Goal: Task Accomplishment & Management: Manage account settings

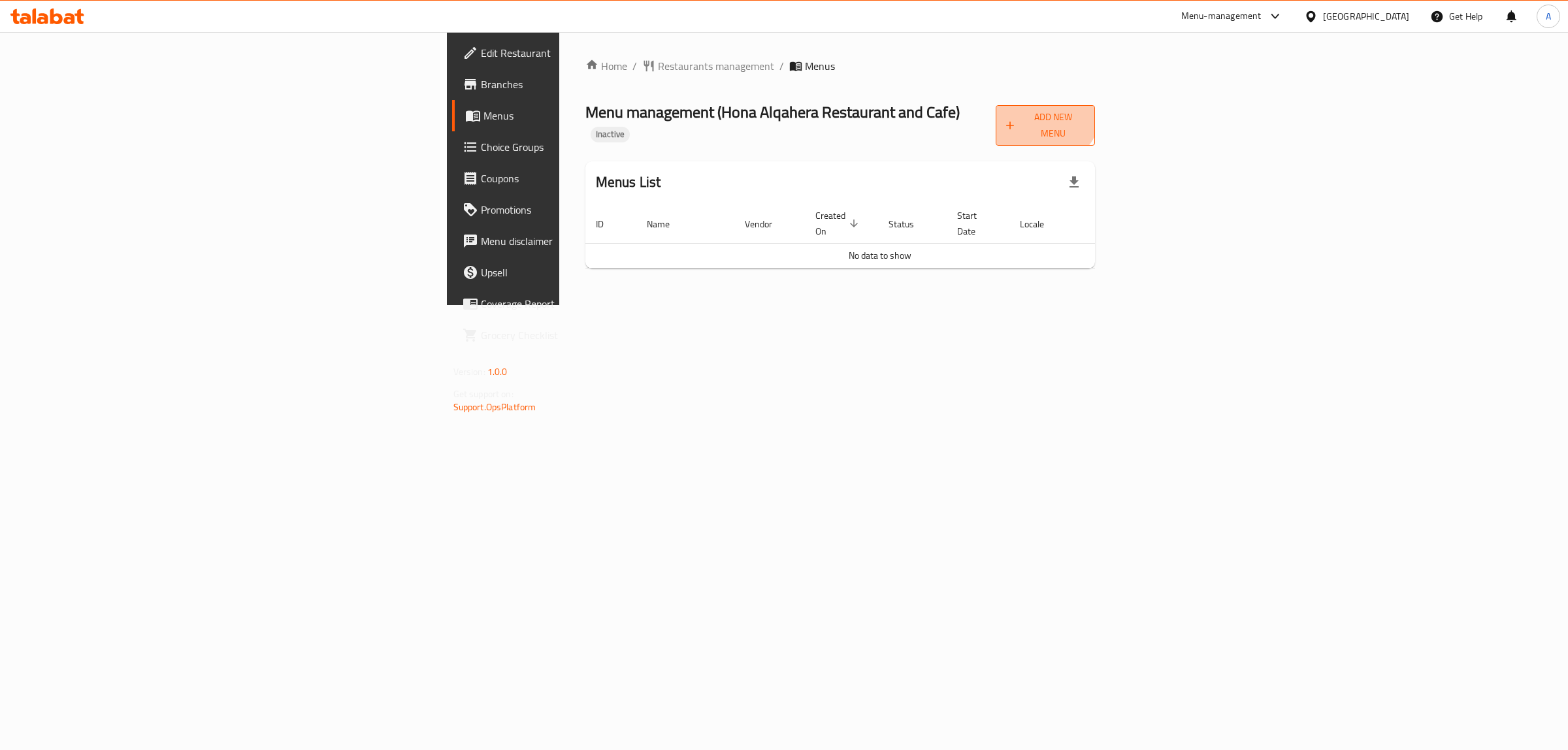
click at [1095, 106] on button "Add New Menu" at bounding box center [1045, 125] width 99 height 41
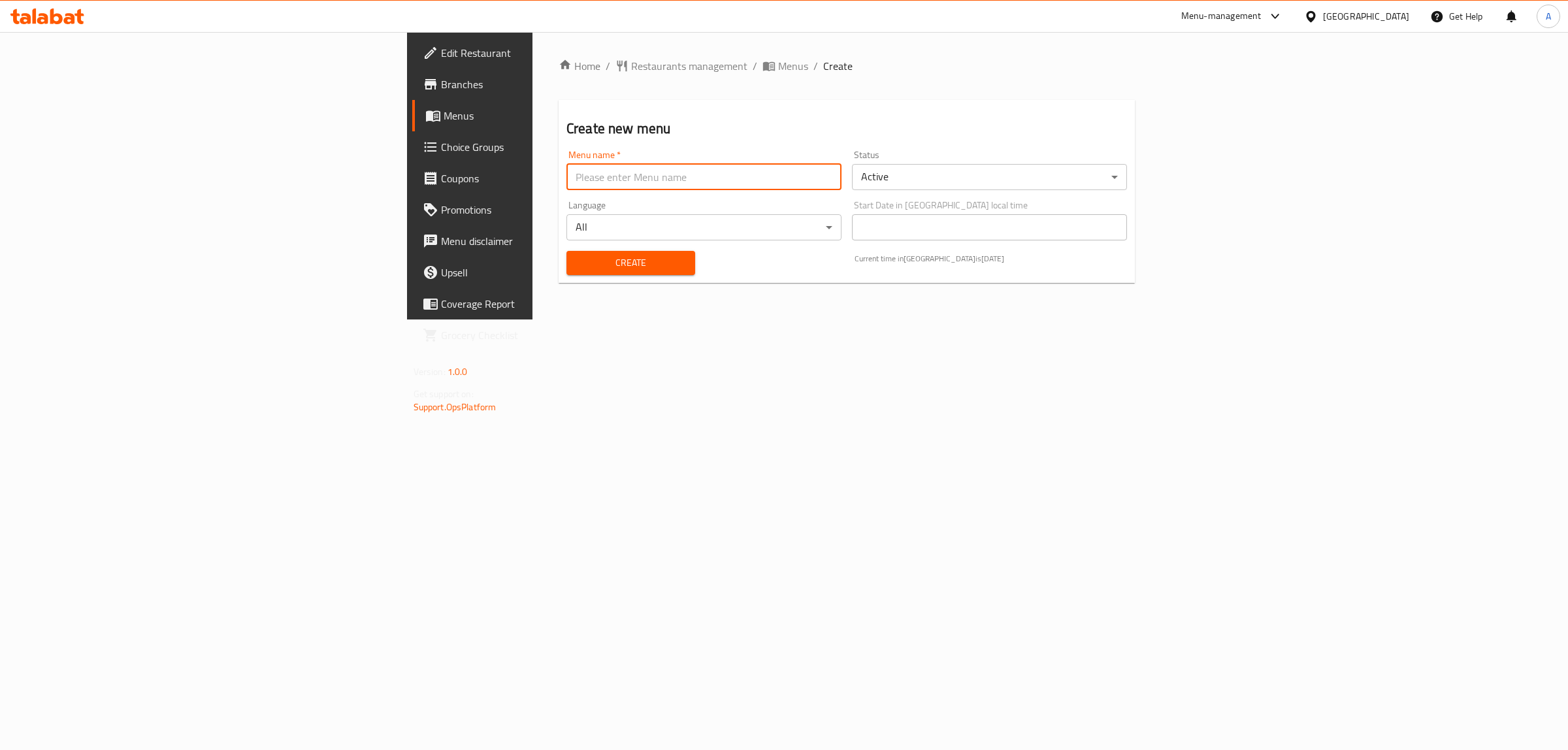
click at [749, 181] on input "text" at bounding box center [703, 177] width 275 height 26
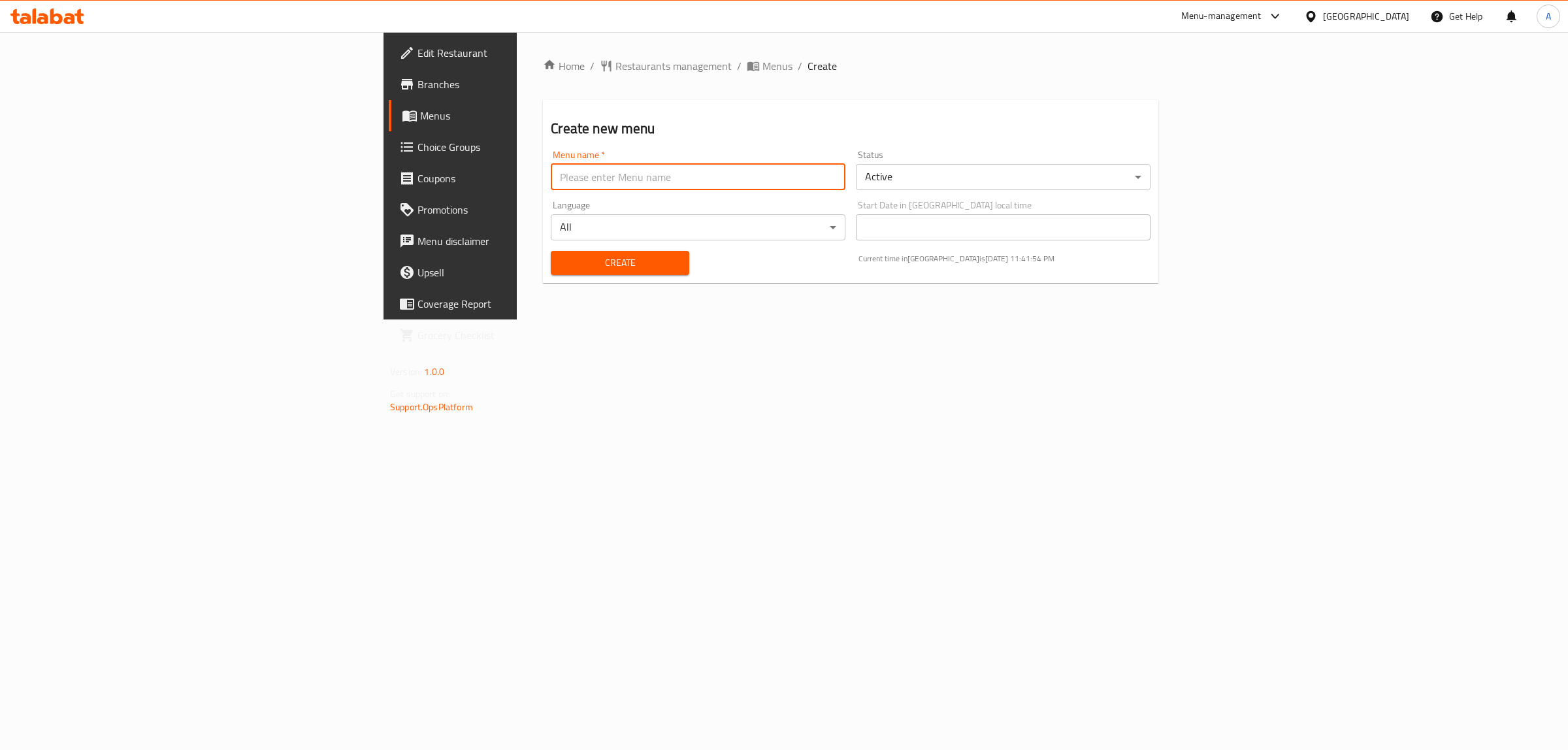
type input "1"
click at [561, 269] on span "Create" at bounding box center [619, 263] width 117 height 16
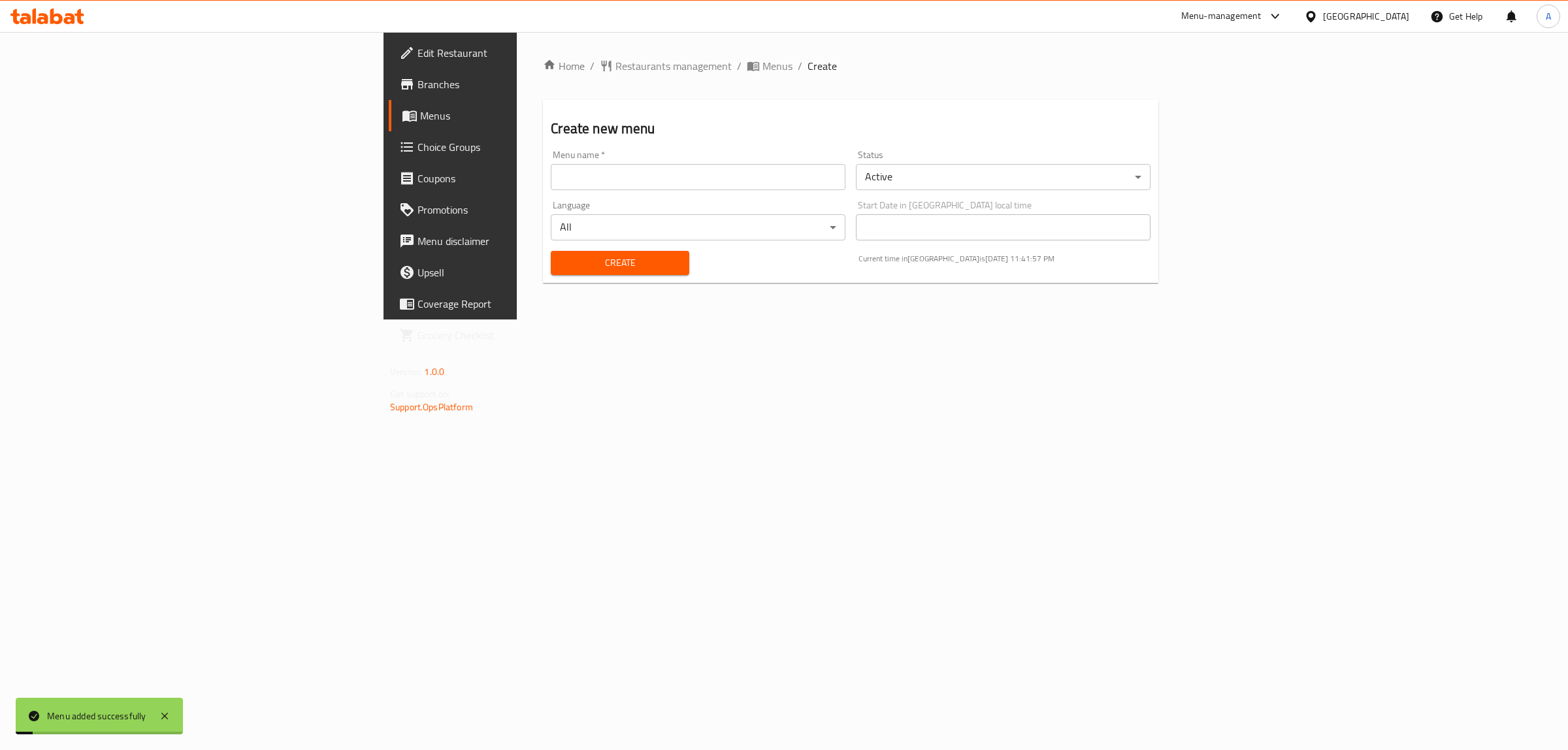
click at [420, 122] on span "Menus" at bounding box center [528, 116] width 215 height 16
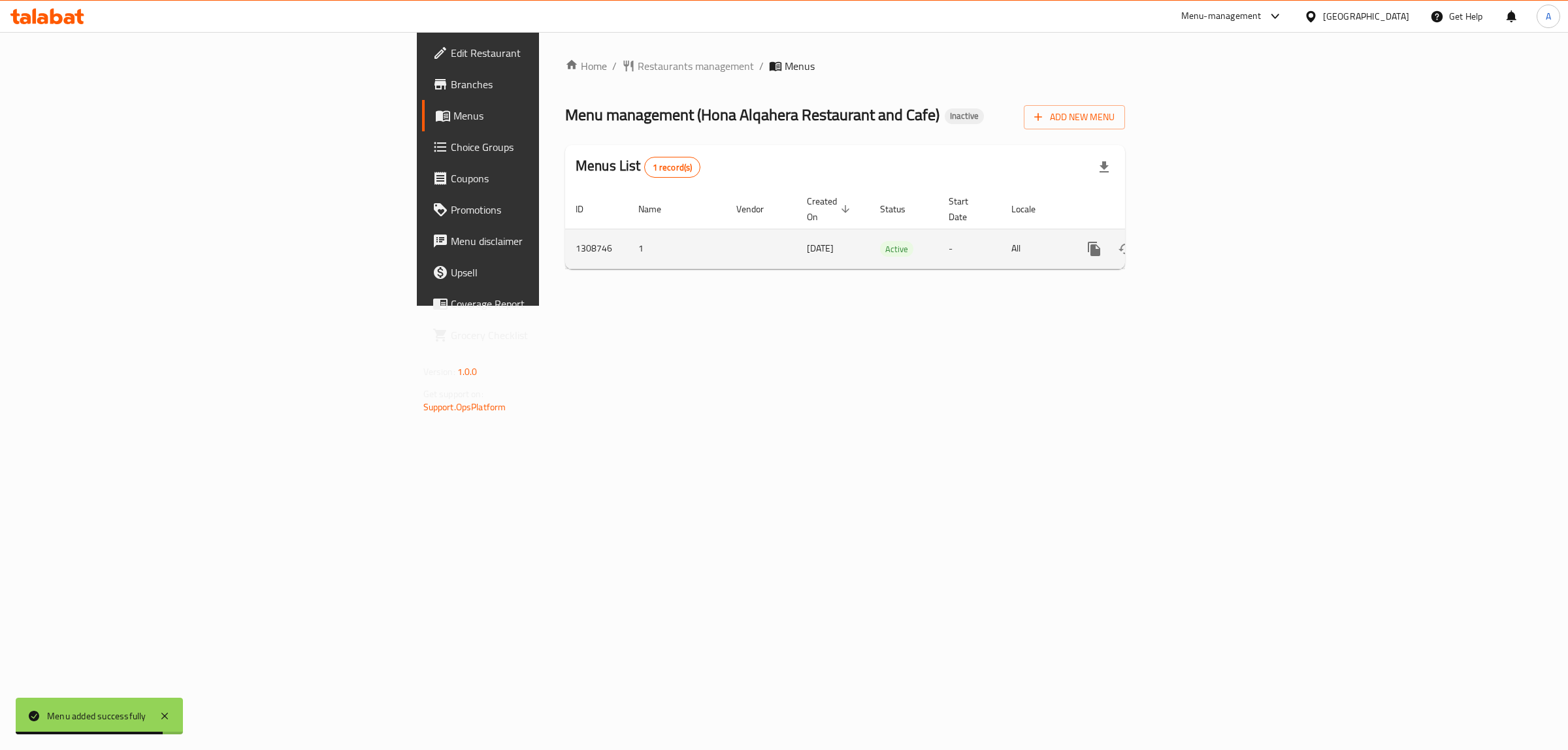
click at [1204, 233] on link "enhanced table" at bounding box center [1188, 249] width 31 height 31
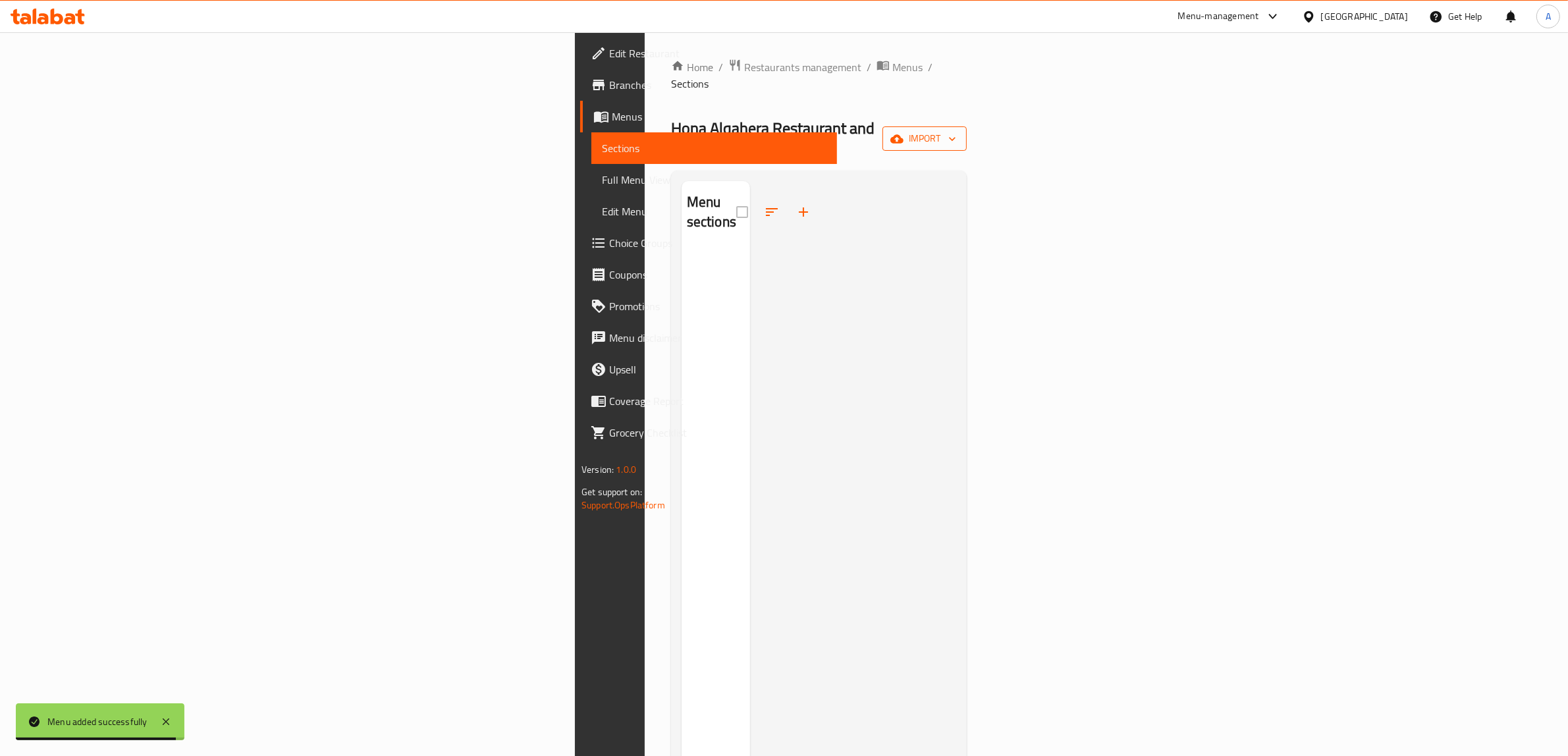
click at [903, 134] on icon "button" at bounding box center [897, 139] width 13 height 9
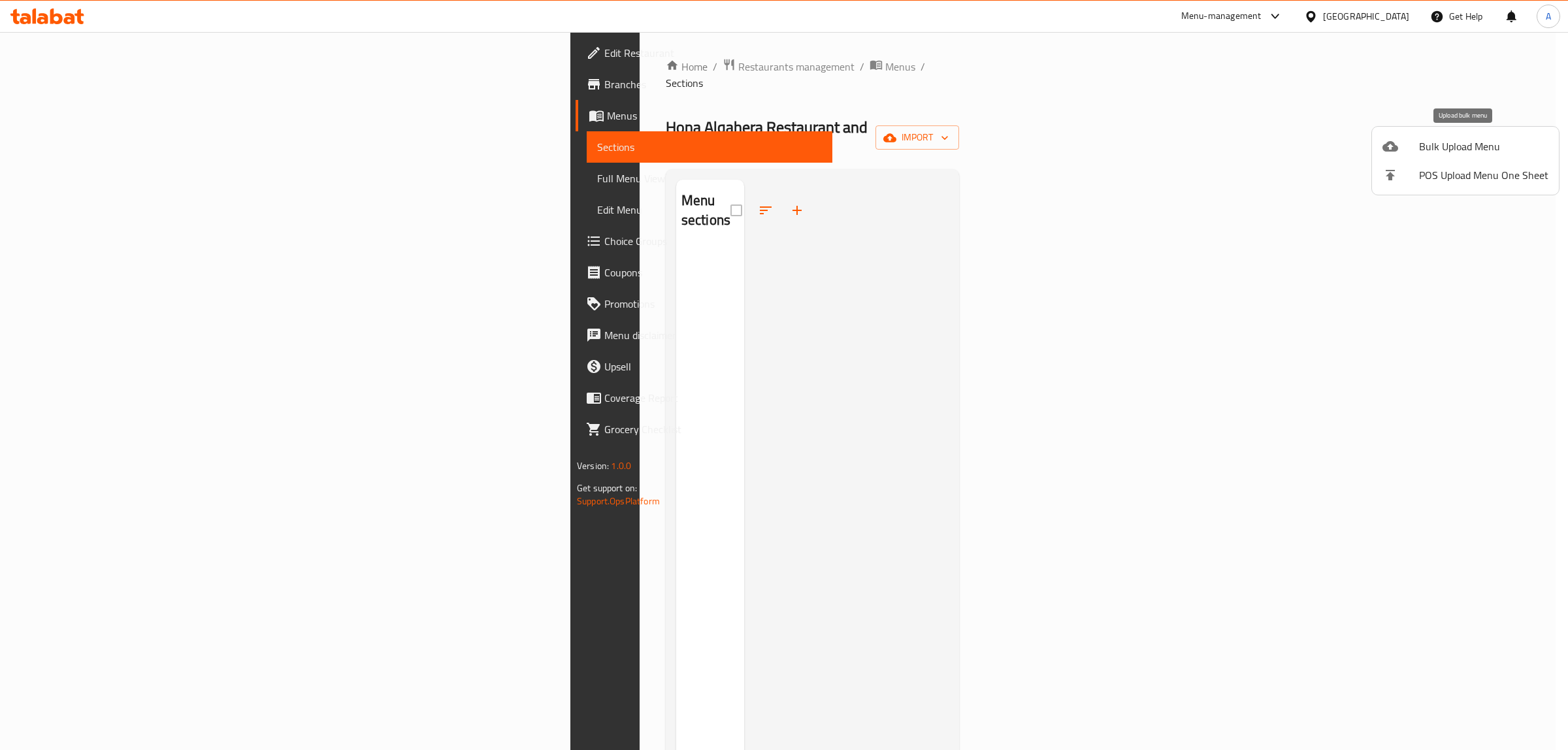
click at [1421, 155] on span "Bulk Upload Menu" at bounding box center [1483, 147] width 130 height 16
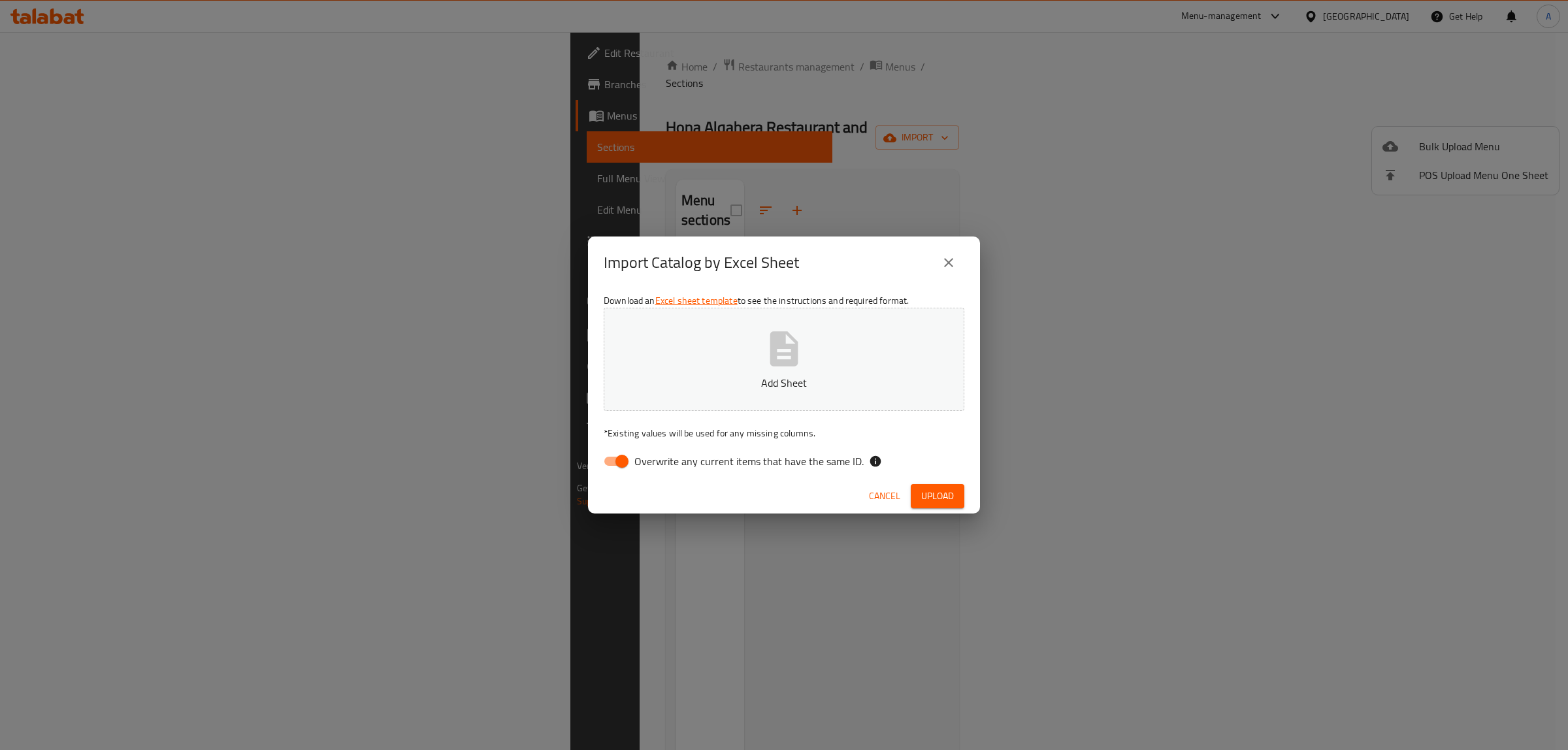
click at [723, 453] on span "Overwrite any current items that have the same ID." at bounding box center [749, 461] width 230 height 16
click at [659, 453] on input "Overwrite any current items that have the same ID." at bounding box center [622, 461] width 74 height 25
checkbox input "false"
click at [720, 376] on p "Add Sheet" at bounding box center [783, 383] width 320 height 16
click at [945, 498] on span "Upload" at bounding box center [937, 496] width 33 height 16
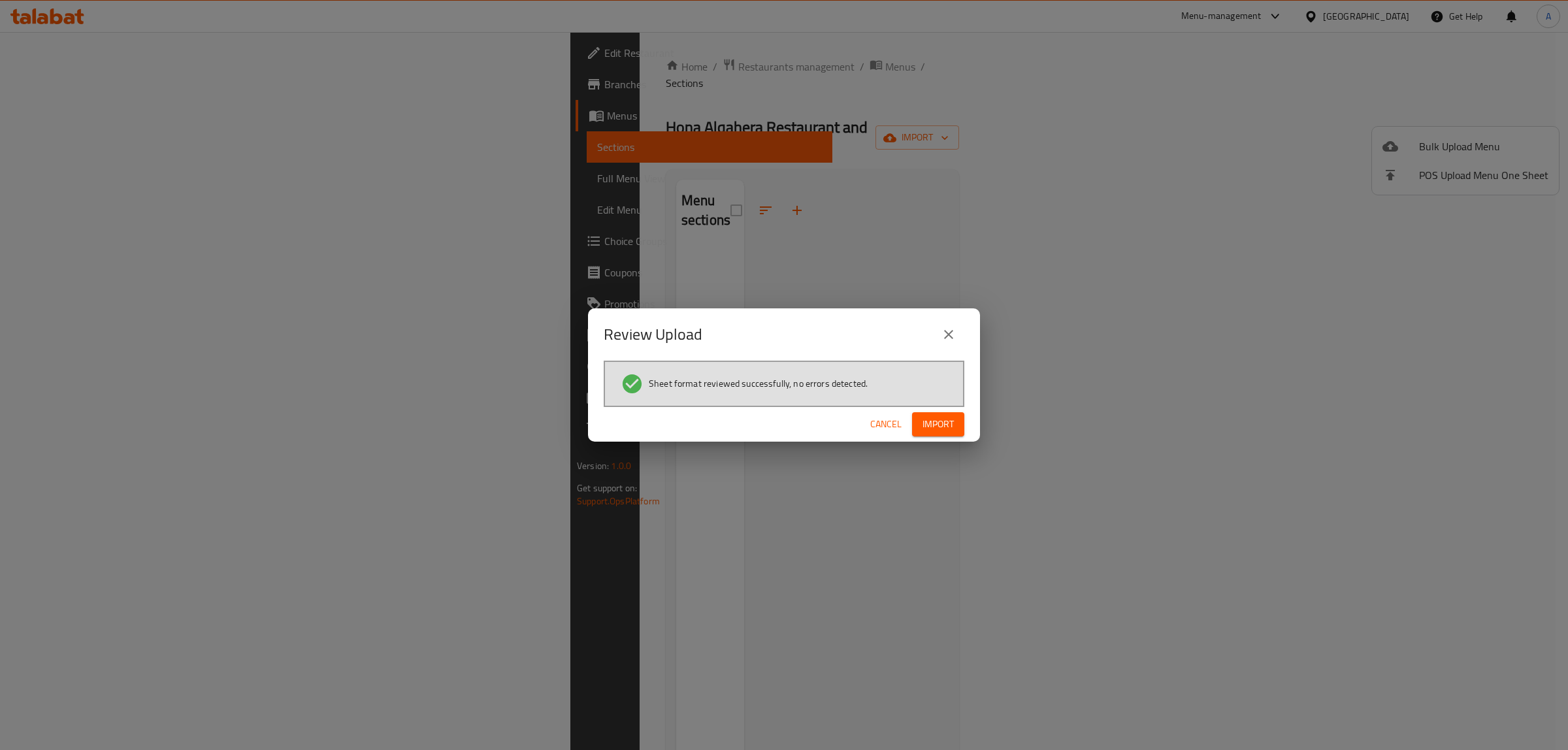
click at [912, 423] on button "Import" at bounding box center [938, 424] width 52 height 24
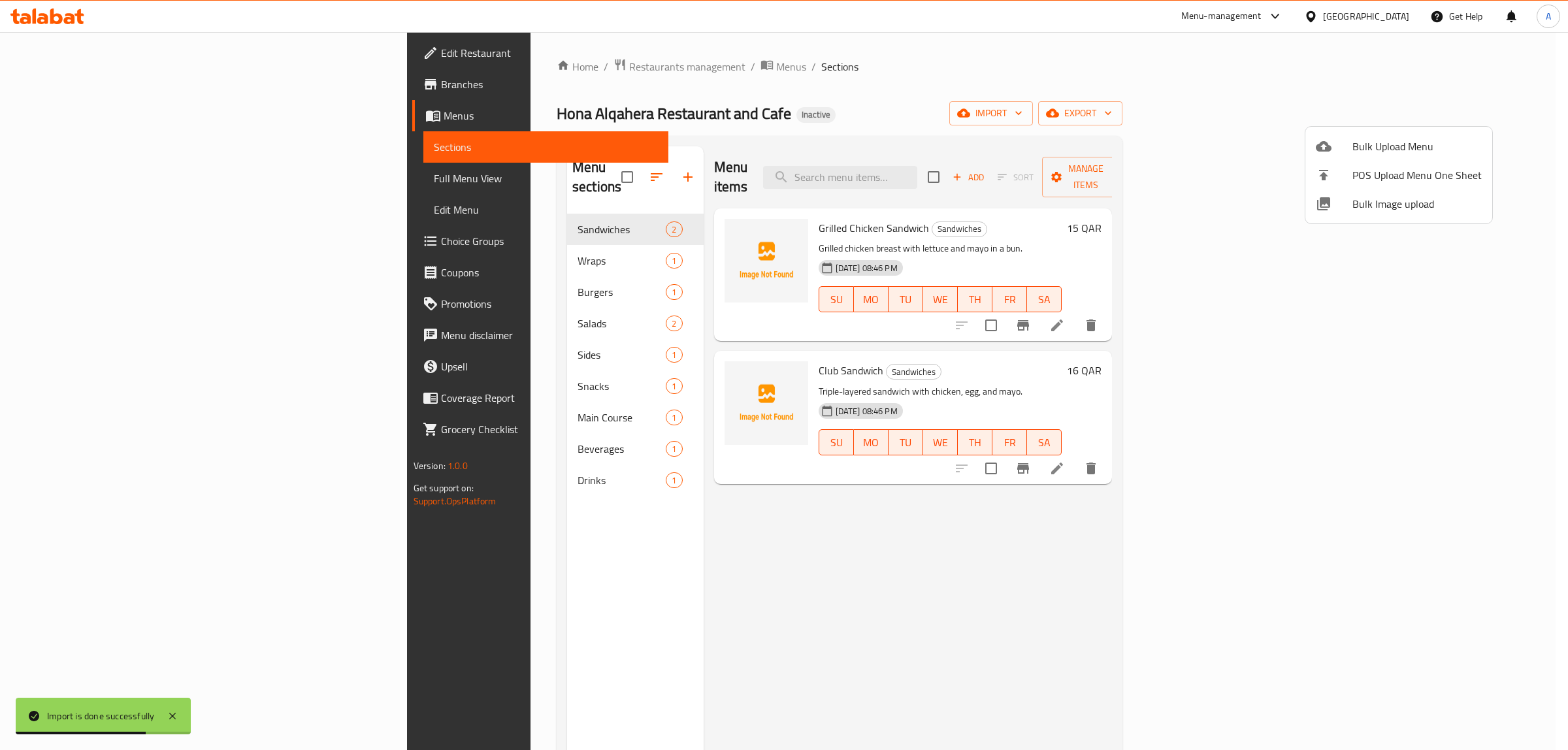
click at [815, 493] on div at bounding box center [784, 375] width 1568 height 750
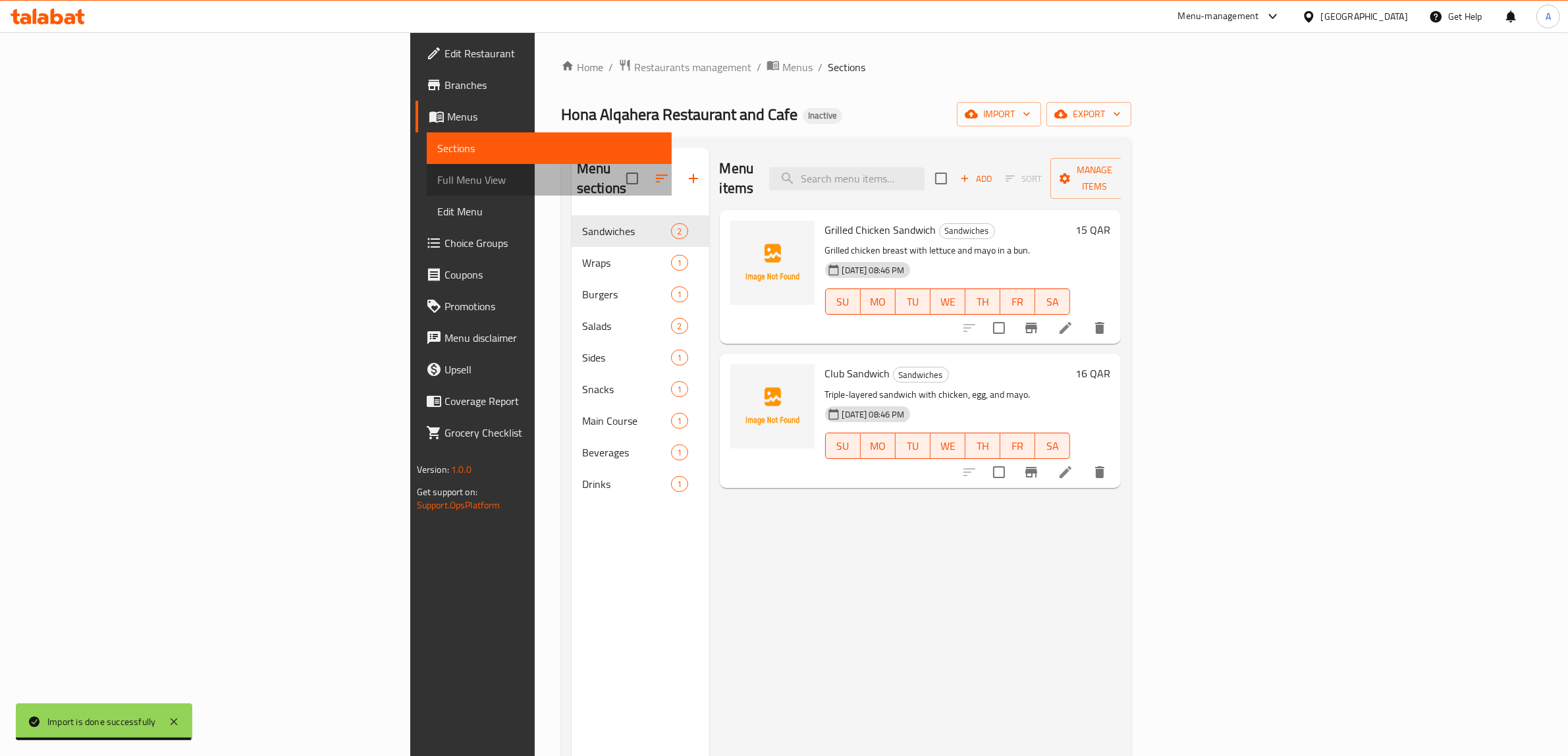
click at [437, 186] on span "Full Menu View" at bounding box center [549, 180] width 225 height 16
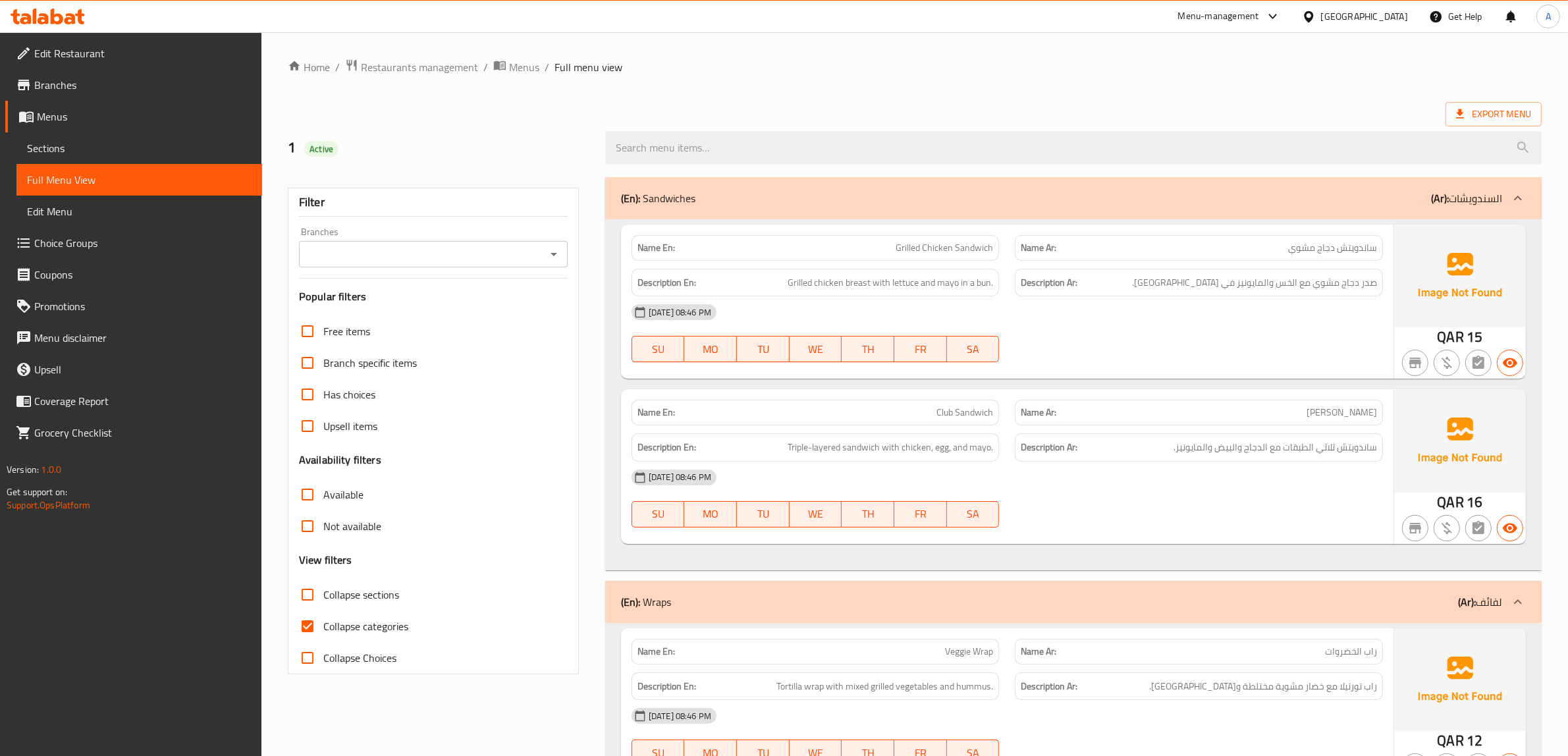
click at [379, 626] on span "Collapse categories" at bounding box center [366, 627] width 85 height 16
click at [323, 626] on input "Collapse categories" at bounding box center [307, 626] width 32 height 32
checkbox input "false"
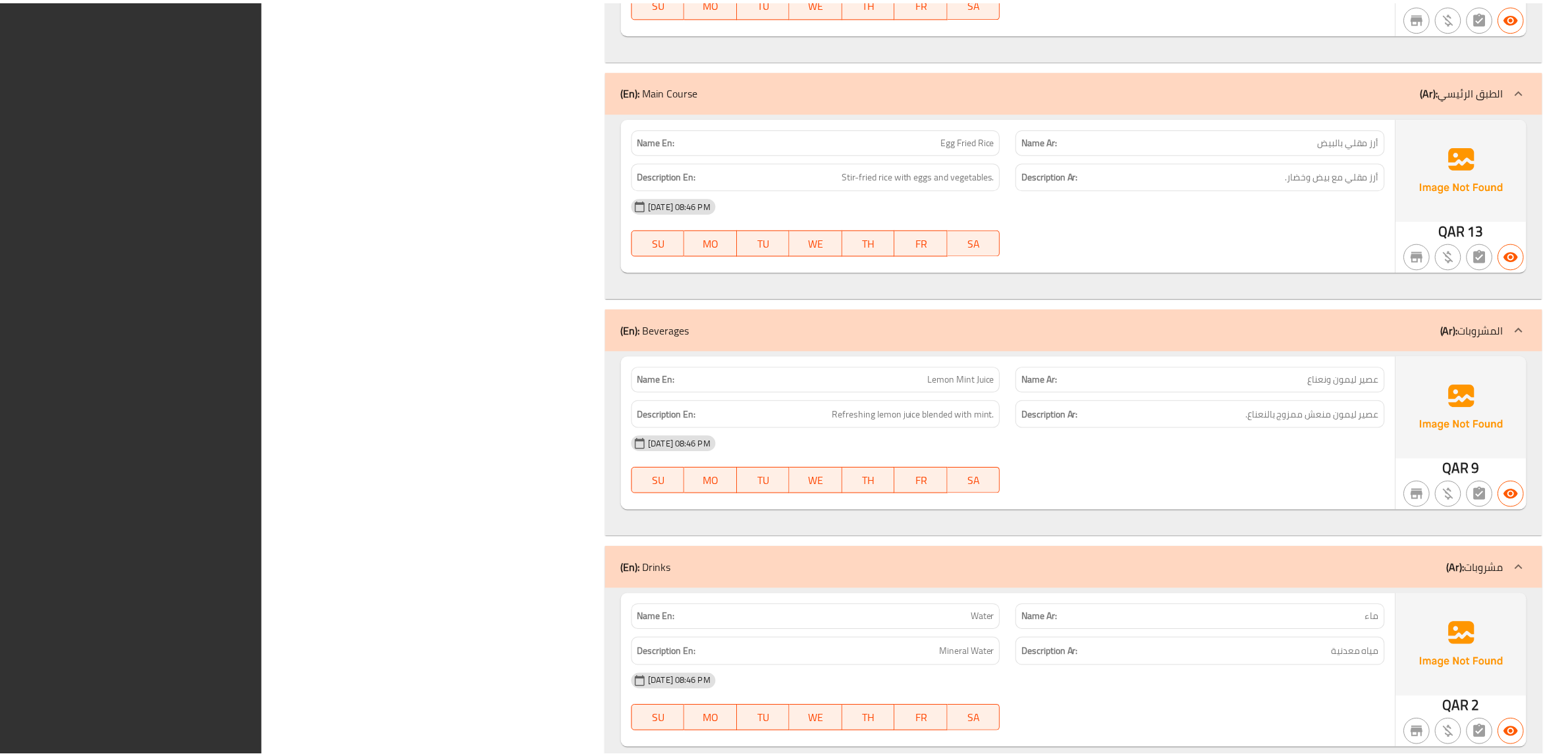
scroll to position [1915, 0]
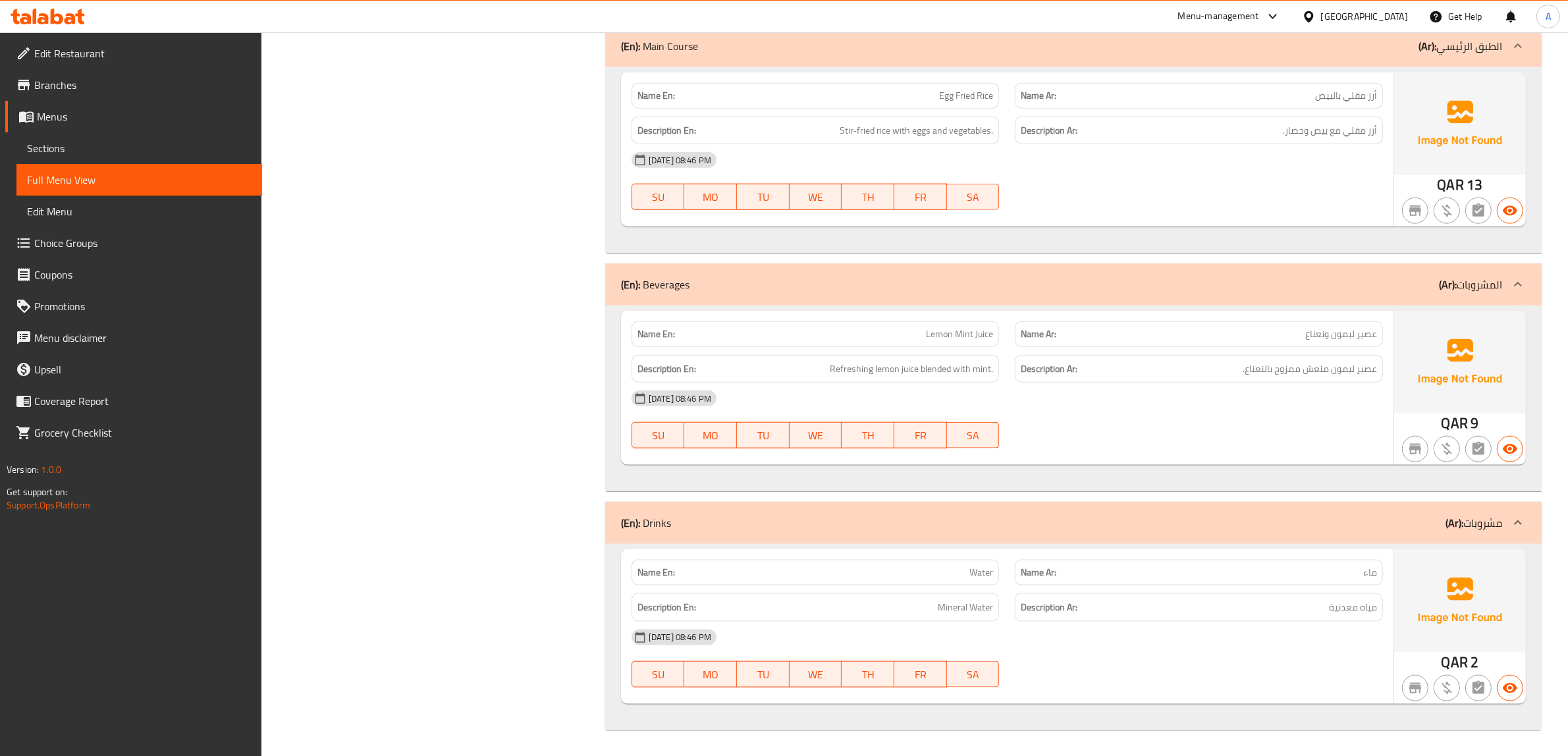
drag, startPoint x: 505, startPoint y: 429, endPoint x: 505, endPoint y: 439, distance: 10.0
click at [95, 149] on span "Sections" at bounding box center [140, 148] width 225 height 16
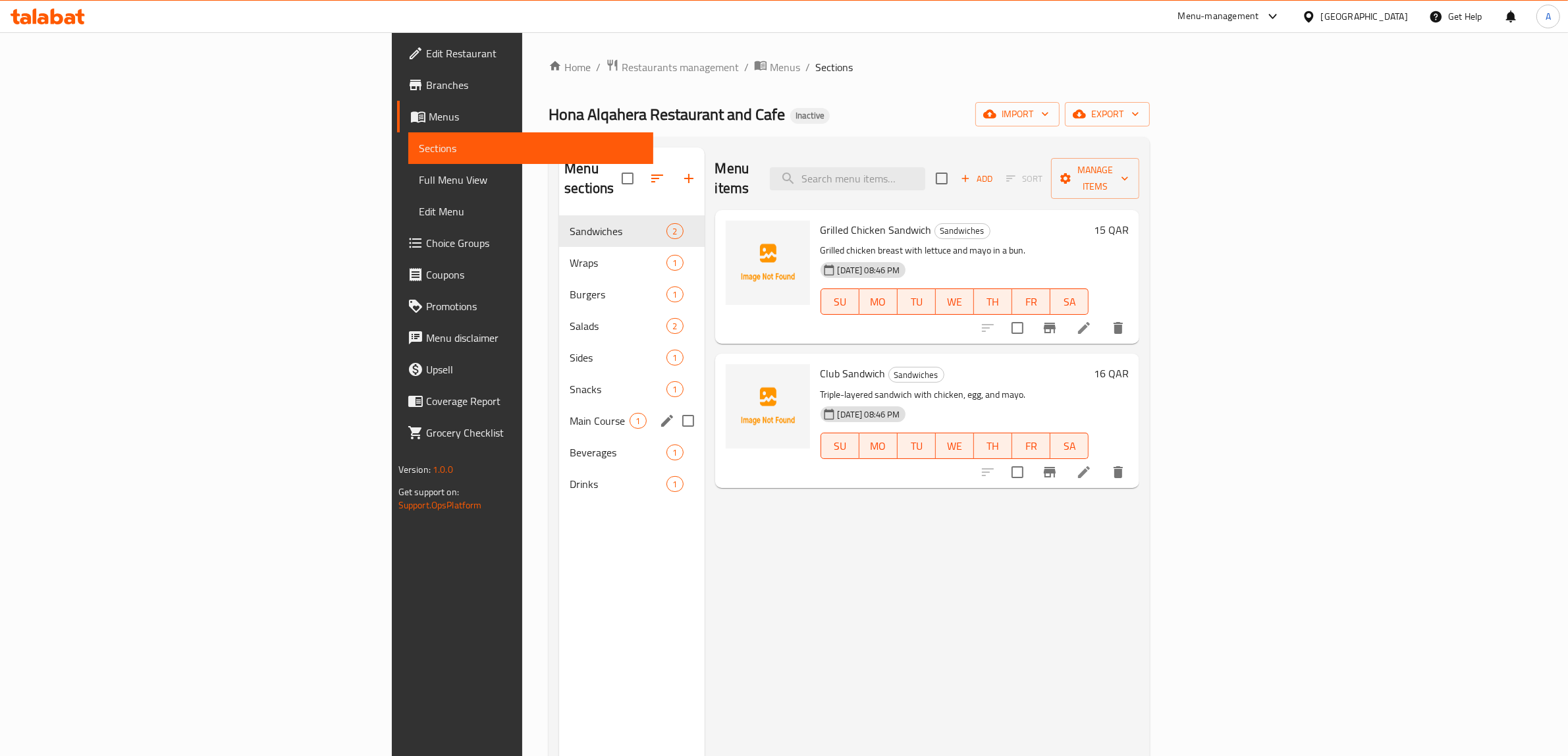
click at [559, 411] on div "Main Course 1" at bounding box center [631, 420] width 145 height 32
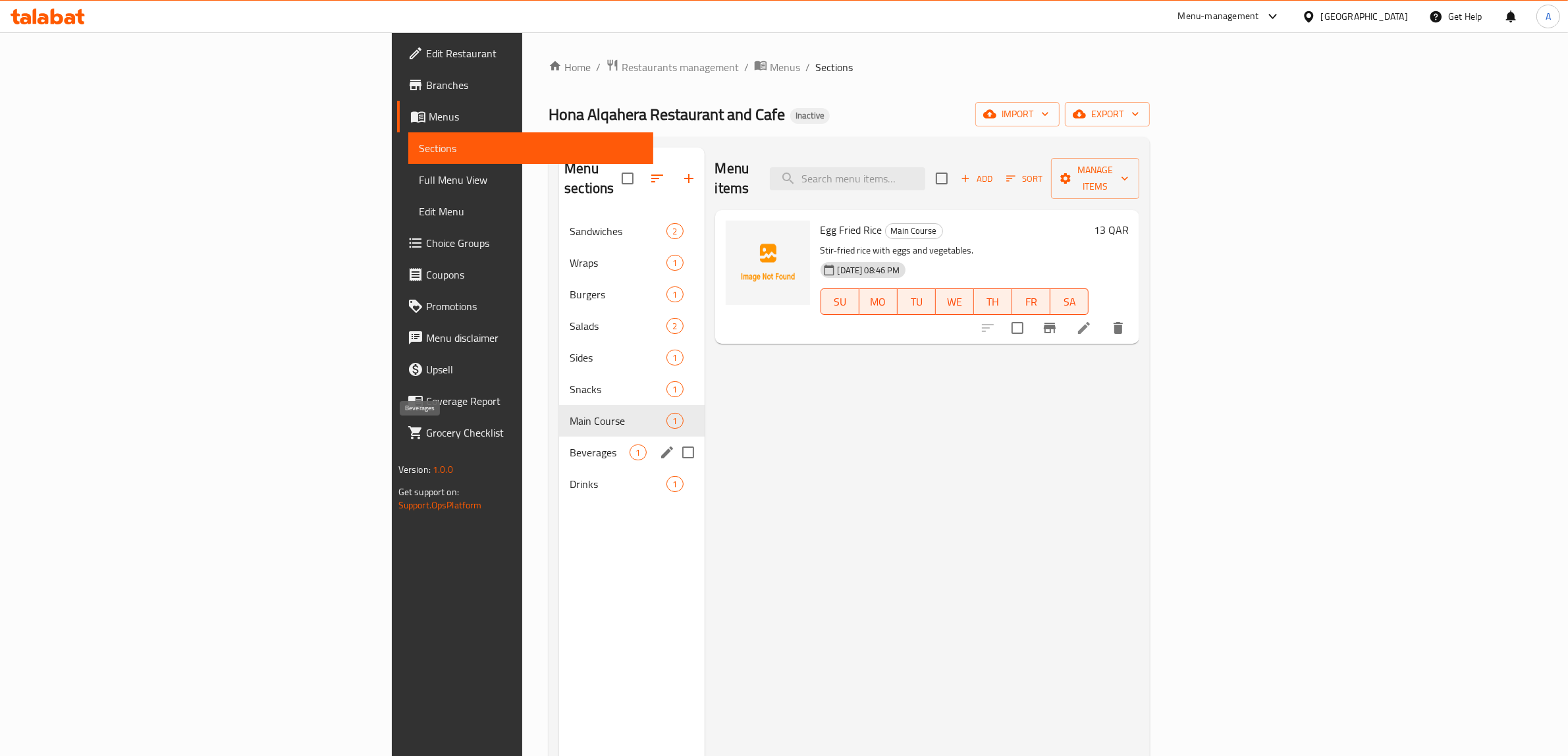
click at [570, 444] on span "Beverages" at bounding box center [600, 453] width 60 height 16
click at [570, 476] on span "Drinks" at bounding box center [600, 484] width 60 height 16
click at [570, 444] on span "Beverages" at bounding box center [600, 453] width 60 height 16
click at [570, 476] on span "Drinks" at bounding box center [600, 484] width 60 height 16
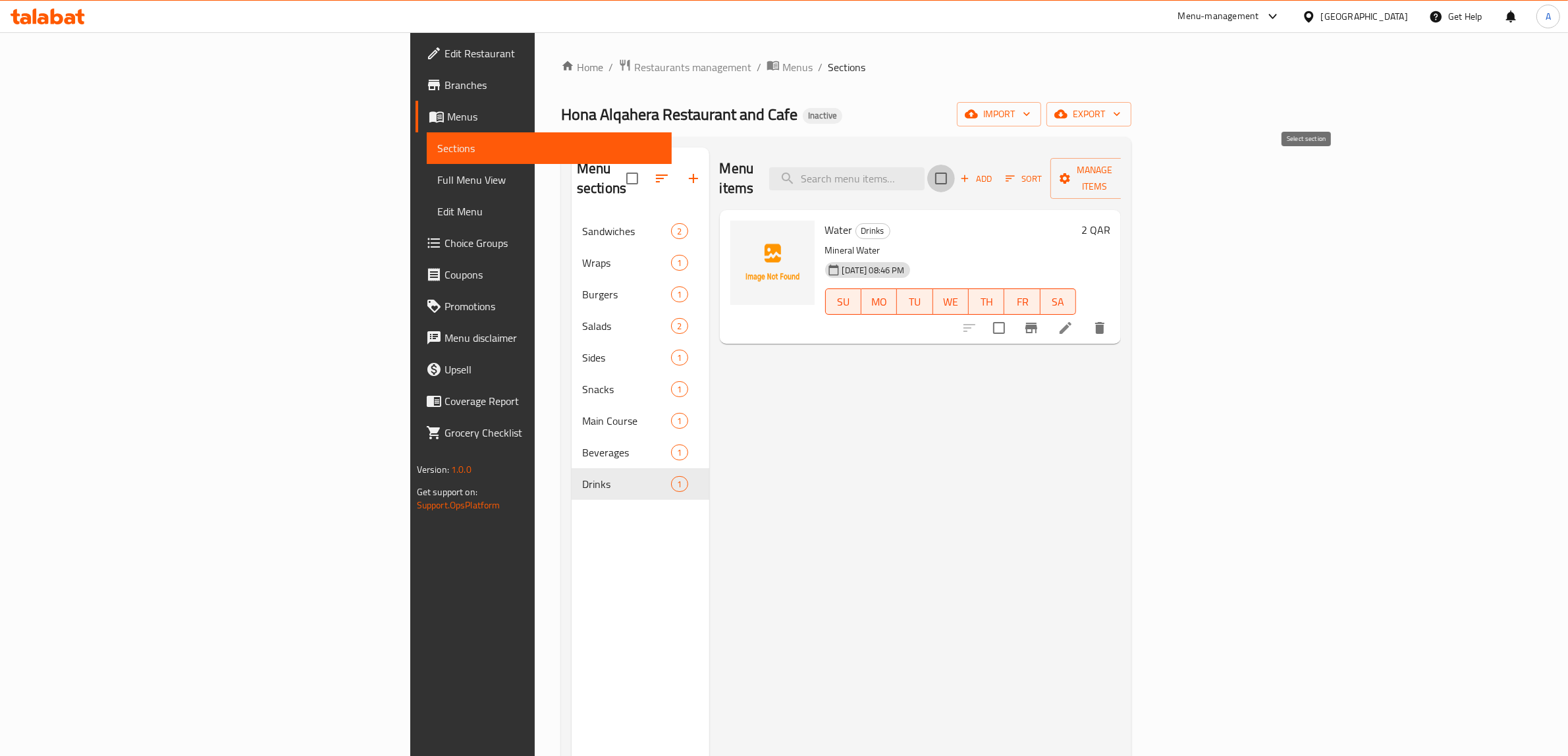
drag, startPoint x: 1309, startPoint y: 170, endPoint x: 1348, endPoint y: 188, distance: 43.0
click at [955, 170] on input "checkbox" at bounding box center [941, 179] width 28 height 28
checkbox input "true"
click at [1128, 176] on span "Manage items" at bounding box center [1094, 179] width 67 height 33
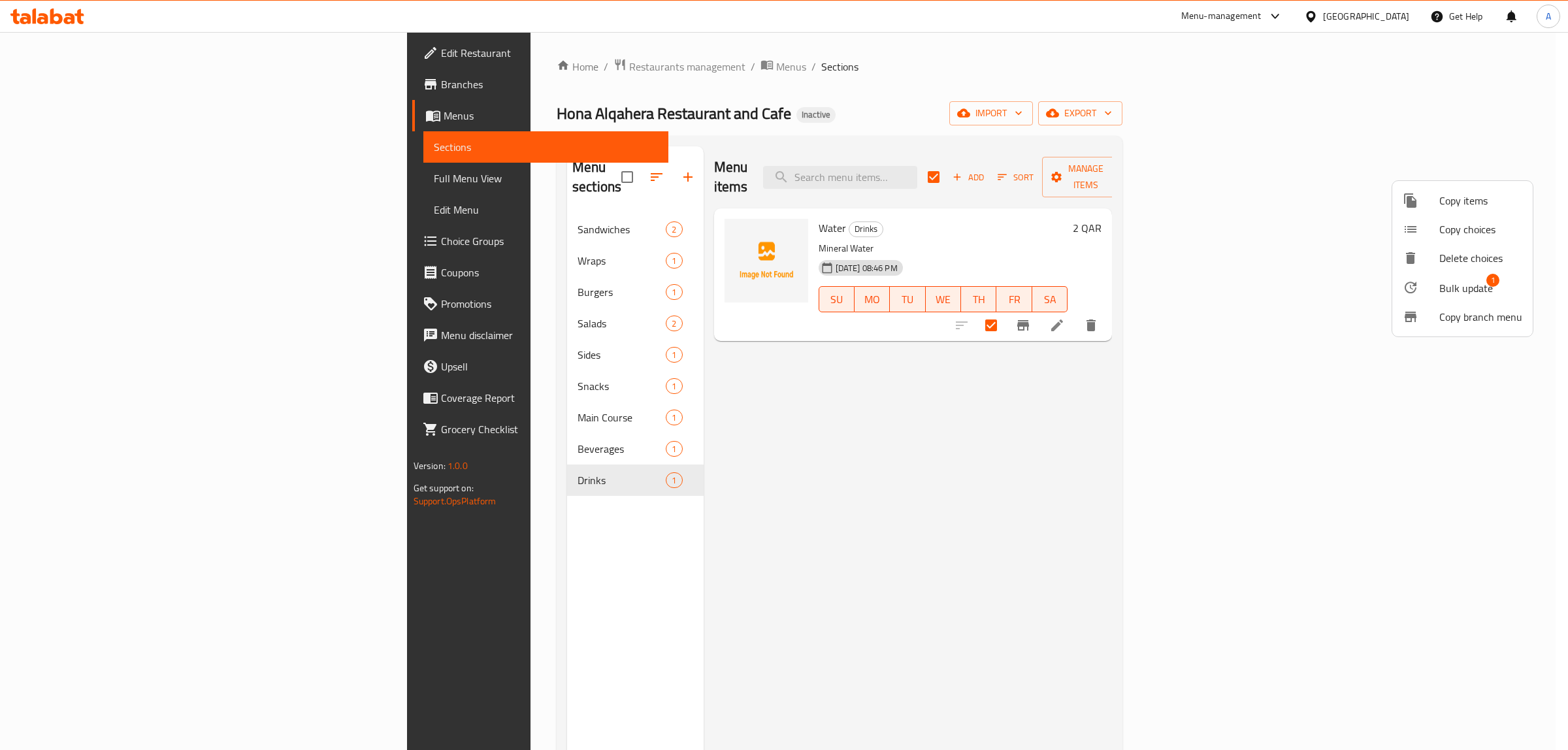
click at [1467, 289] on span "Bulk update" at bounding box center [1466, 289] width 54 height 16
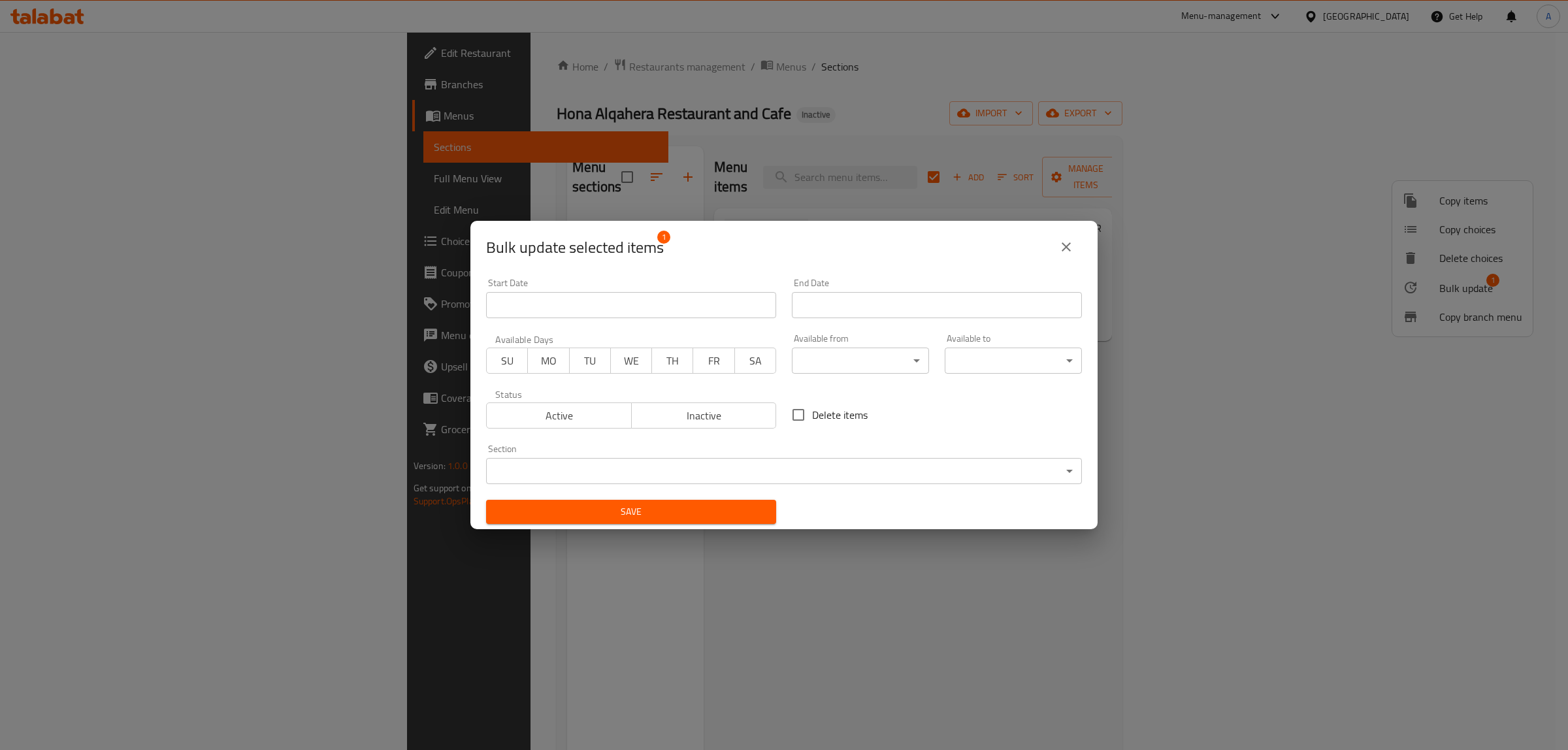
click at [637, 461] on body "​ Menu-management [GEOGRAPHIC_DATA] Get Help A Edit Restaurant Branches Menus S…" at bounding box center [784, 391] width 1568 height 718
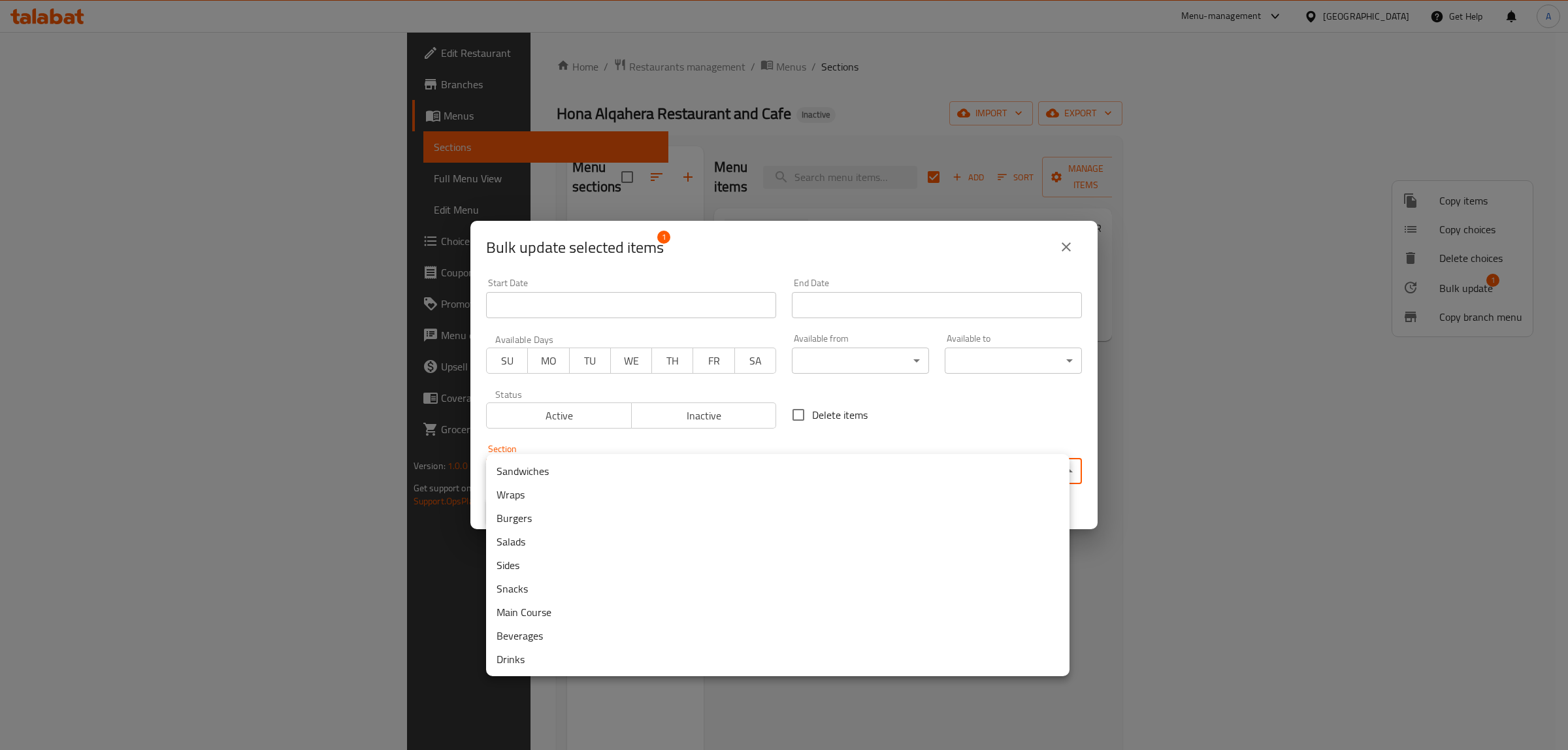
click at [556, 636] on li "Beverages" at bounding box center [777, 636] width 584 height 23
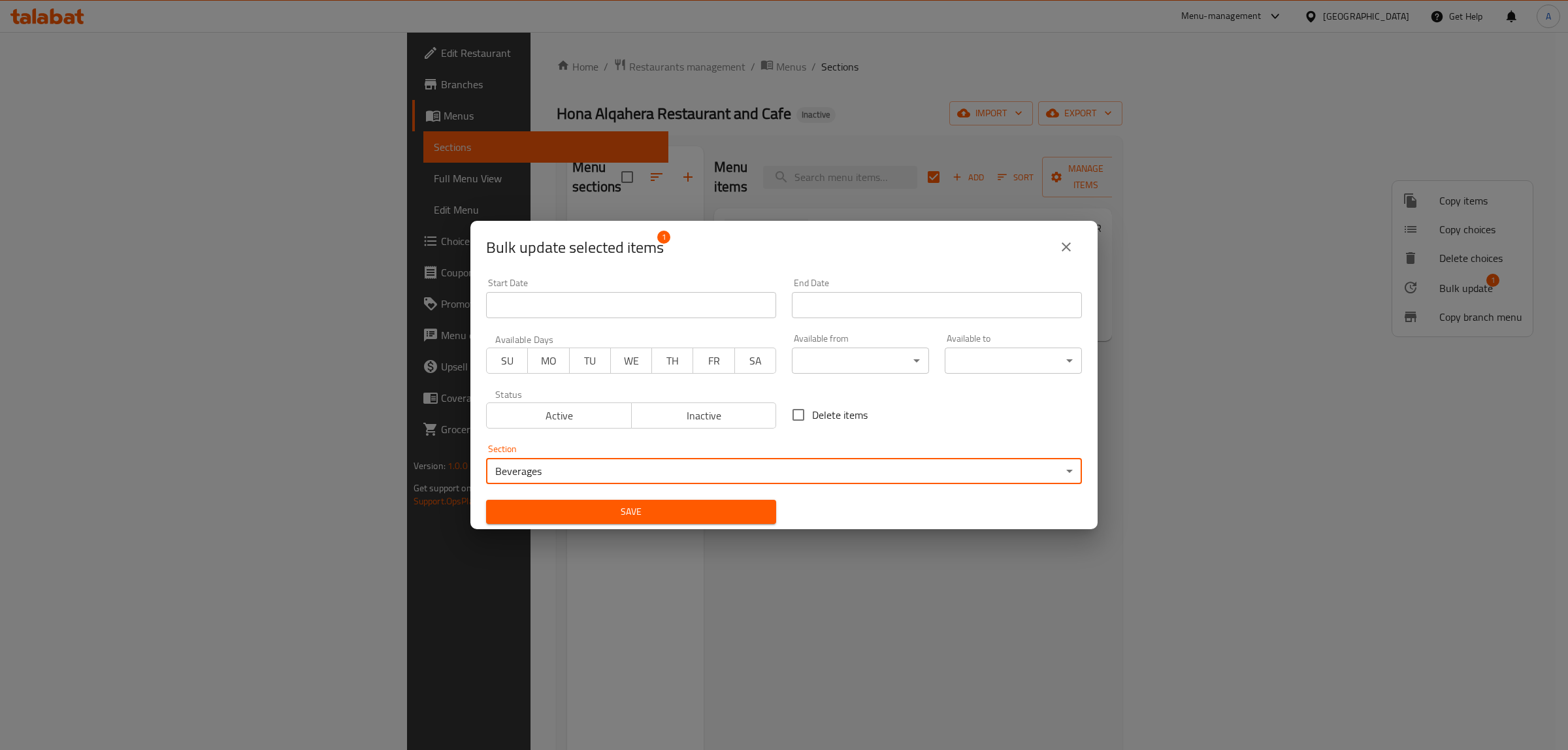
click at [657, 520] on span "Save" at bounding box center [630, 512] width 269 height 16
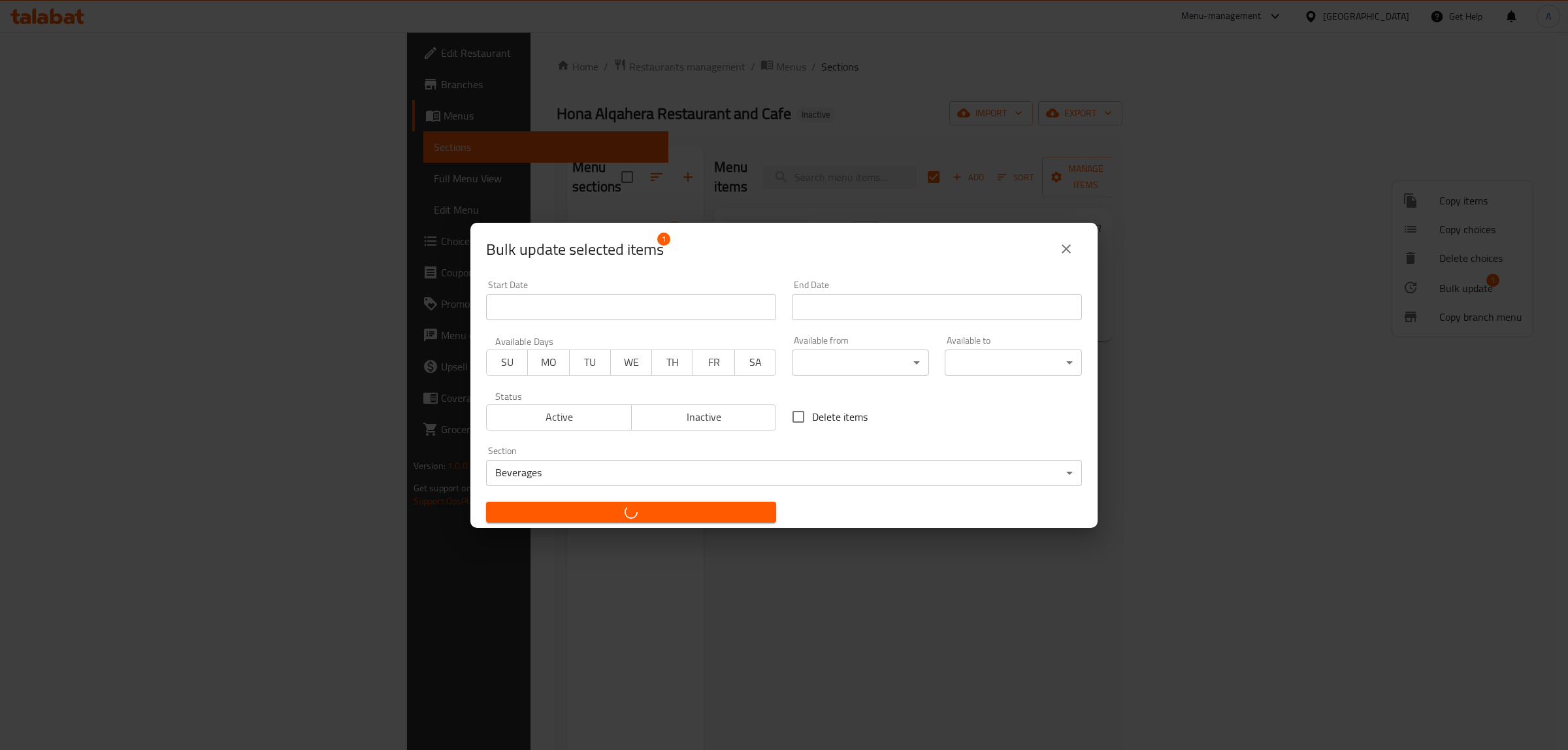
checkbox input "false"
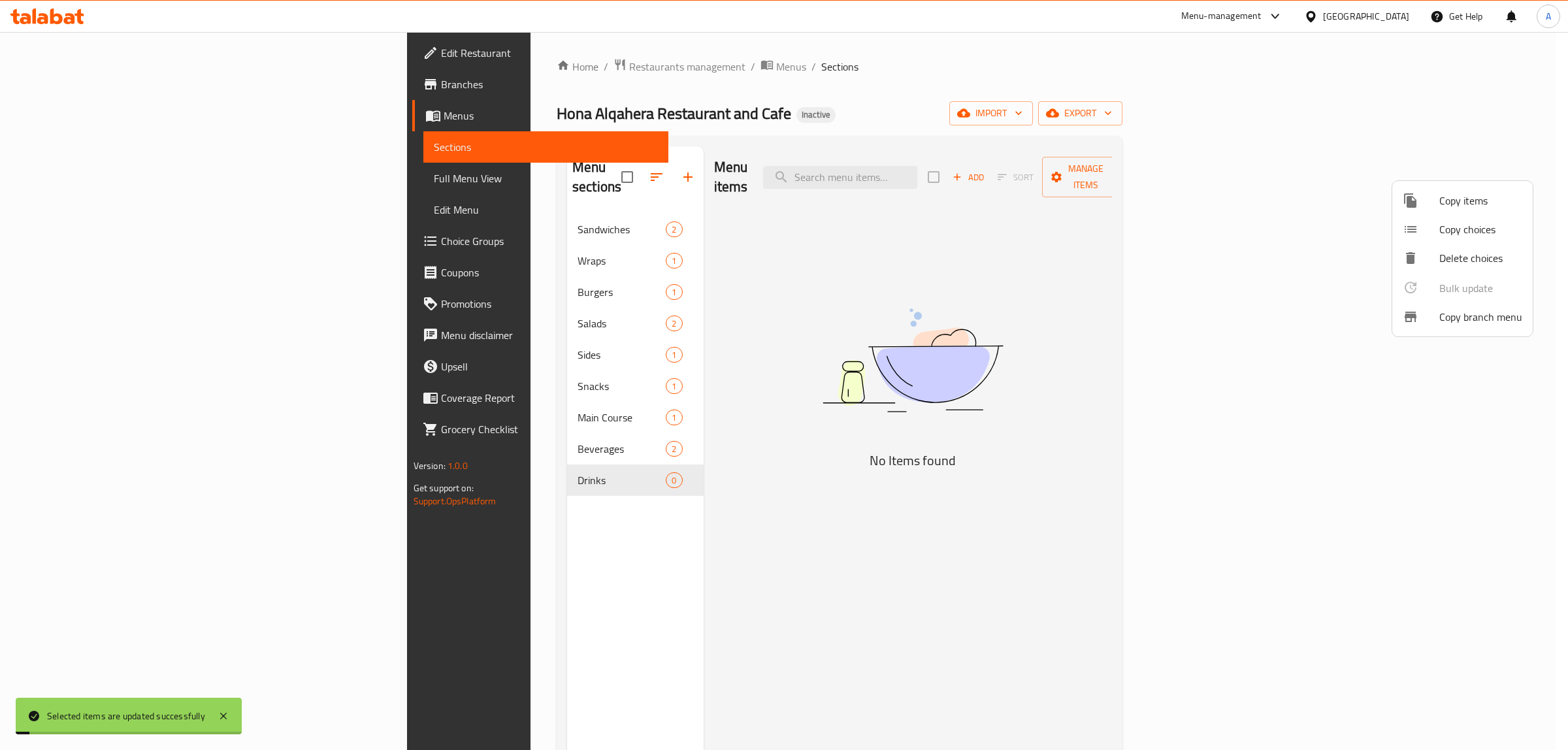
click at [452, 452] on div at bounding box center [784, 375] width 1568 height 750
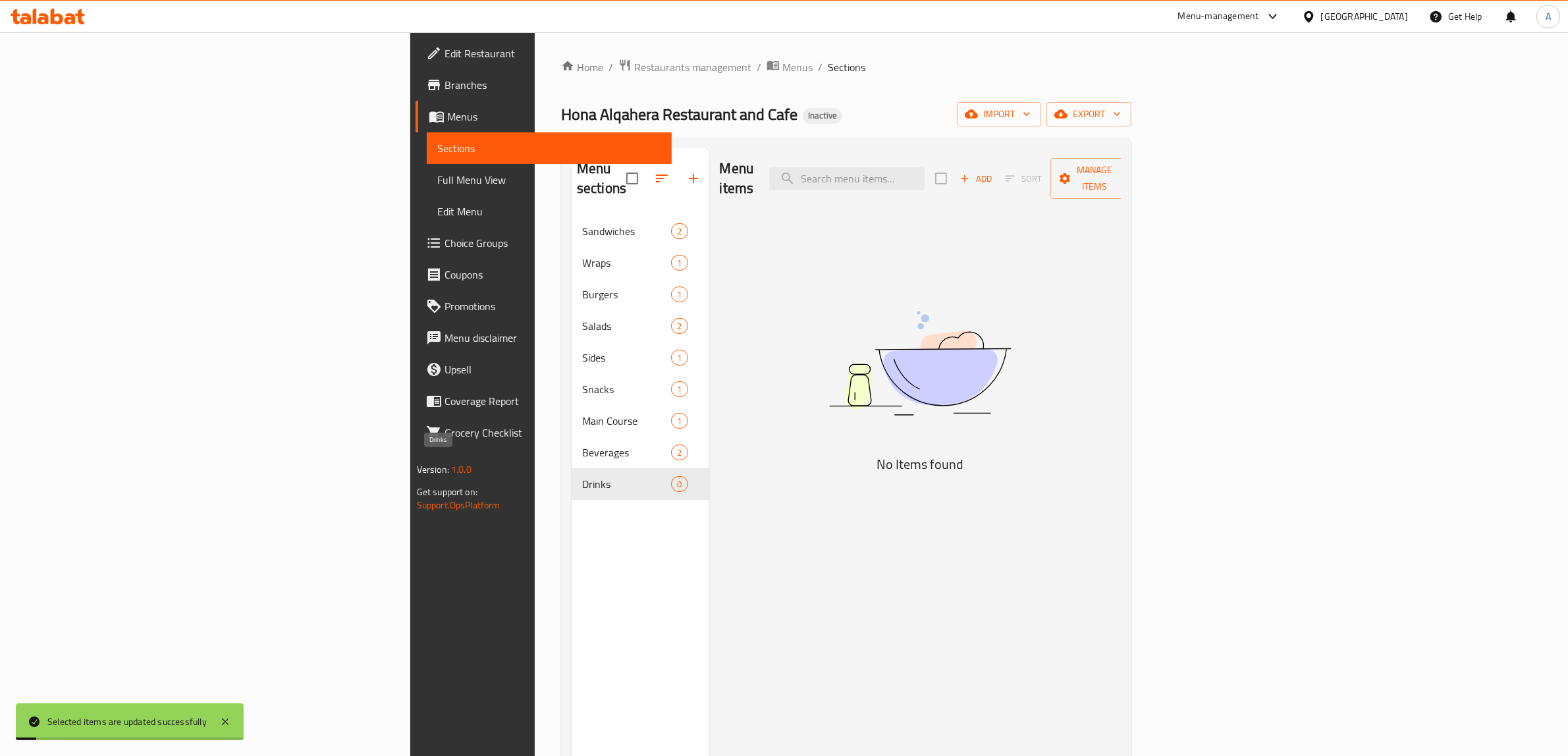
click at [582, 476] on span "Drinks" at bounding box center [626, 484] width 89 height 16
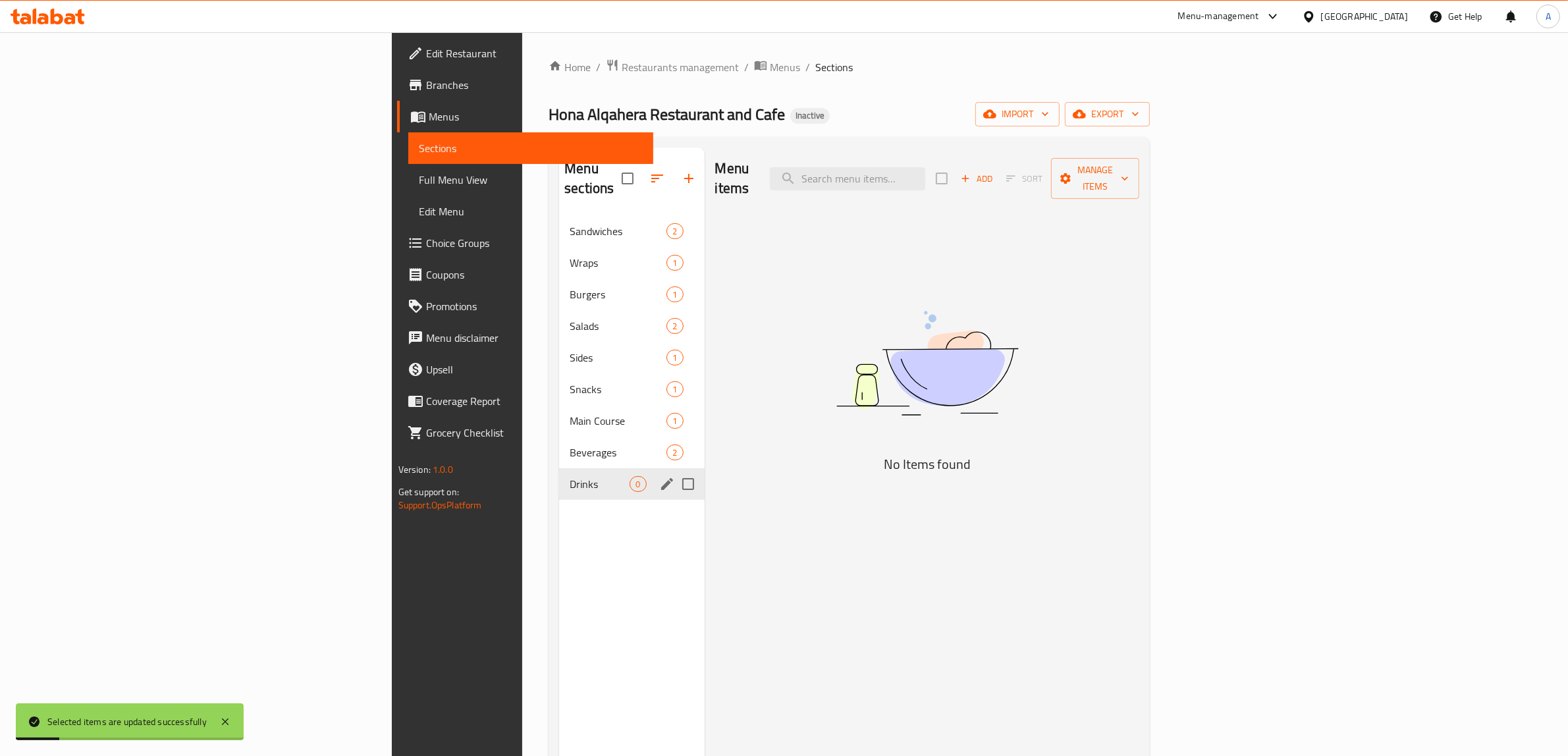
click at [674, 470] on input "Menu sections" at bounding box center [688, 484] width 28 height 28
checkbox input "true"
click at [634, 166] on button "button" at bounding box center [649, 178] width 32 height 32
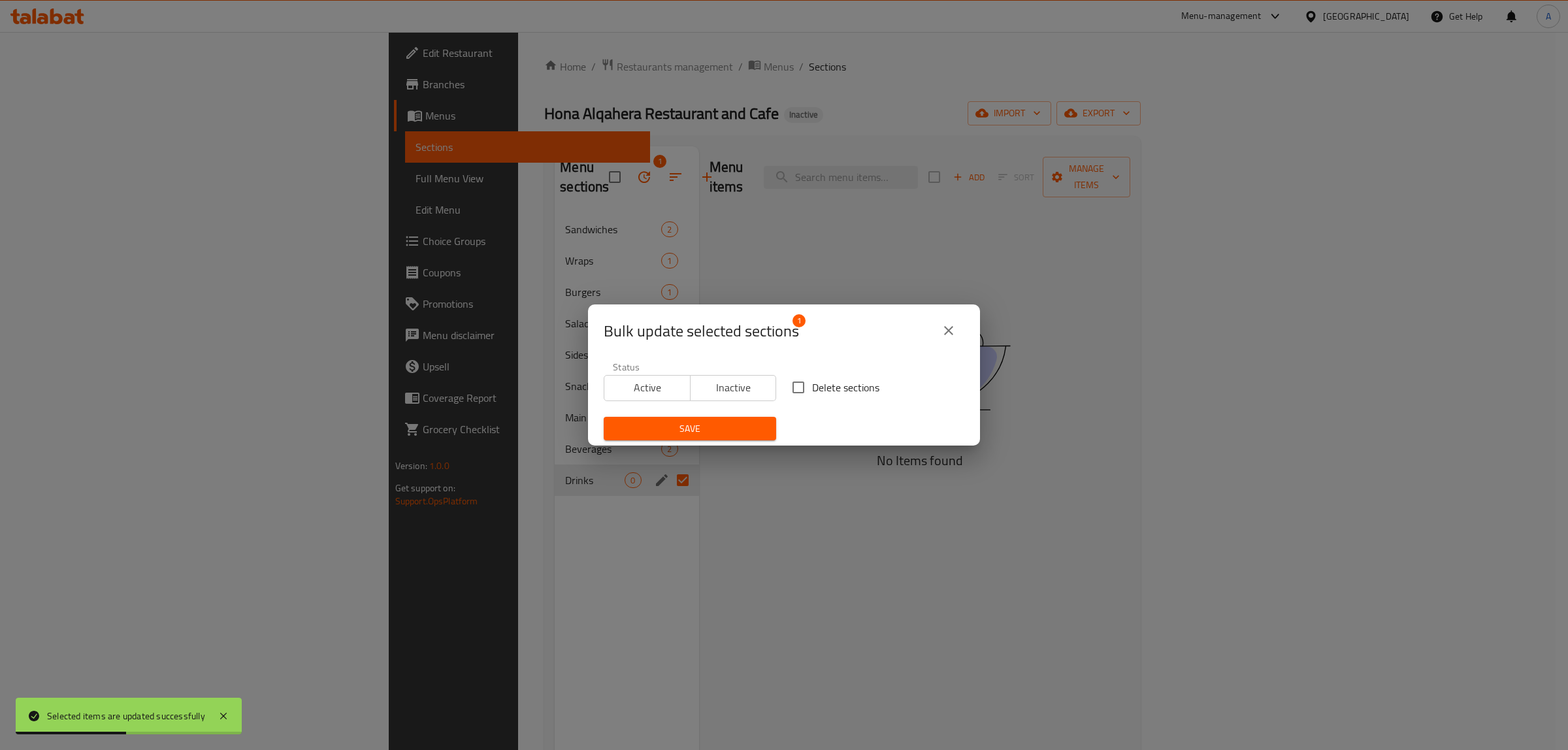
click at [943, 329] on icon "close" at bounding box center [949, 331] width 16 height 16
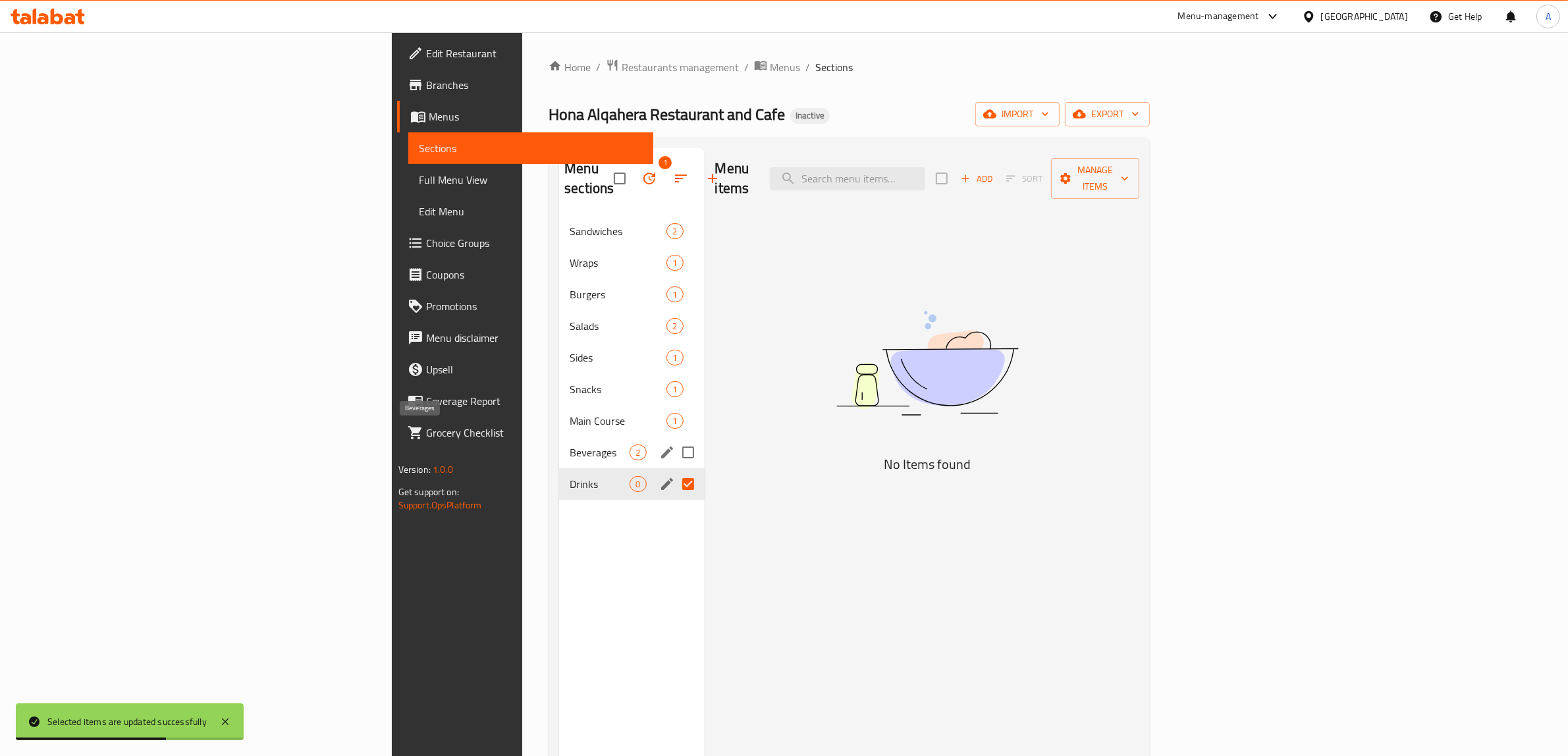
click at [570, 444] on span "Beverages" at bounding box center [600, 453] width 60 height 16
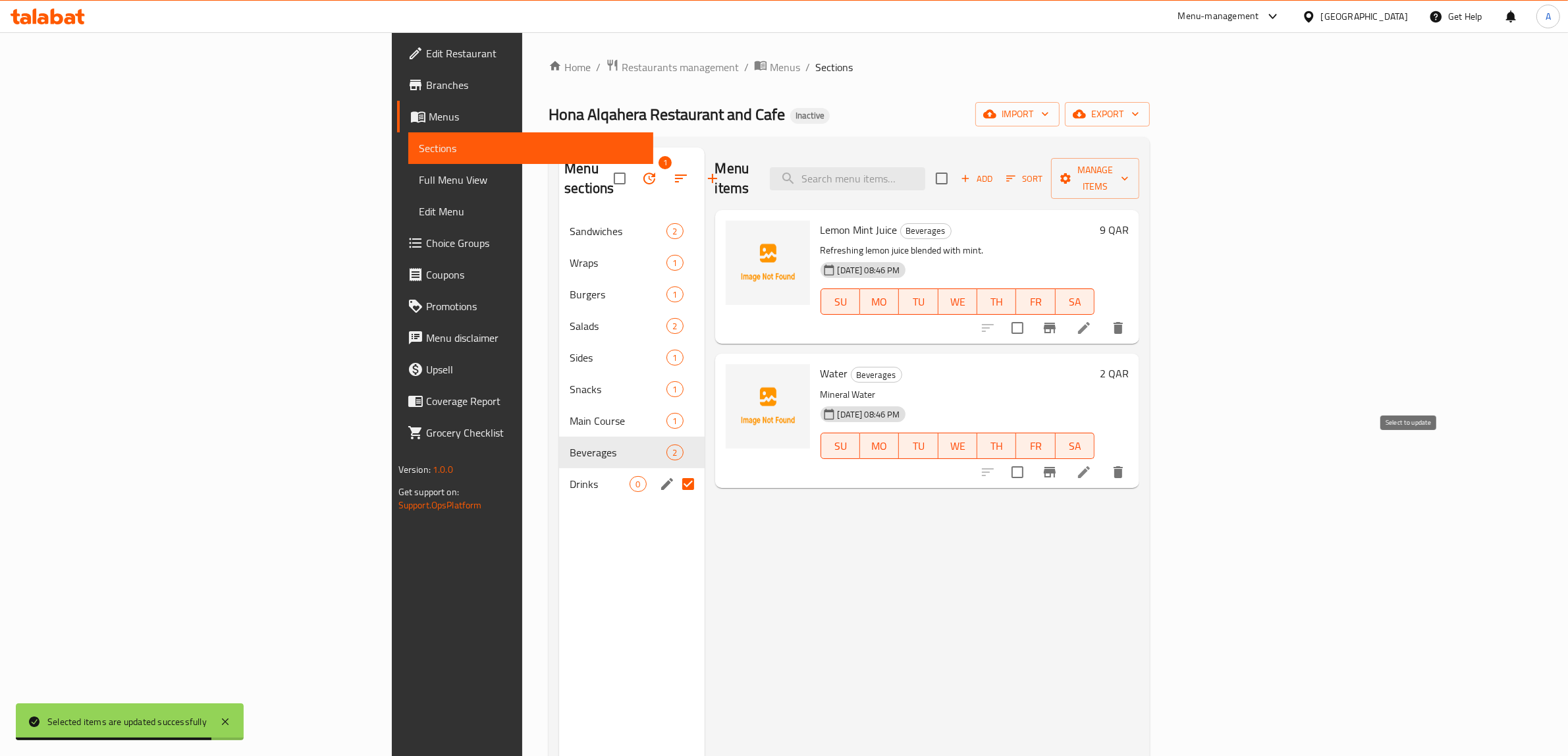
click at [1031, 458] on input "checkbox" at bounding box center [1017, 472] width 28 height 28
click at [1139, 158] on button "Manage items" at bounding box center [1095, 179] width 88 height 41
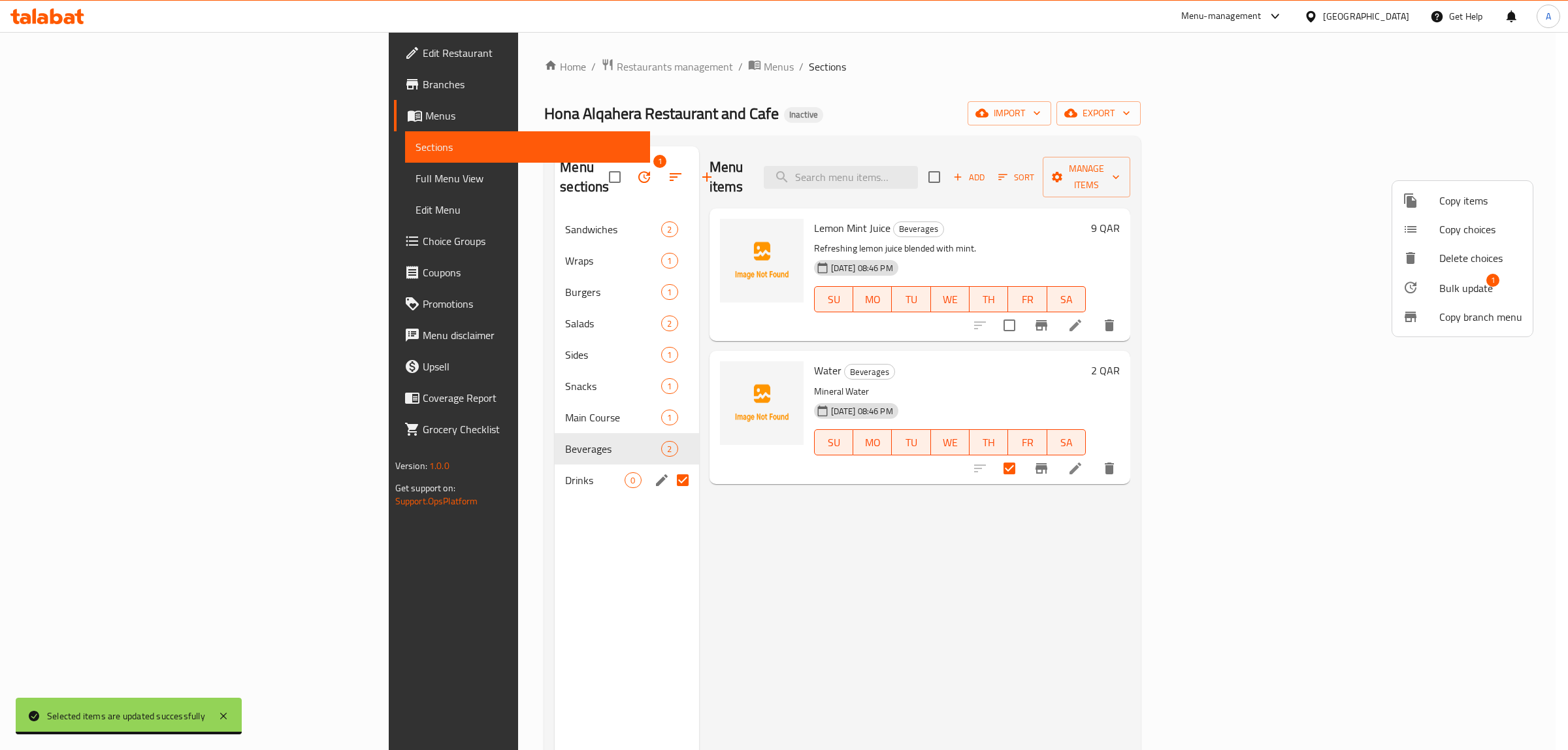
click at [1465, 292] on span "Bulk update" at bounding box center [1466, 289] width 54 height 16
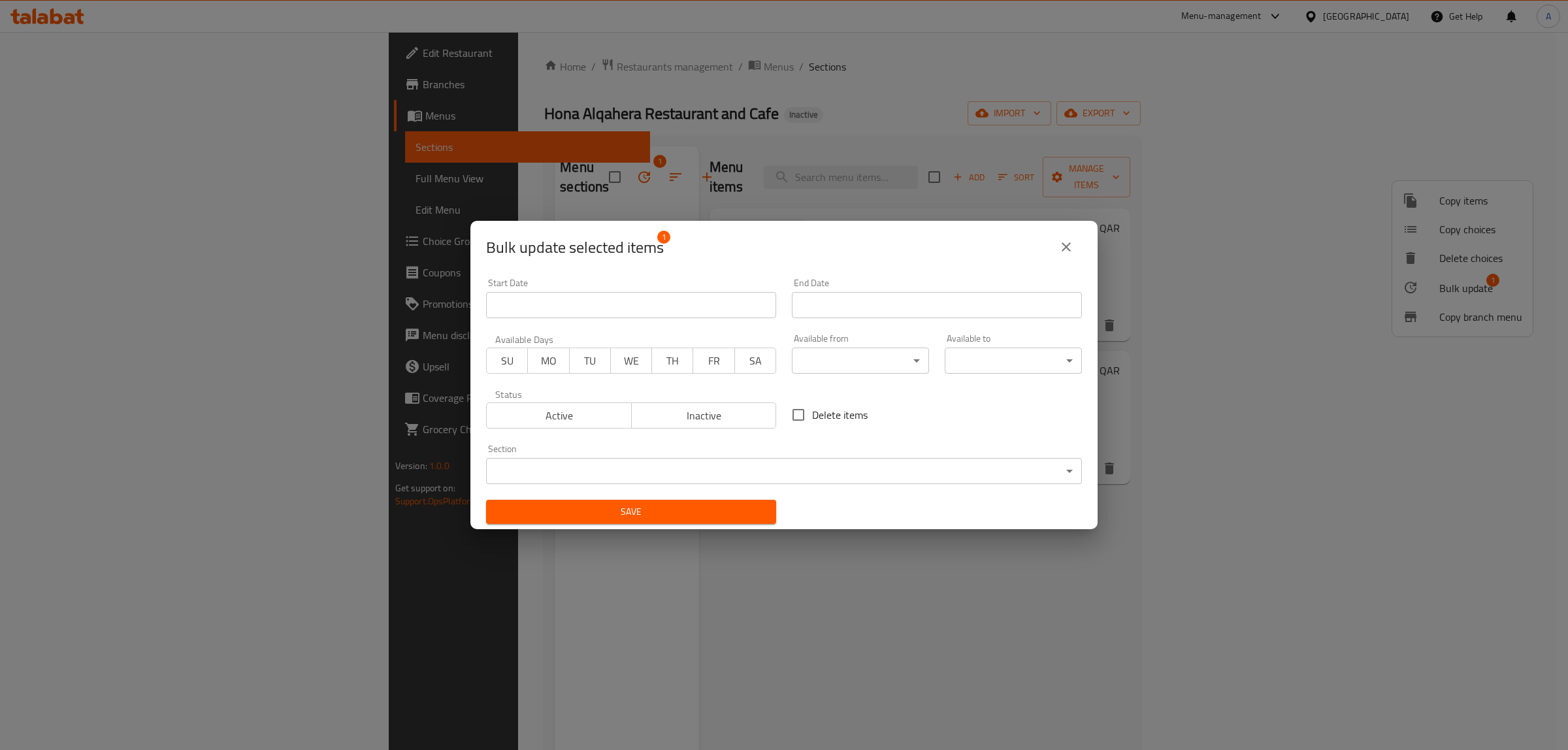
click at [645, 463] on body "​ Menu-management [GEOGRAPHIC_DATA] Get Help A Edit Restaurant Branches Menus S…" at bounding box center [784, 391] width 1568 height 718
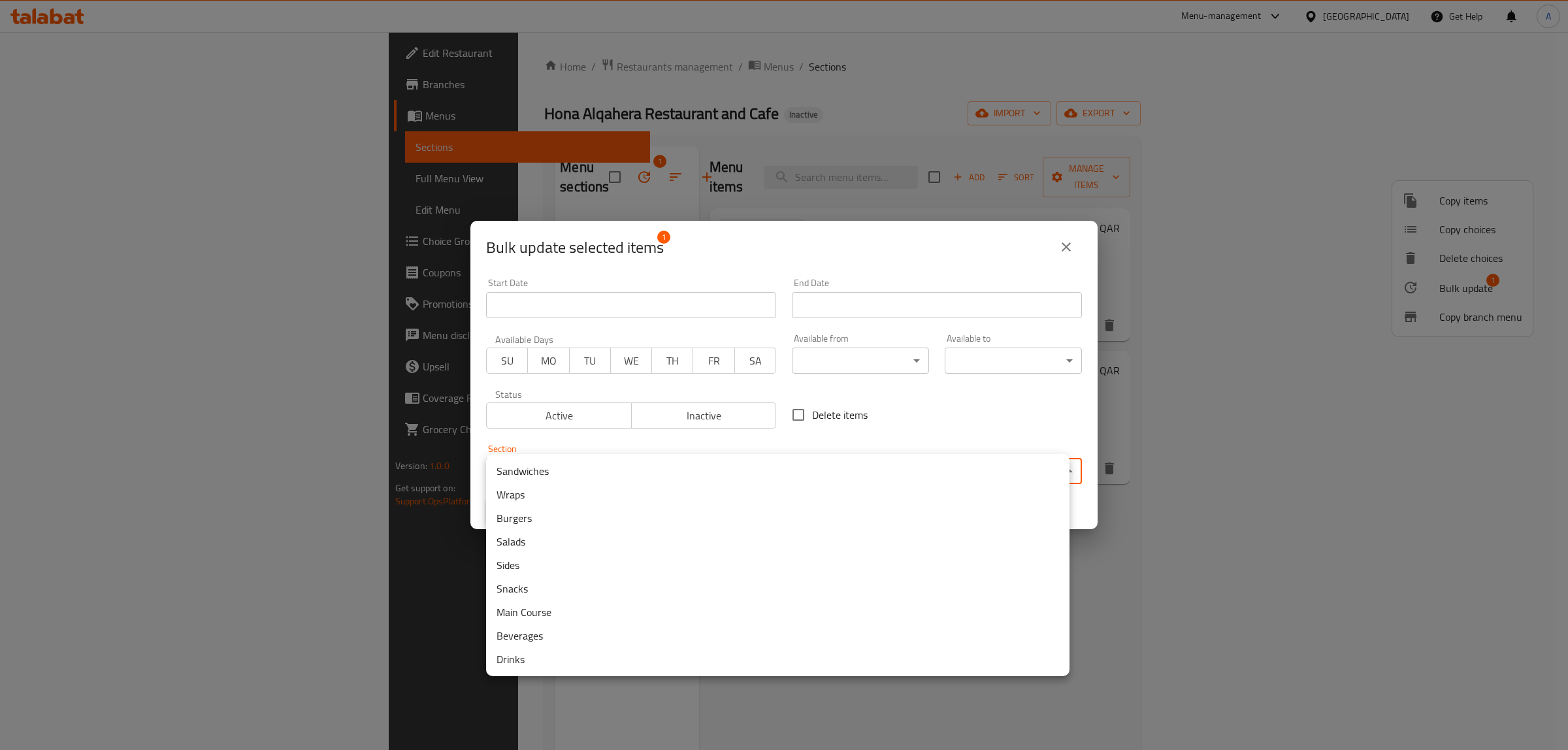
click at [541, 652] on li "Drinks" at bounding box center [777, 660] width 584 height 23
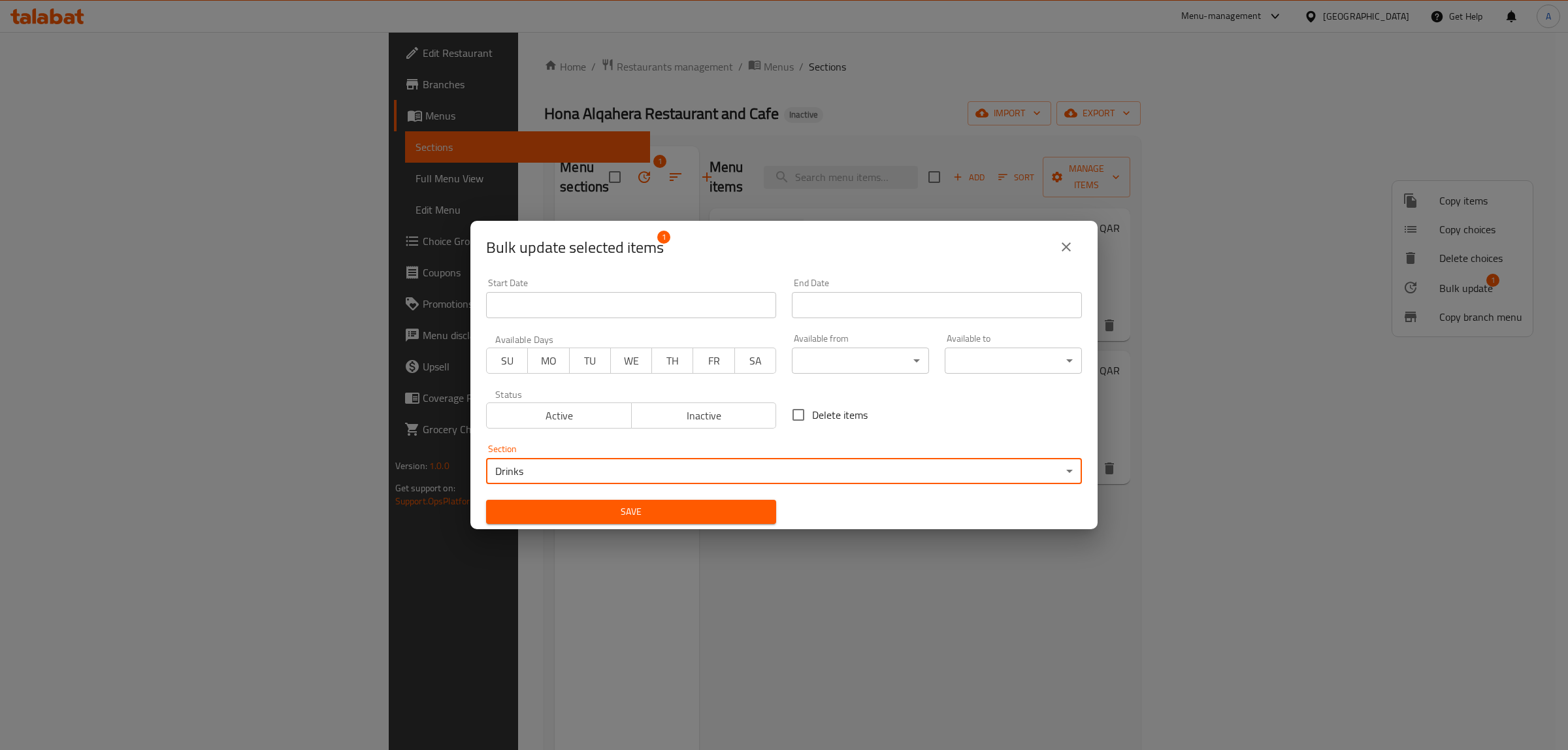
click at [581, 497] on div "Save" at bounding box center [631, 512] width 306 height 40
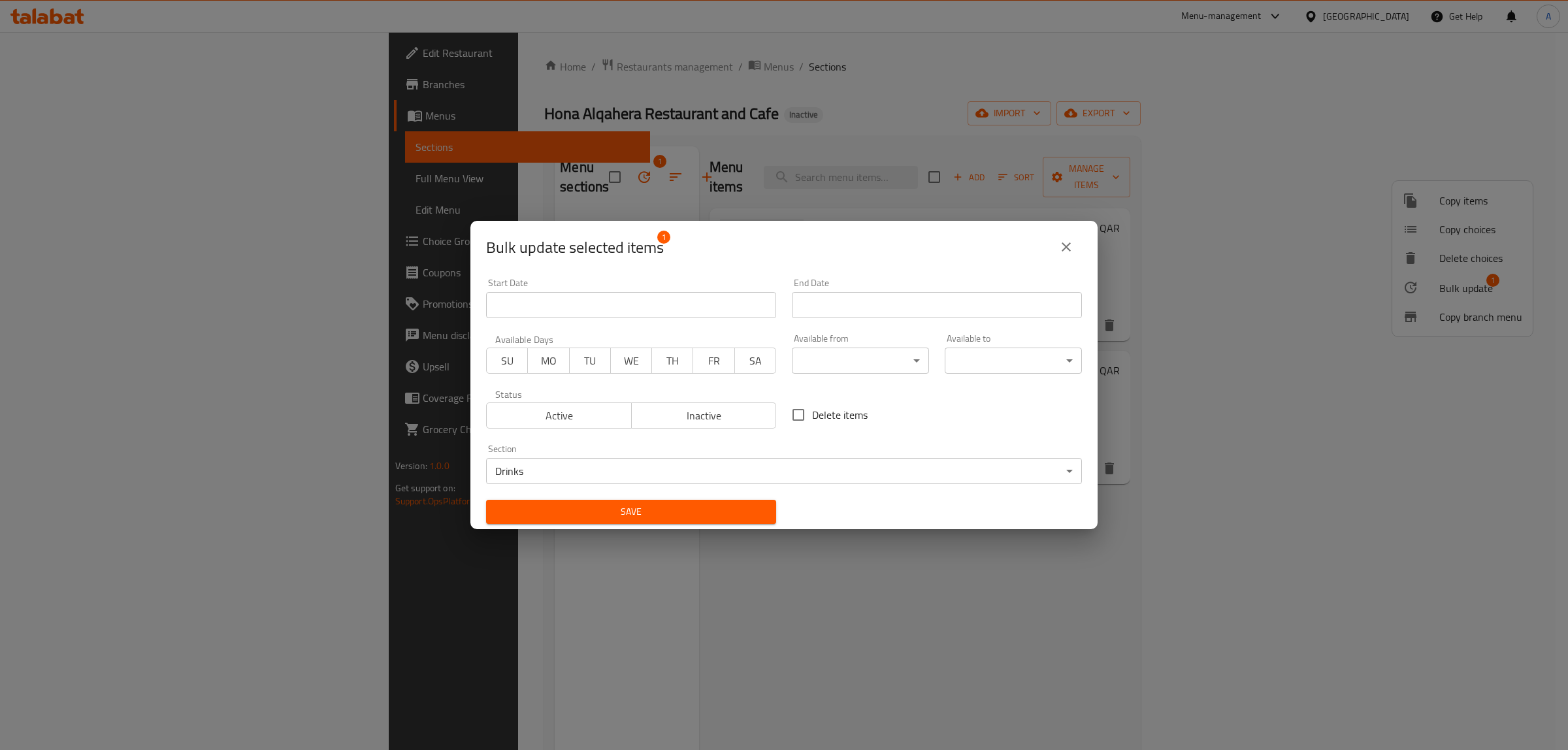
click at [586, 510] on span "Save" at bounding box center [630, 512] width 269 height 16
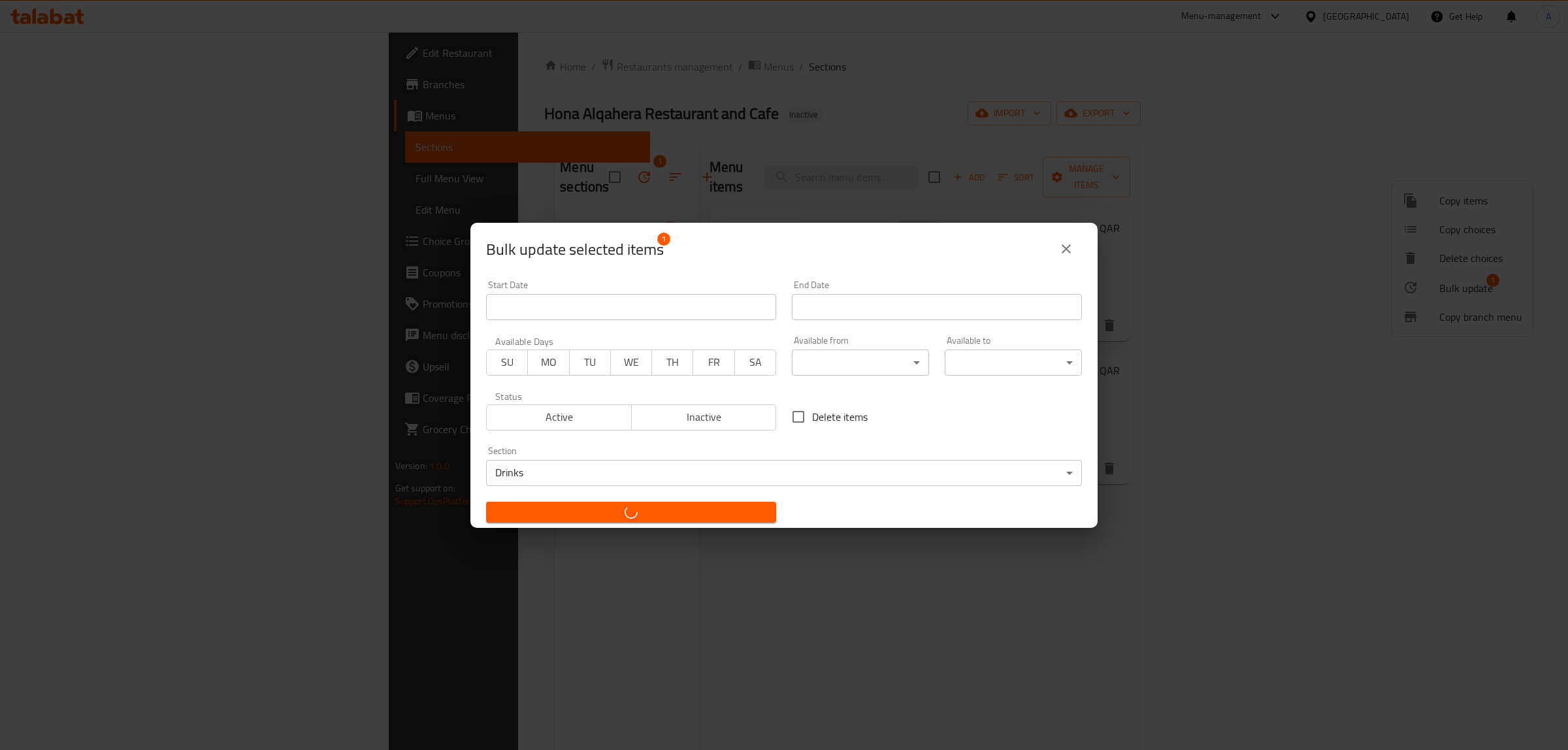
checkbox input "false"
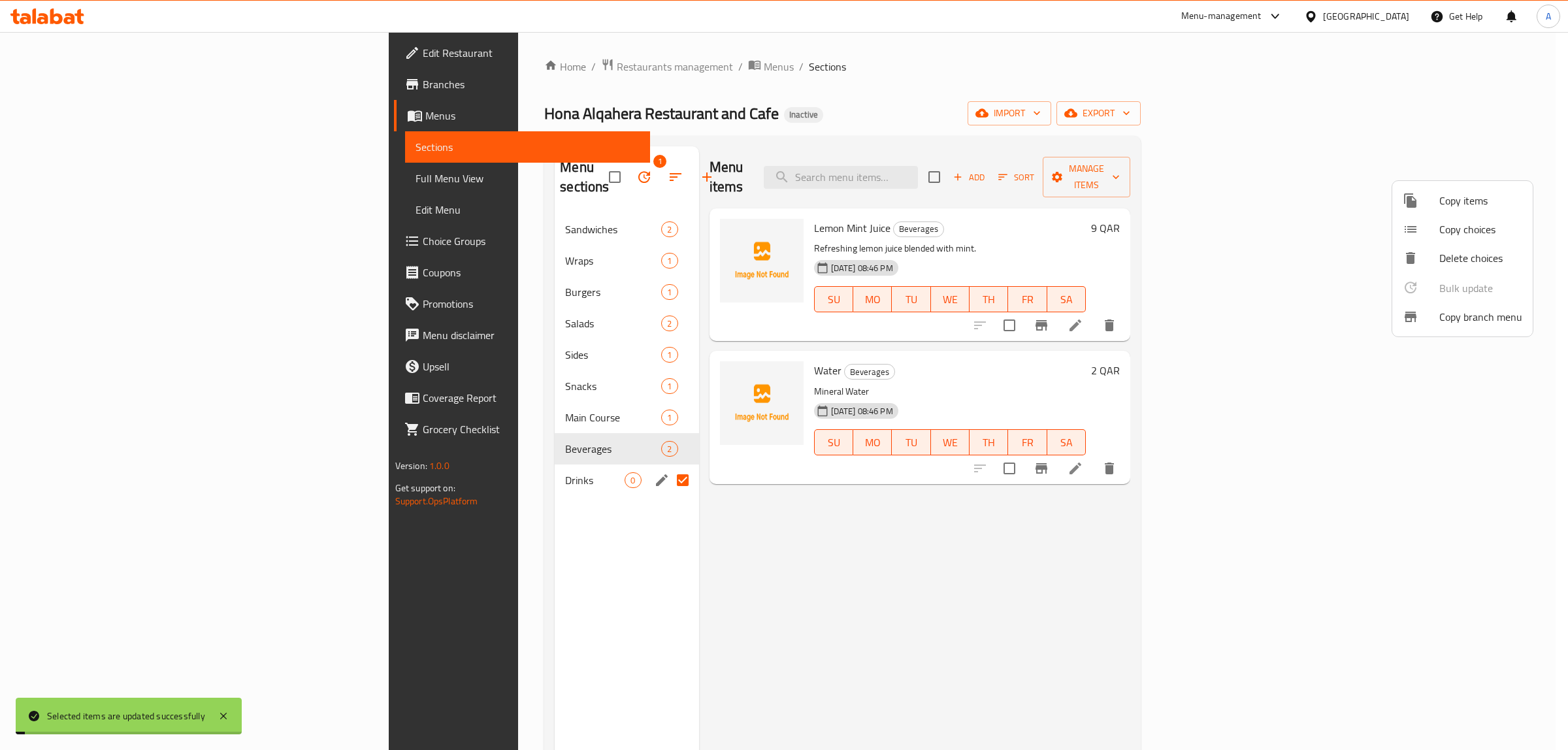
click at [546, 534] on div at bounding box center [784, 375] width 1568 height 750
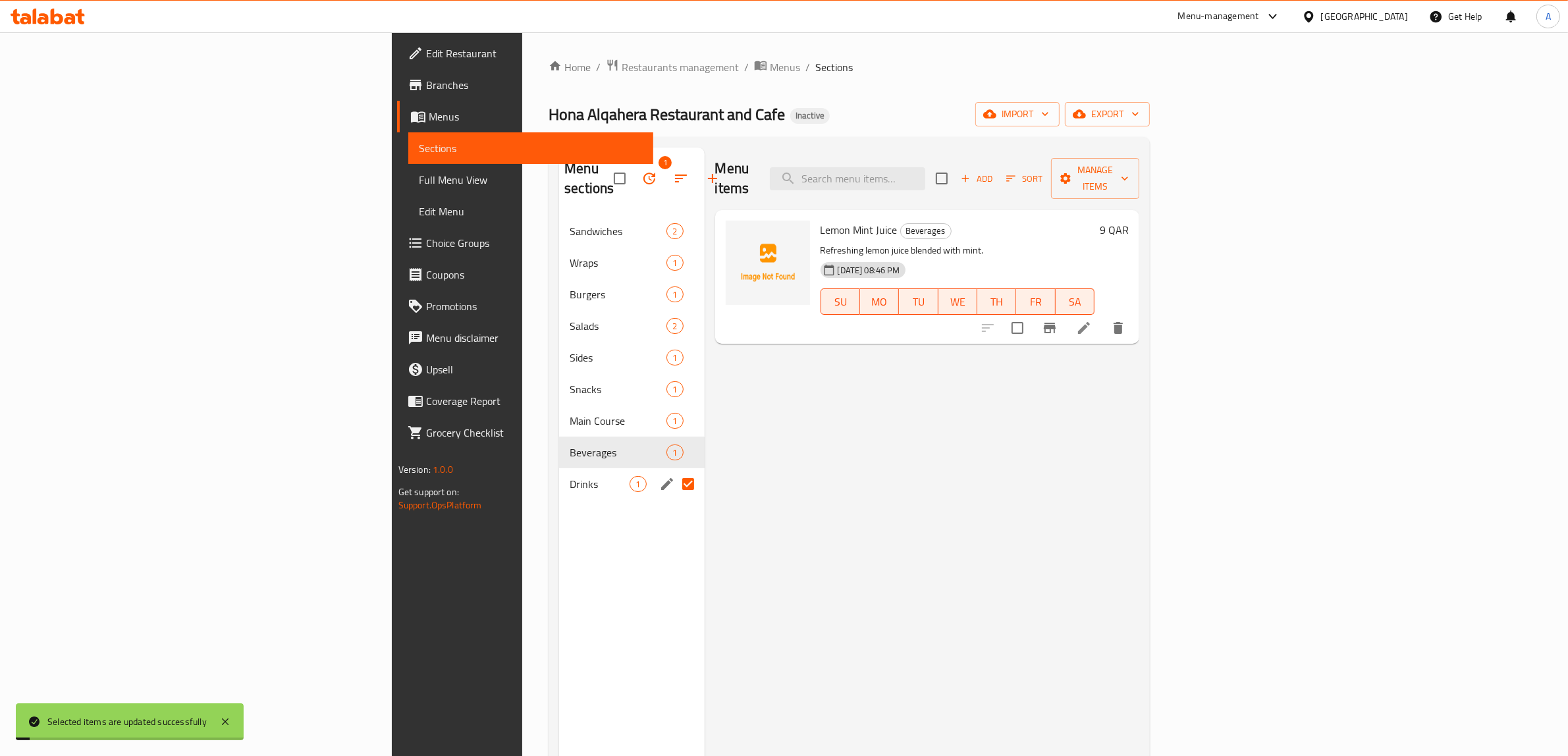
click at [749, 539] on div "Menu items Add Sort Manage items Lemon Mint Juice Beverages Refreshing lemon ju…" at bounding box center [922, 525] width 436 height 756
click at [861, 541] on div "Menu items Add Sort Manage items Lemon Mint Juice Beverages Refreshing lemon ju…" at bounding box center [922, 525] width 436 height 756
click at [855, 534] on div "Menu items Add Sort Manage items Lemon Mint Juice Beverages Refreshing lemon ju…" at bounding box center [922, 525] width 436 height 756
click at [674, 470] on input "Menu sections" at bounding box center [688, 484] width 28 height 28
checkbox input "false"
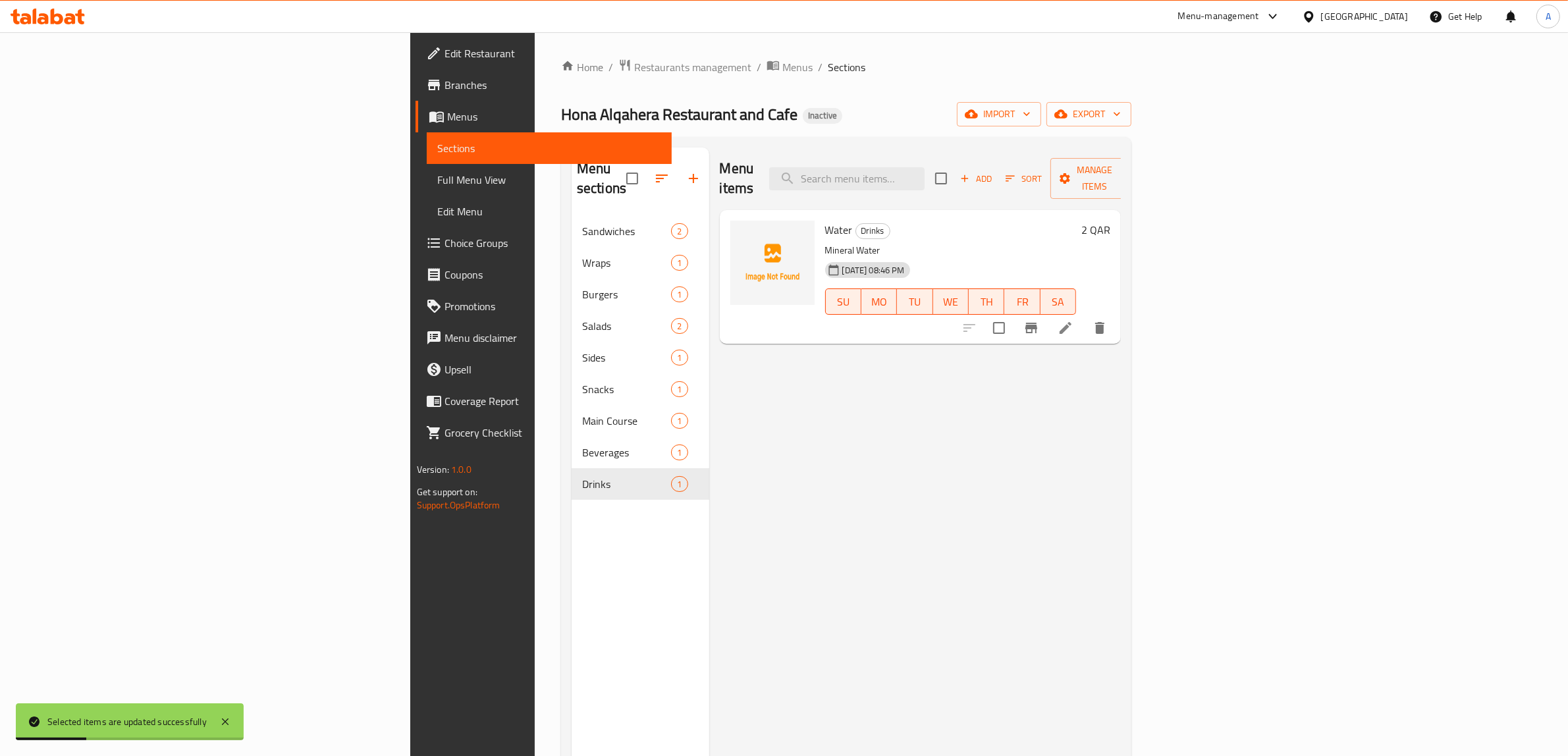
click at [914, 456] on div "Menu items Add Sort Manage items Water Drinks Mineral Water [DATE] 08:46 PM SU …" at bounding box center [915, 525] width 412 height 756
click at [825, 461] on div "Menu items Add Sort Manage items Water Drinks Mineral Water [DATE] 08:46 PM SU …" at bounding box center [915, 525] width 412 height 756
click at [427, 192] on link "Full Menu View" at bounding box center [549, 179] width 245 height 32
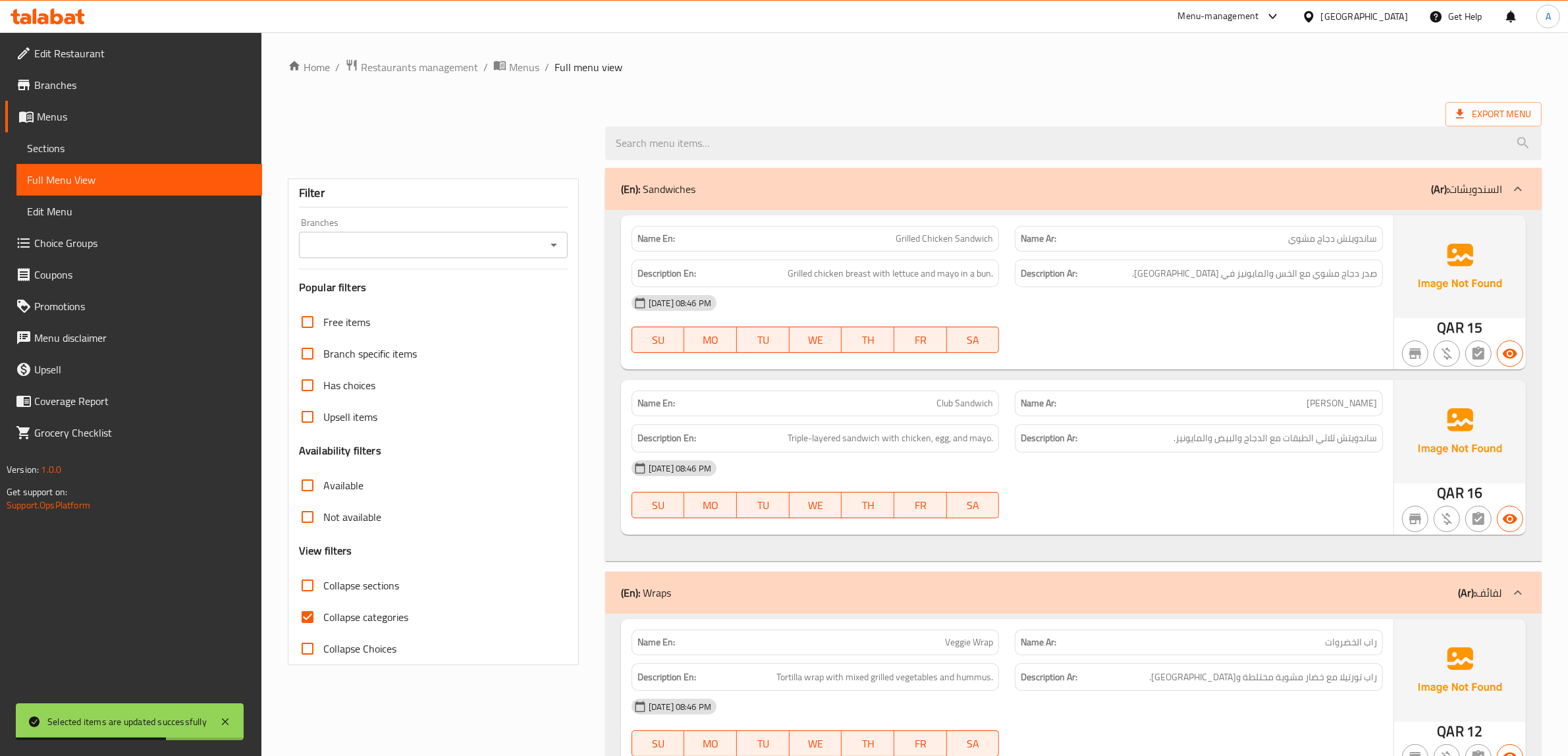
click at [337, 623] on span "Collapse categories" at bounding box center [366, 617] width 85 height 16
click at [323, 623] on input "Collapse categories" at bounding box center [307, 617] width 32 height 32
checkbox input "false"
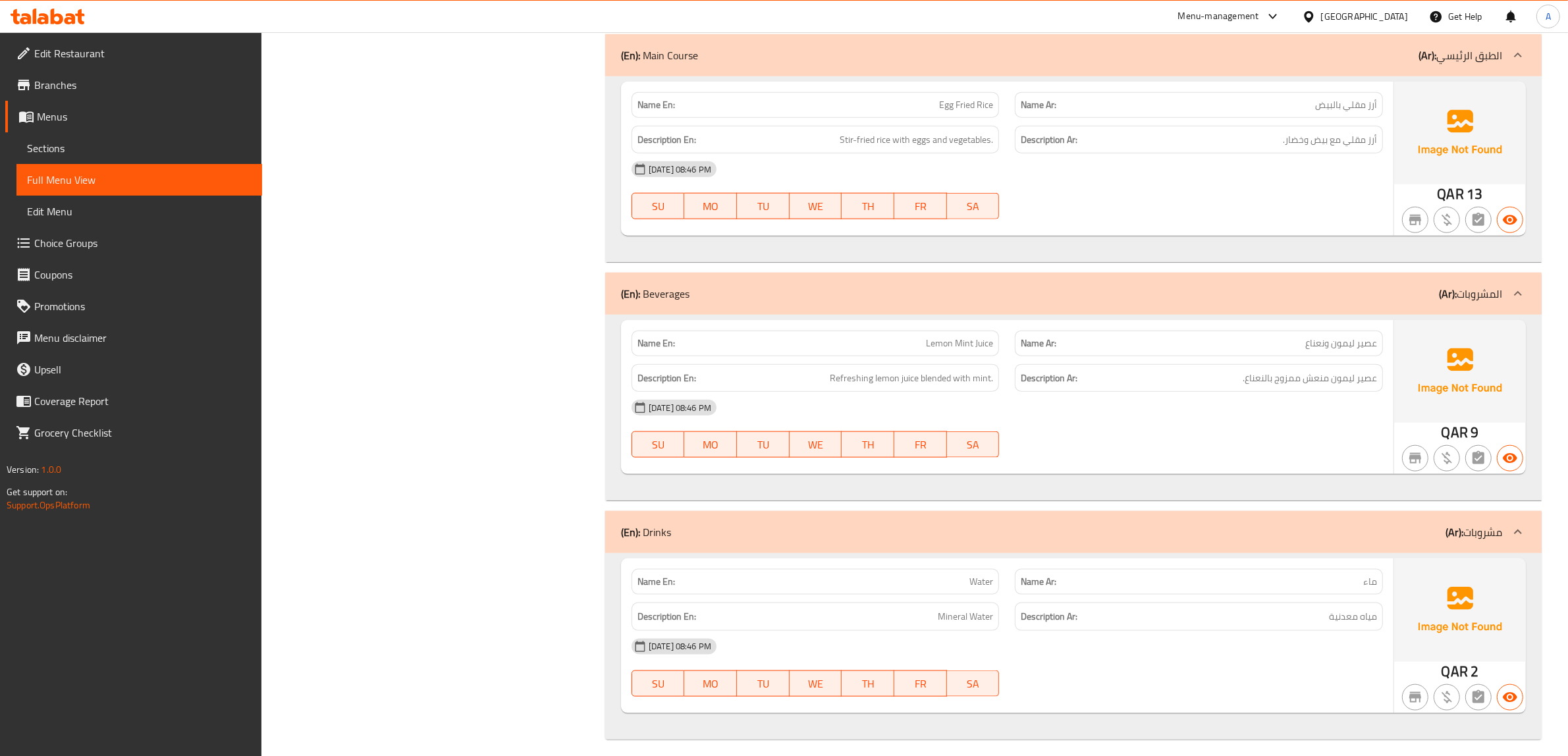
click at [64, 132] on link "Sections" at bounding box center [139, 148] width 245 height 32
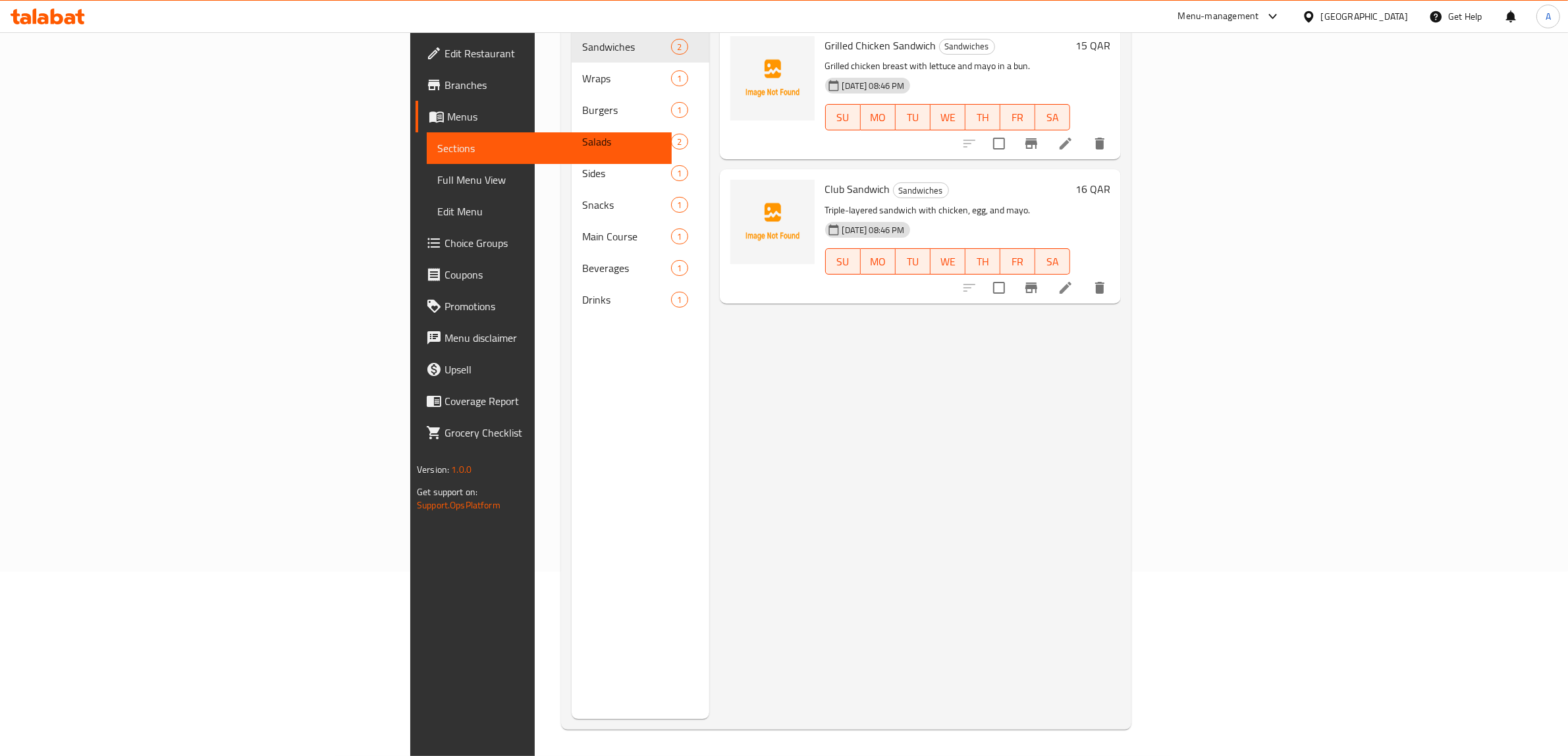
scroll to position [185, 0]
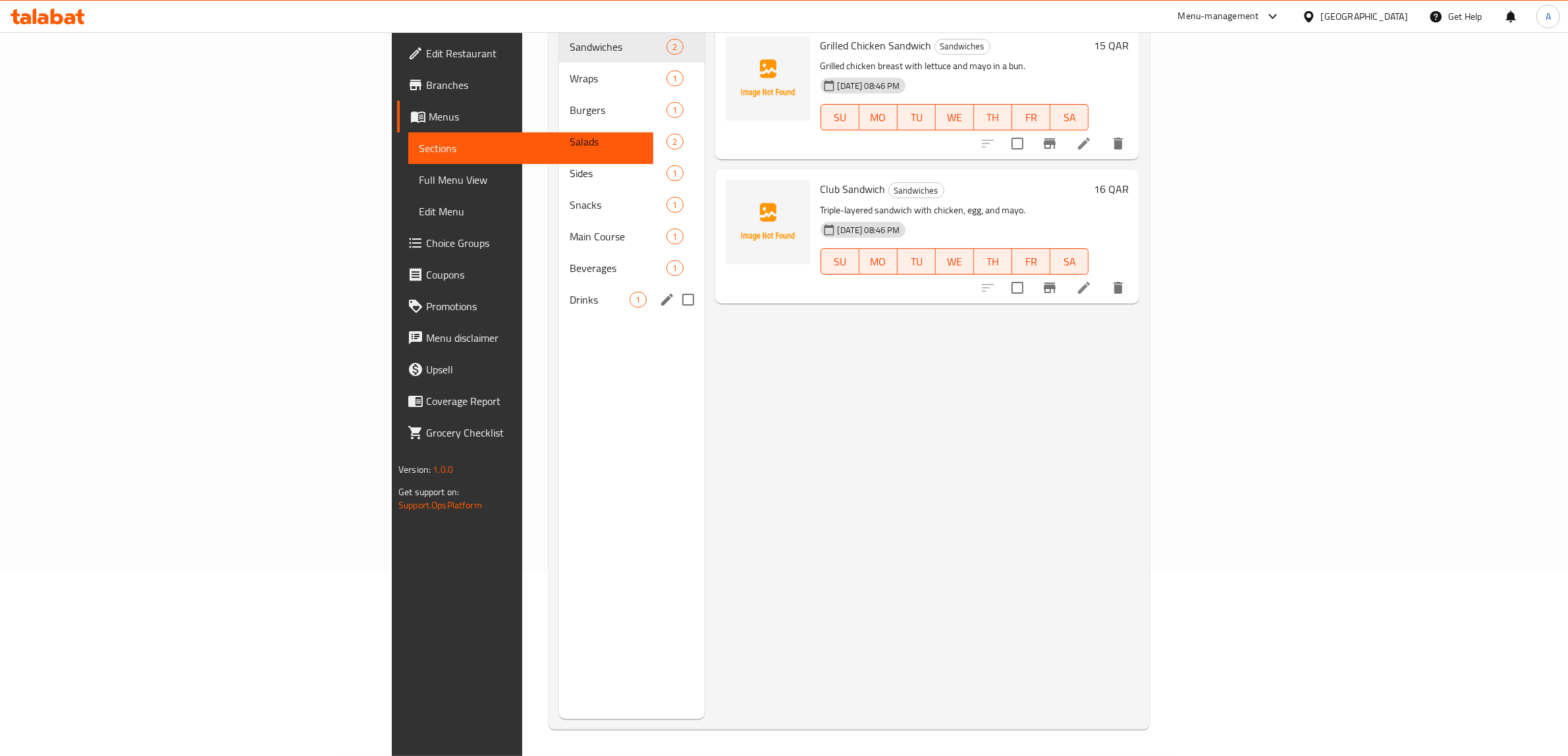
click at [570, 292] on span "Drinks" at bounding box center [600, 300] width 60 height 16
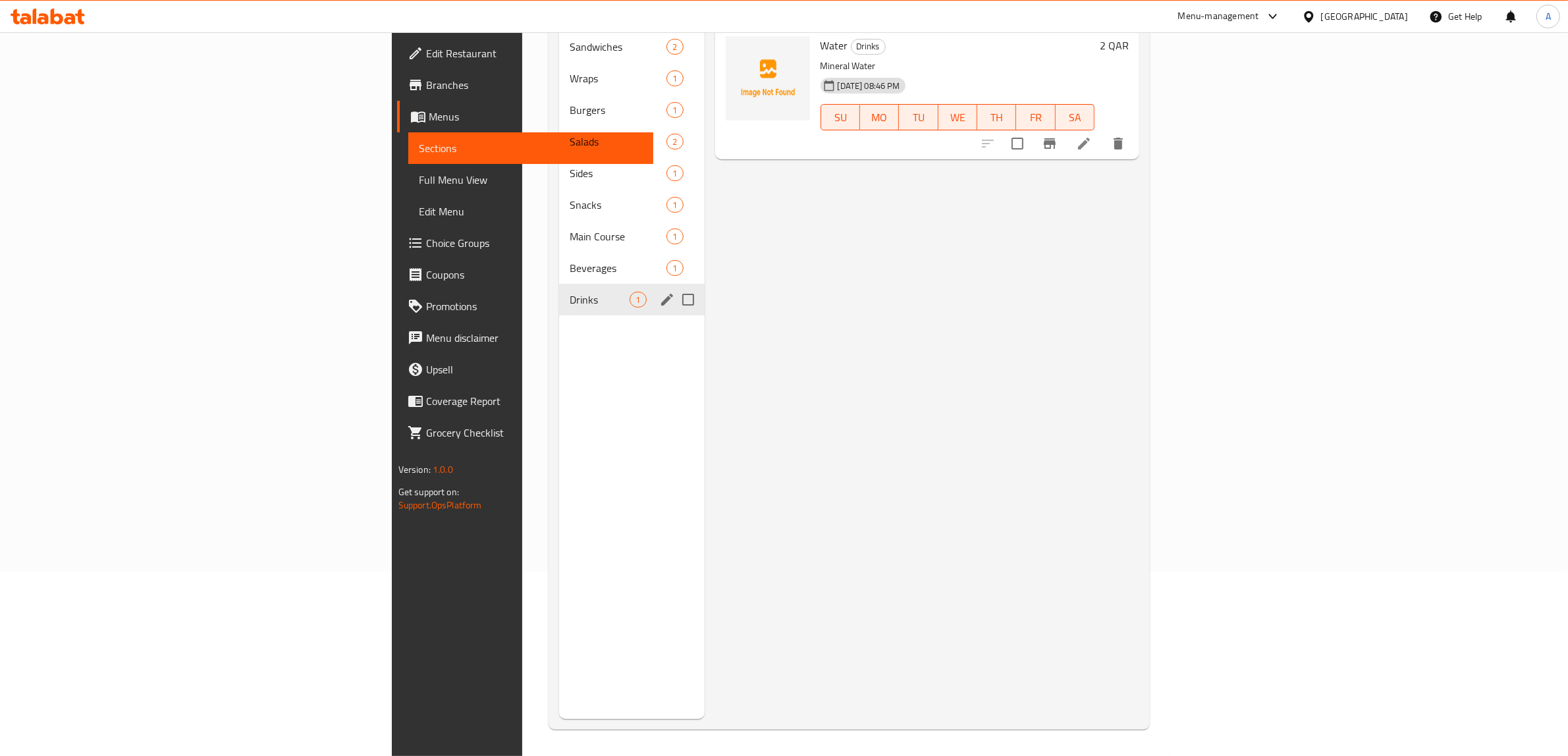
click at [570, 292] on span "Drinks" at bounding box center [600, 300] width 60 height 16
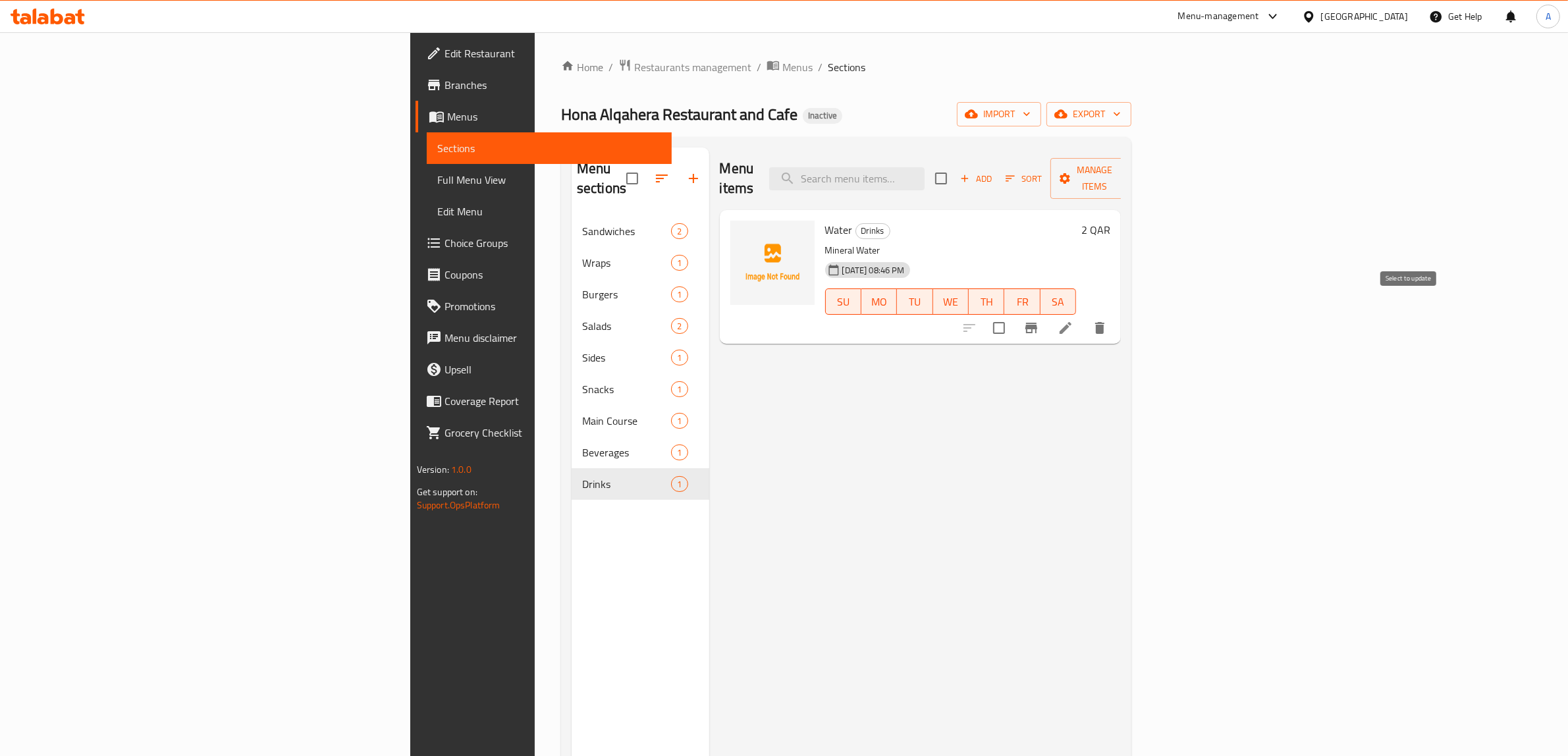
click at [1013, 314] on input "checkbox" at bounding box center [999, 328] width 28 height 28
checkbox input "true"
click at [1128, 173] on span "Manage items" at bounding box center [1094, 179] width 67 height 33
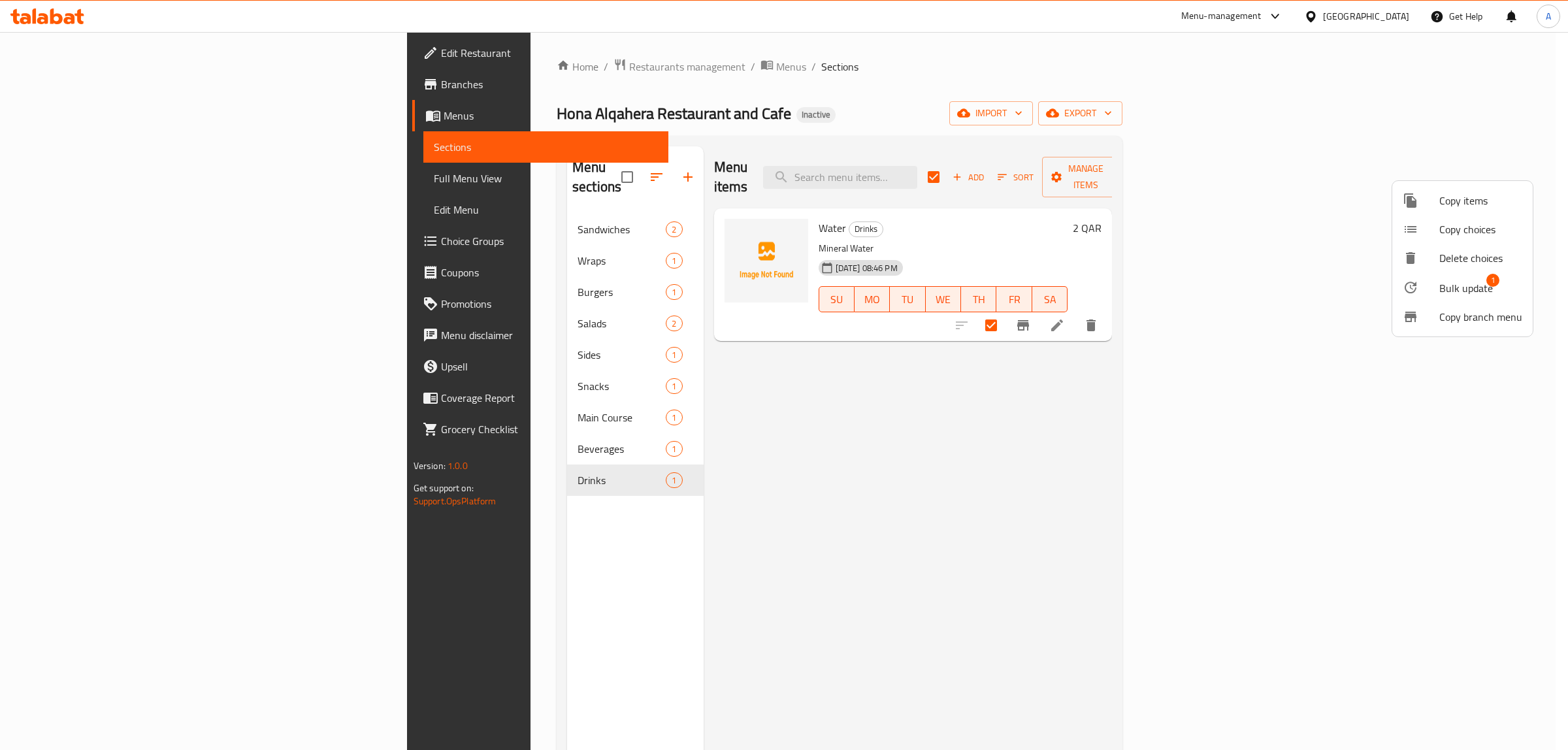
click at [1473, 294] on span "Bulk update" at bounding box center [1466, 289] width 54 height 16
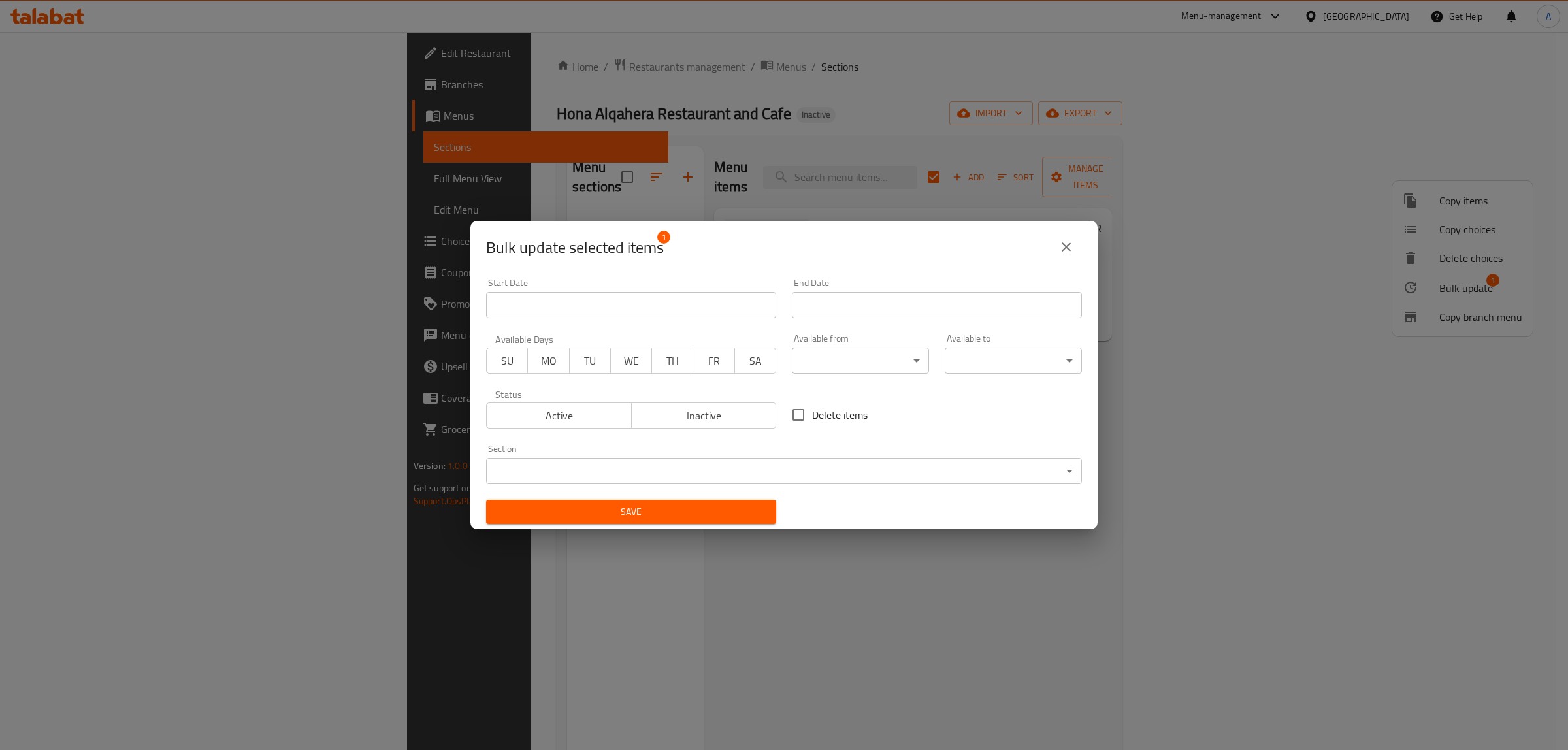
click at [671, 463] on body "​ Menu-management [GEOGRAPHIC_DATA] Get Help A Edit Restaurant Branches Menus S…" at bounding box center [784, 391] width 1568 height 718
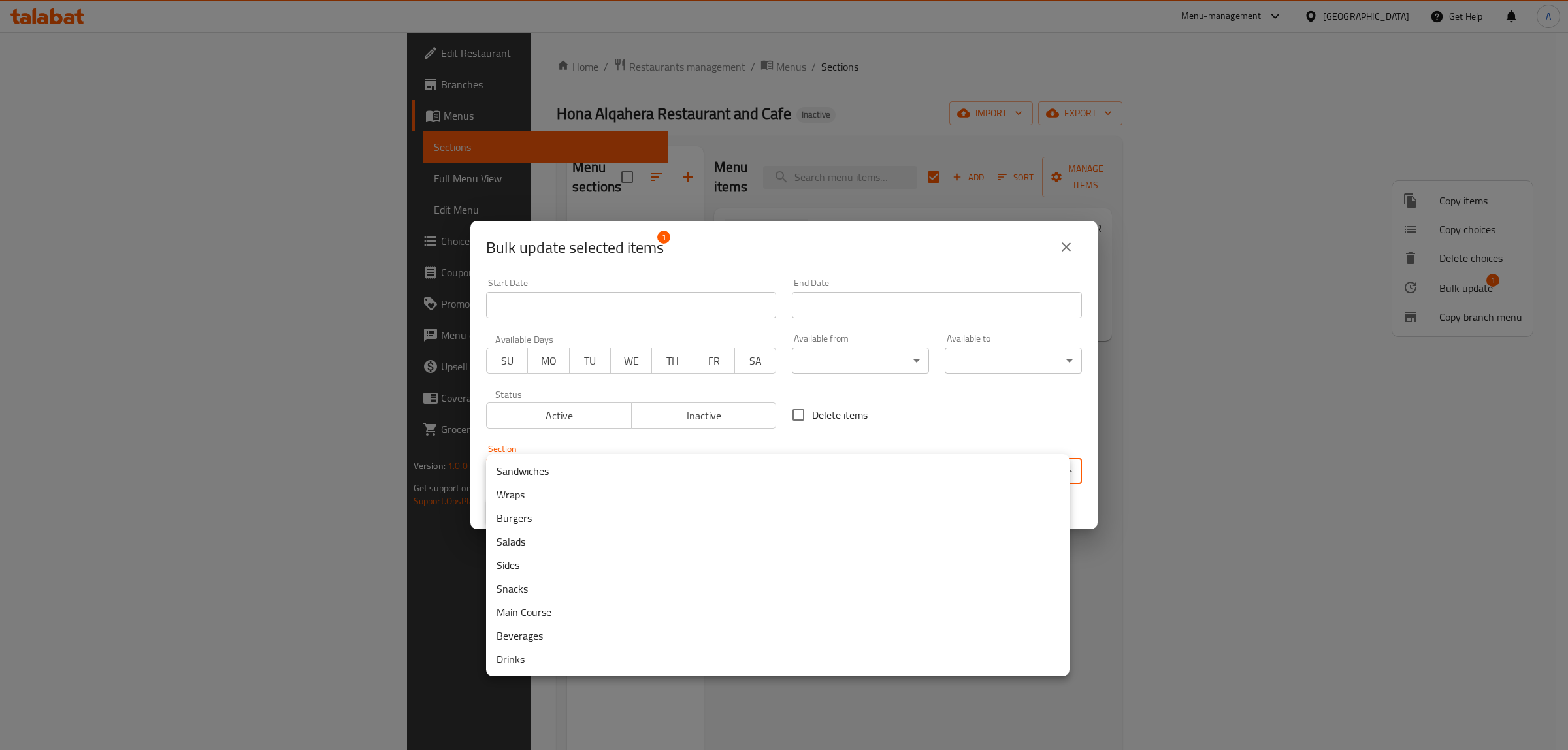
click at [572, 635] on li "Beverages" at bounding box center [777, 636] width 584 height 23
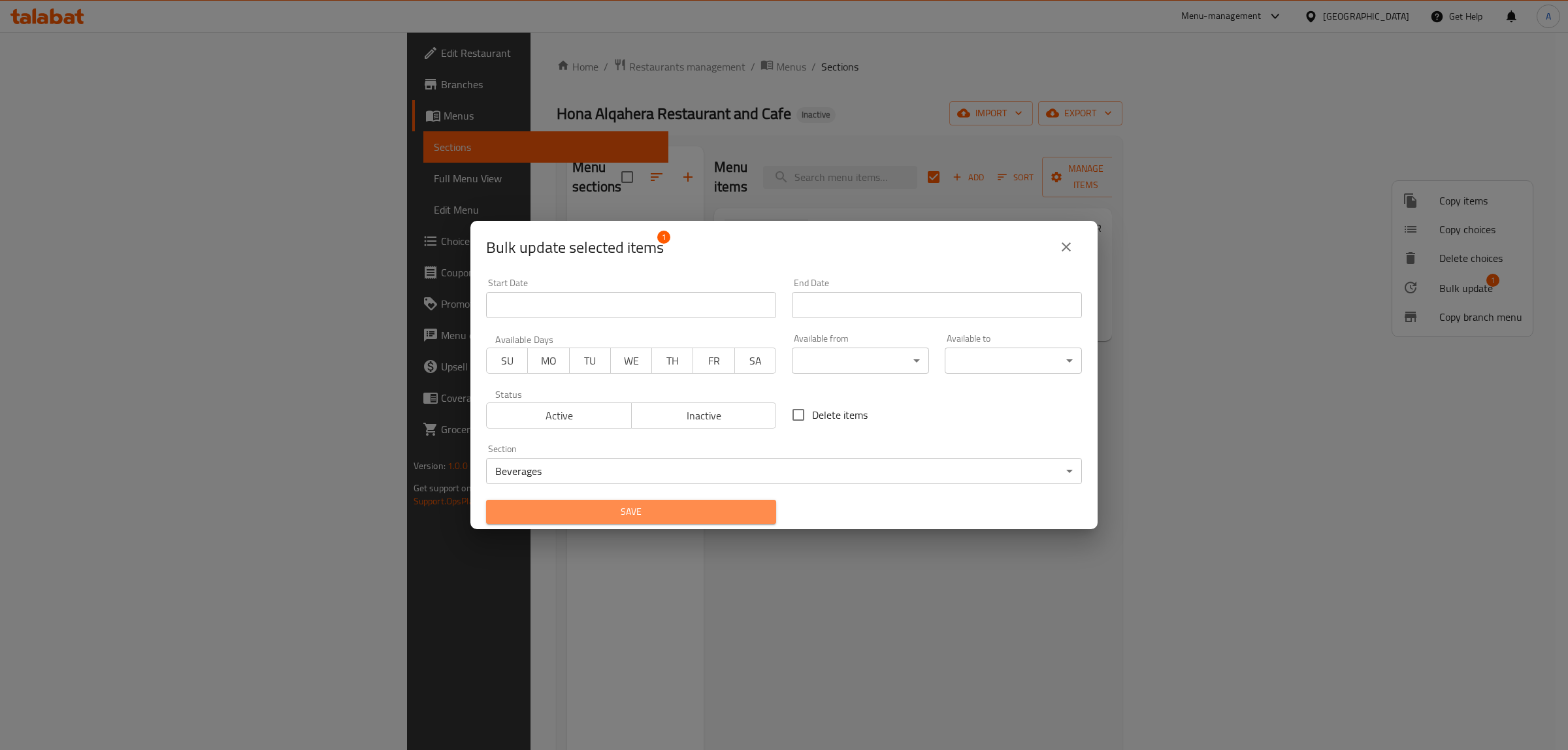
click at [659, 510] on span "Save" at bounding box center [630, 512] width 269 height 16
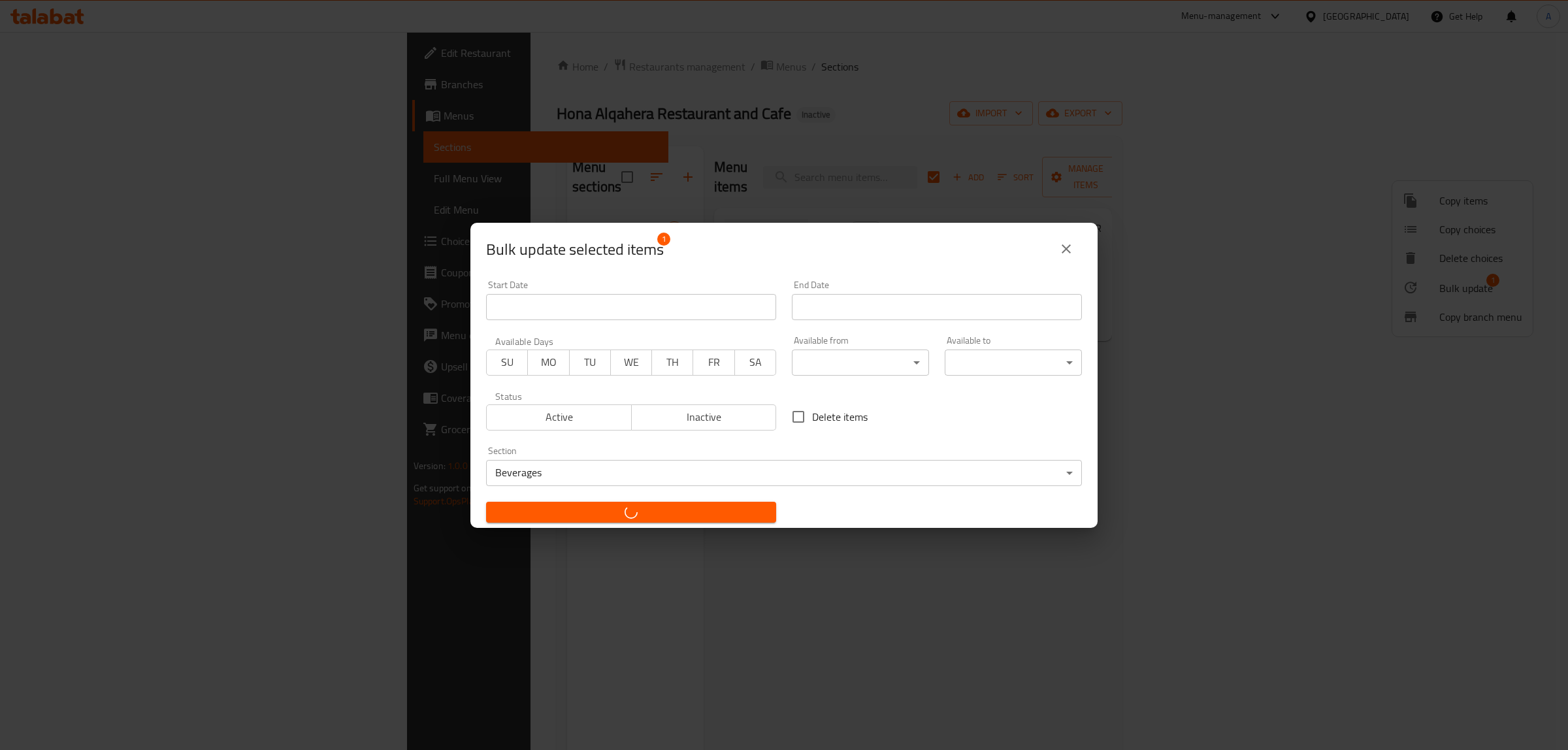
checkbox input "false"
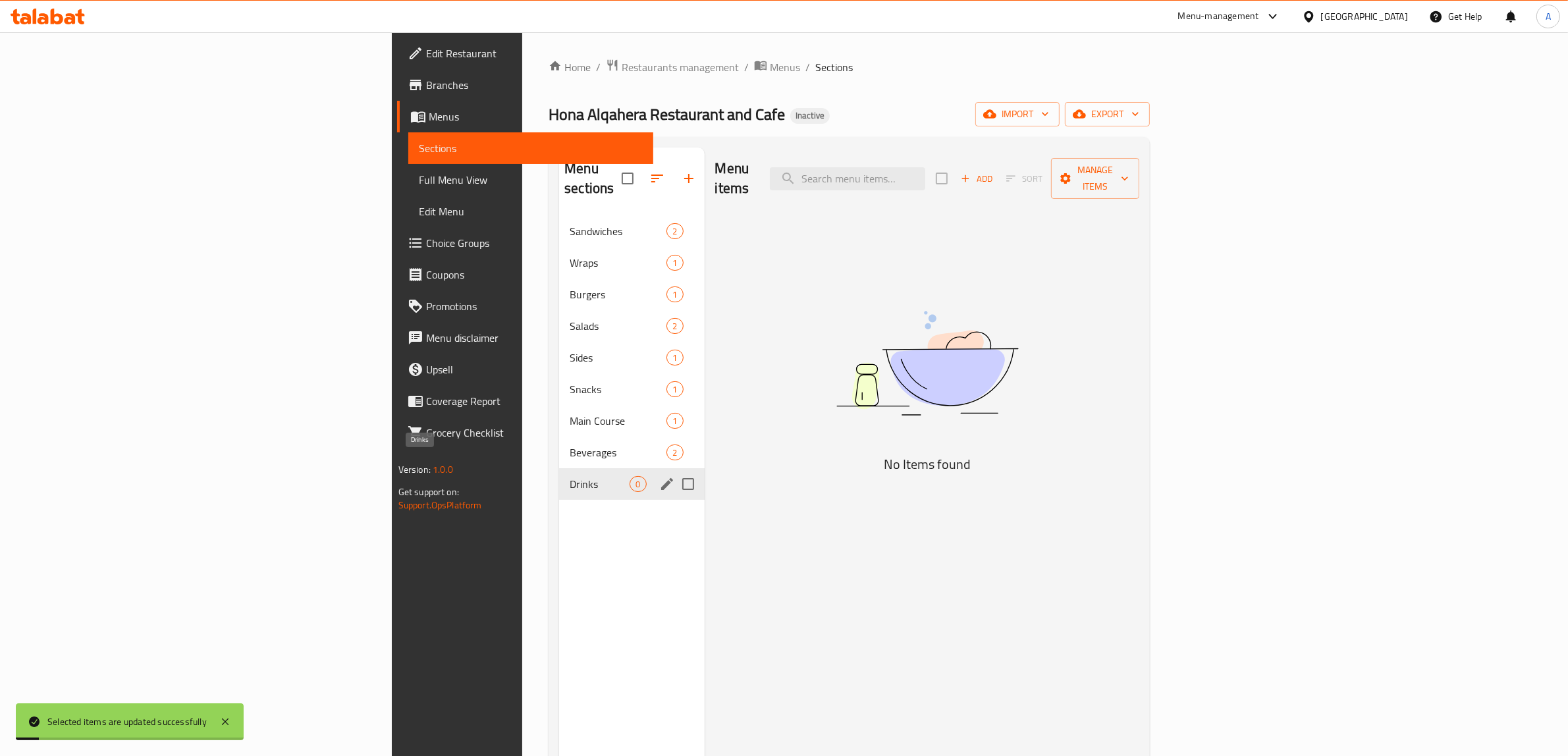
click at [570, 476] on span "Drinks" at bounding box center [600, 484] width 60 height 16
click at [674, 470] on input "Menu sections" at bounding box center [688, 484] width 28 height 28
checkbox input "true"
click at [634, 162] on button "button" at bounding box center [649, 178] width 32 height 32
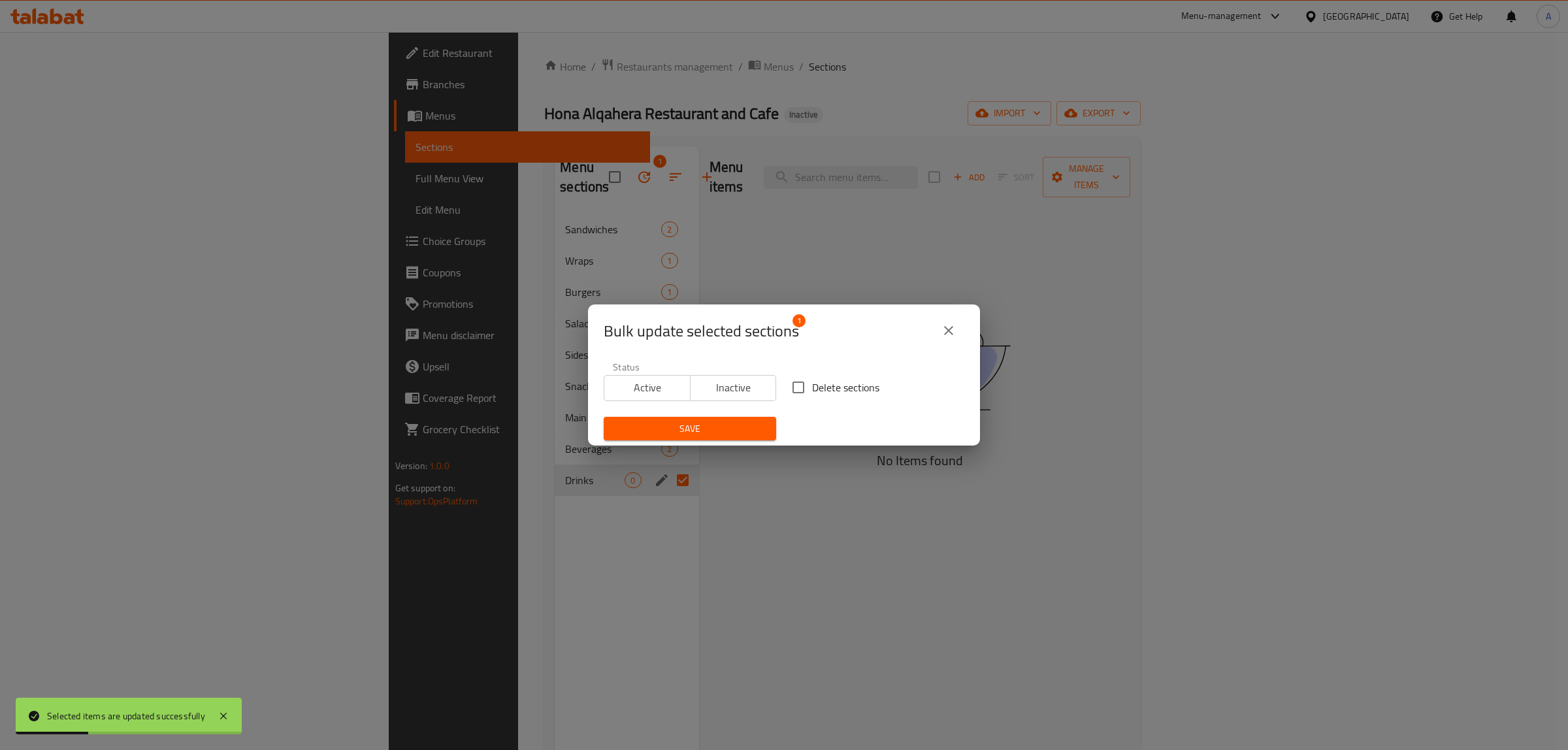
click at [822, 387] on span "Delete sections" at bounding box center [845, 388] width 67 height 16
click at [812, 387] on input "Delete sections" at bounding box center [799, 388] width 28 height 28
checkbox input "true"
click at [701, 430] on span "Save" at bounding box center [690, 429] width 152 height 16
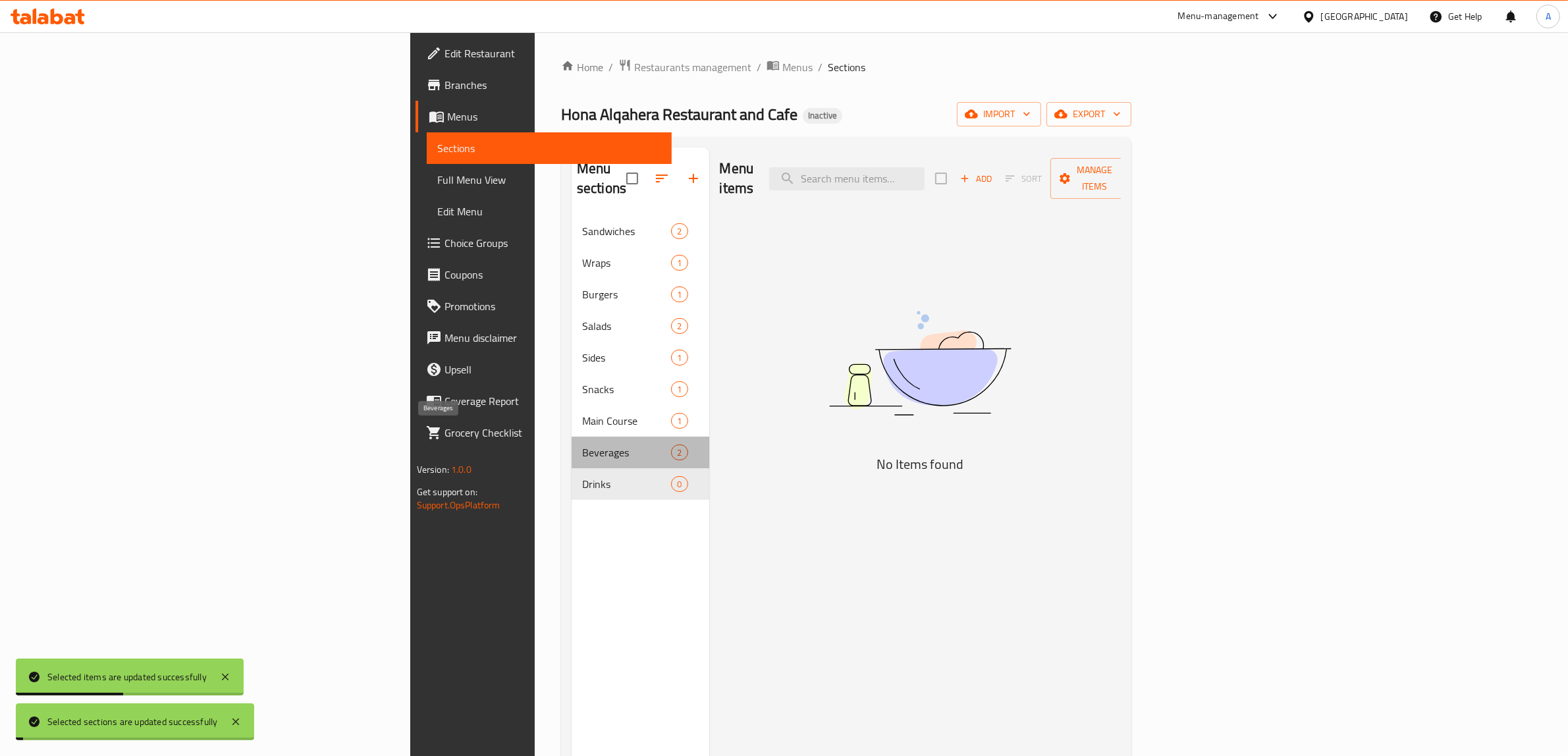
click at [582, 444] on span "Beverages" at bounding box center [626, 453] width 89 height 16
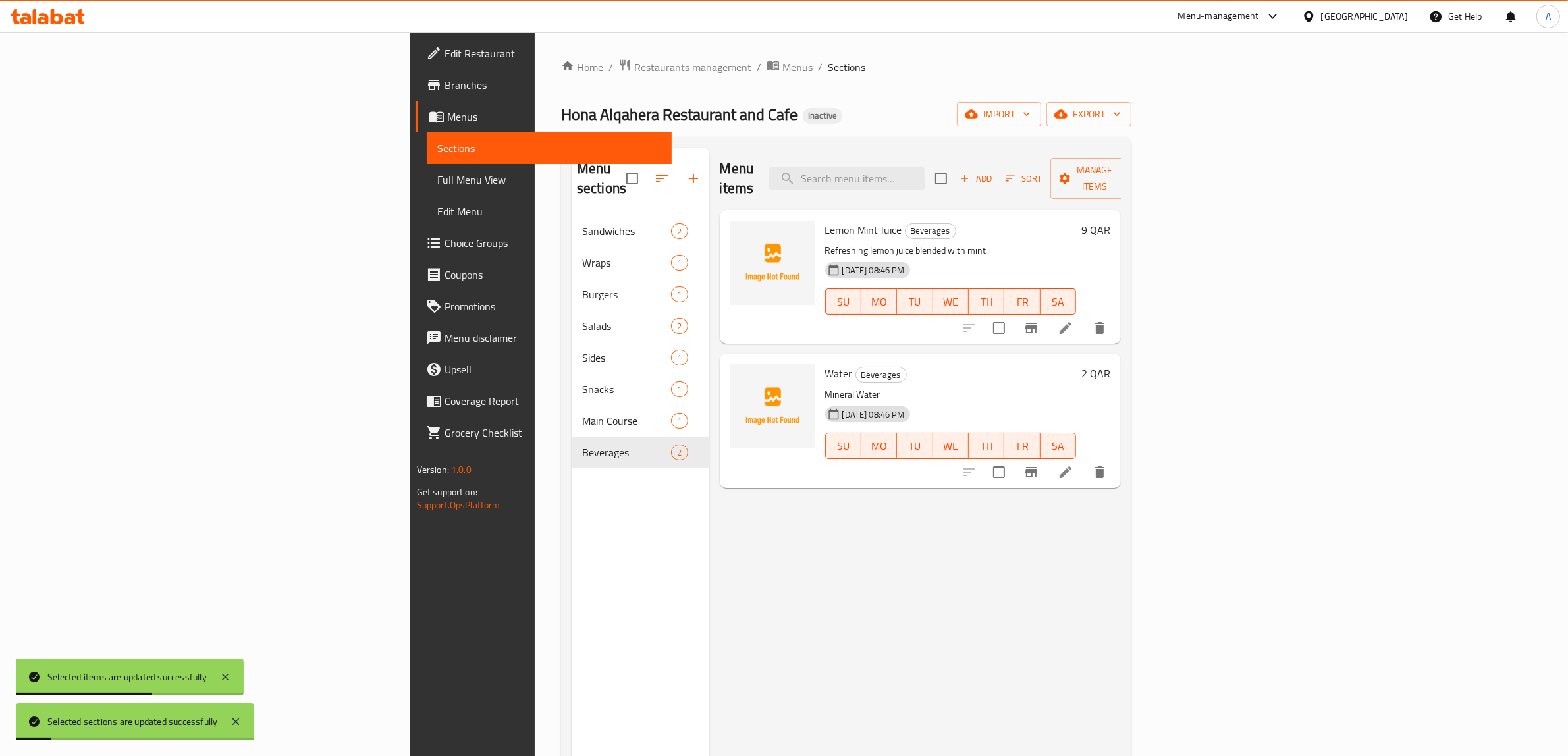
click at [437, 173] on span "Full Menu View" at bounding box center [549, 180] width 225 height 16
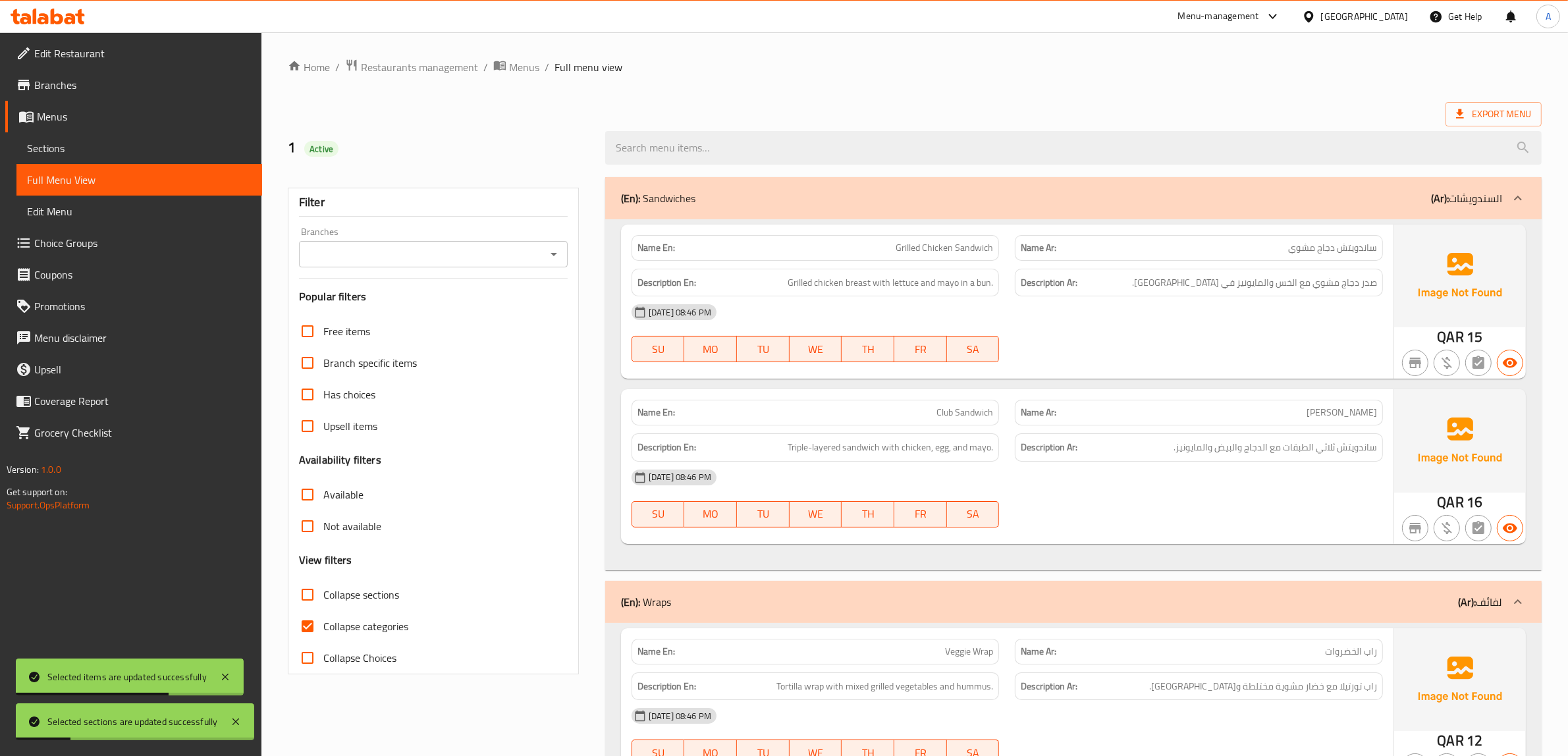
click at [360, 619] on span "Collapse categories" at bounding box center [366, 627] width 85 height 16
click at [323, 619] on input "Collapse categories" at bounding box center [307, 626] width 32 height 32
checkbox input "false"
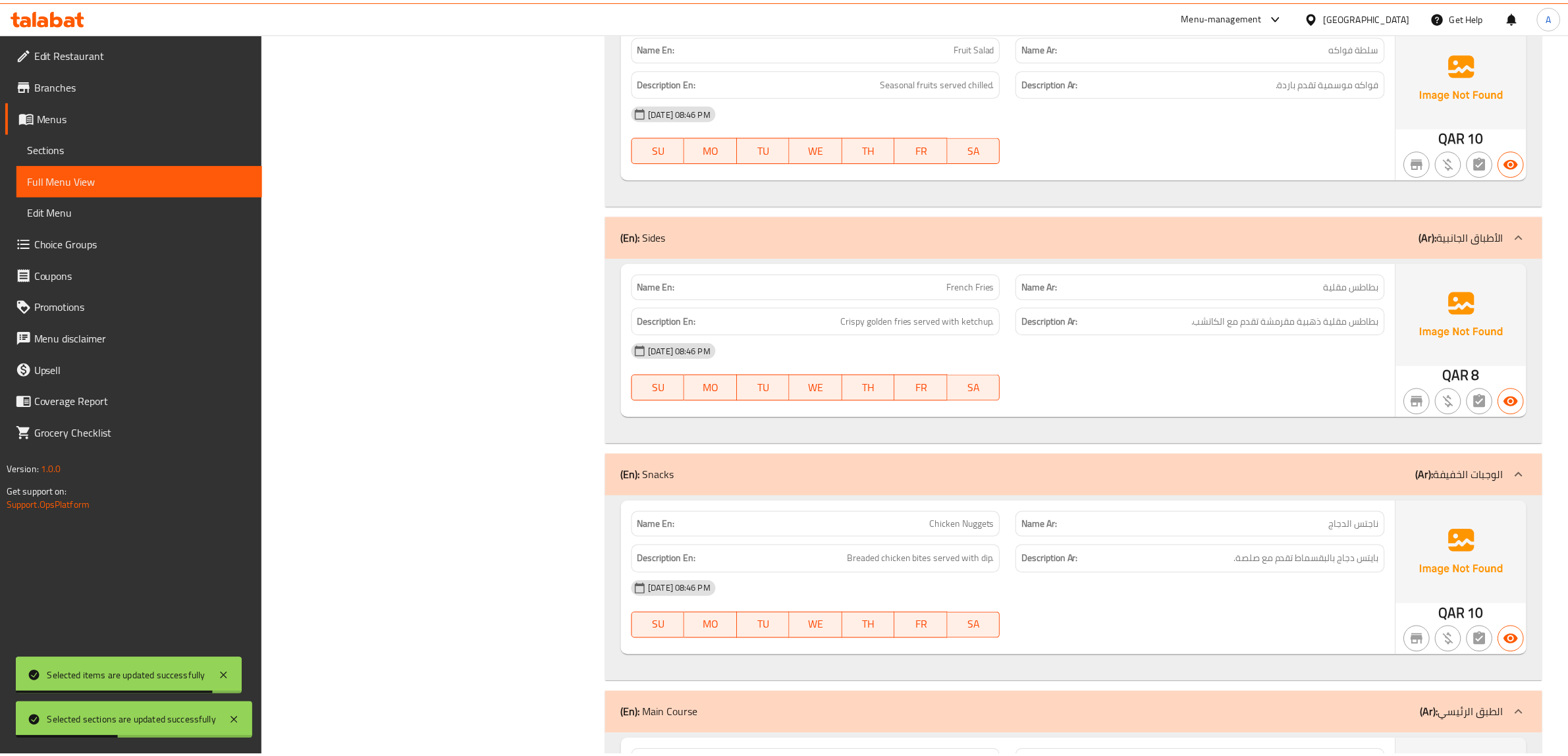
scroll to position [1841, 0]
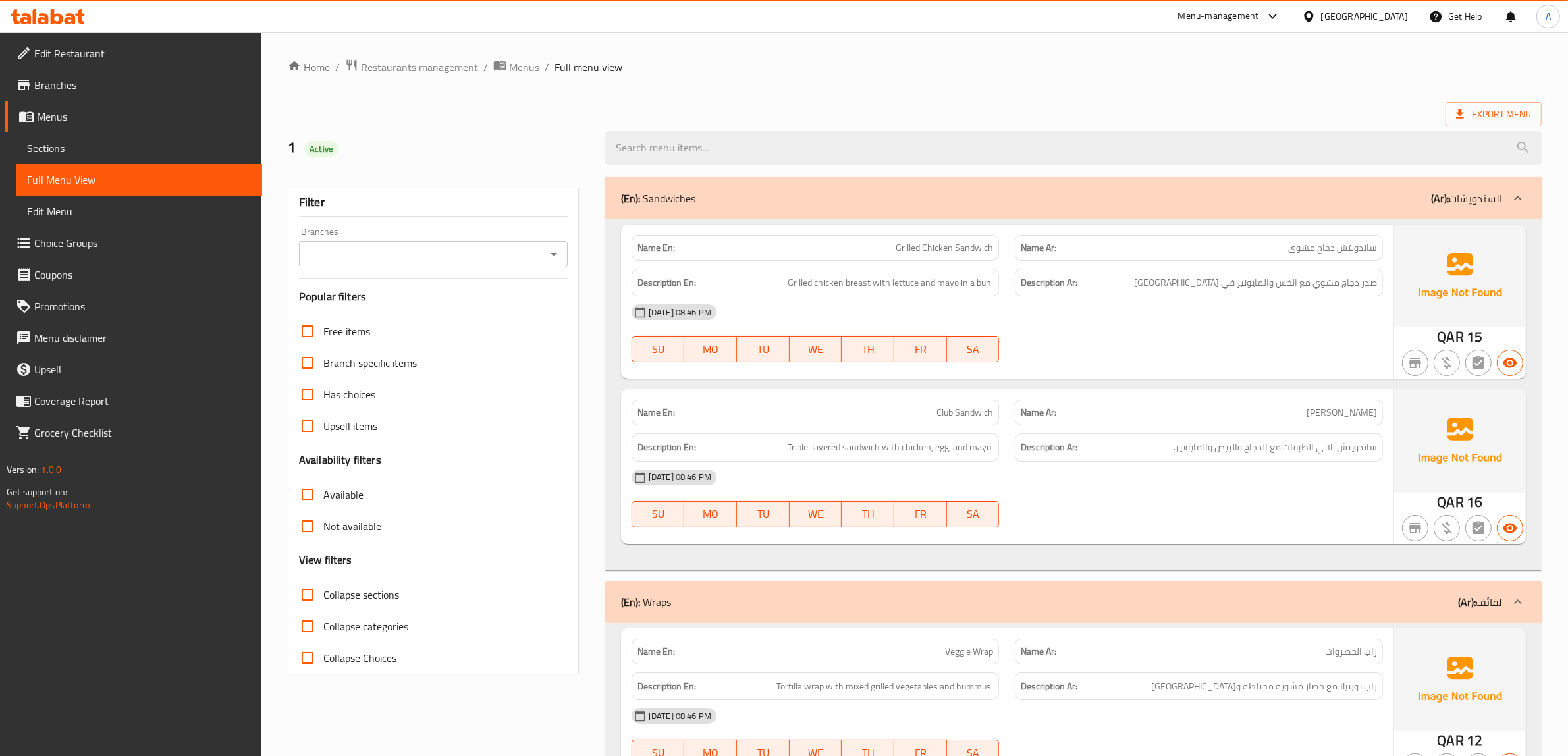
click at [100, 49] on span "Edit Restaurant" at bounding box center [143, 54] width 217 height 16
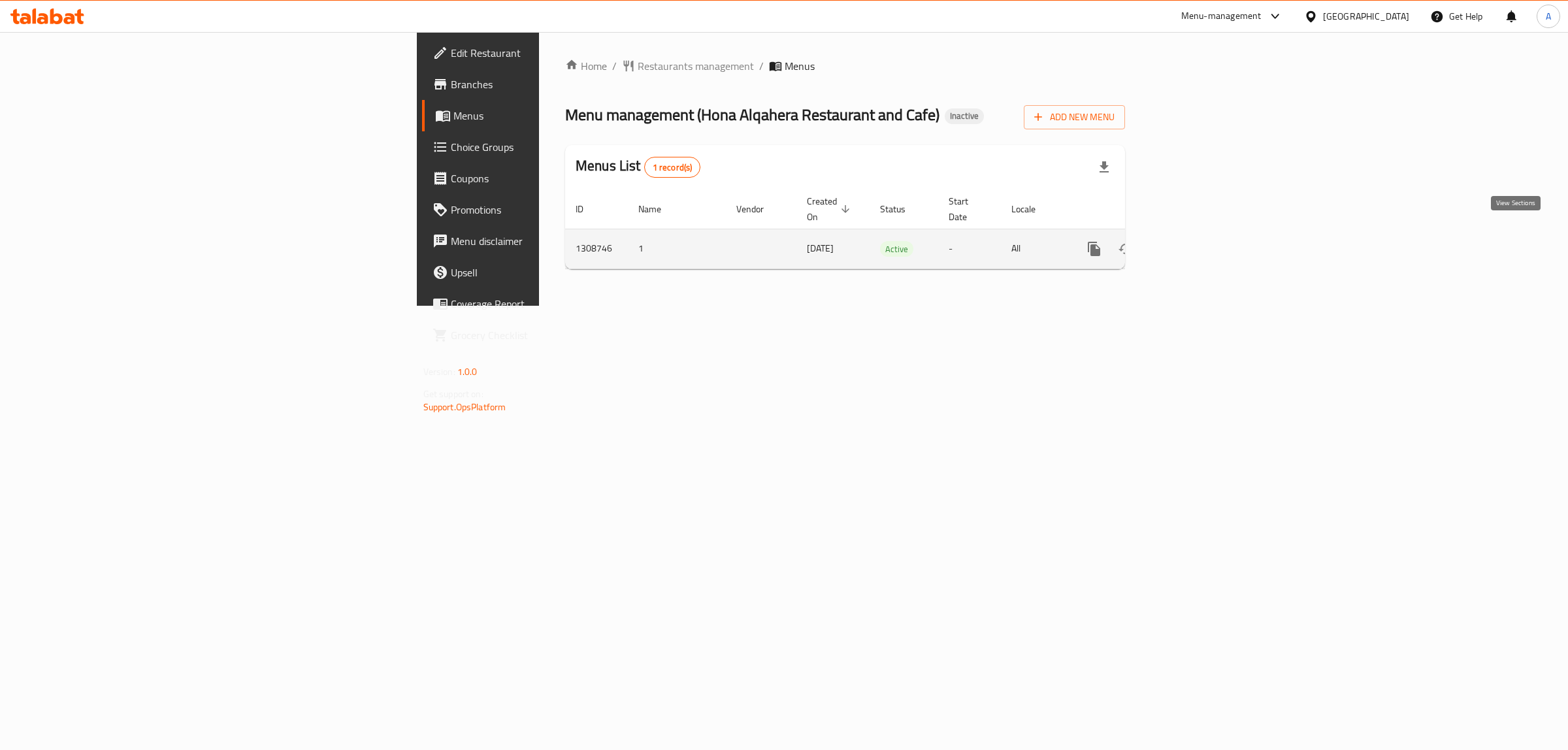
click at [1204, 233] on link "enhanced table" at bounding box center [1188, 249] width 31 height 31
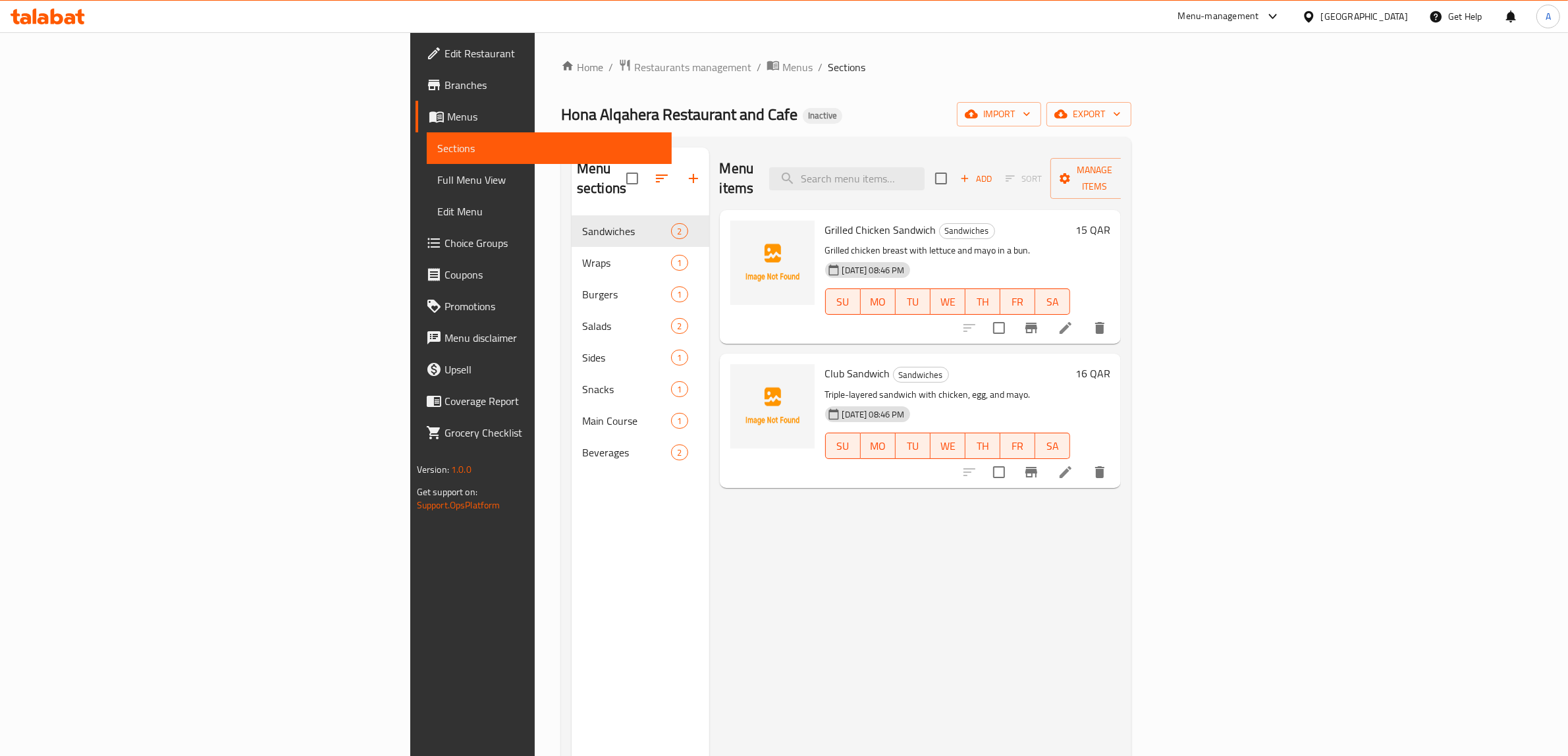
click at [571, 624] on div "Menu sections Sandwiches 2 Wraps 1 Burgers 1 Salads 2 Sides 1 Snacks 1 Main Cou…" at bounding box center [640, 525] width 137 height 756
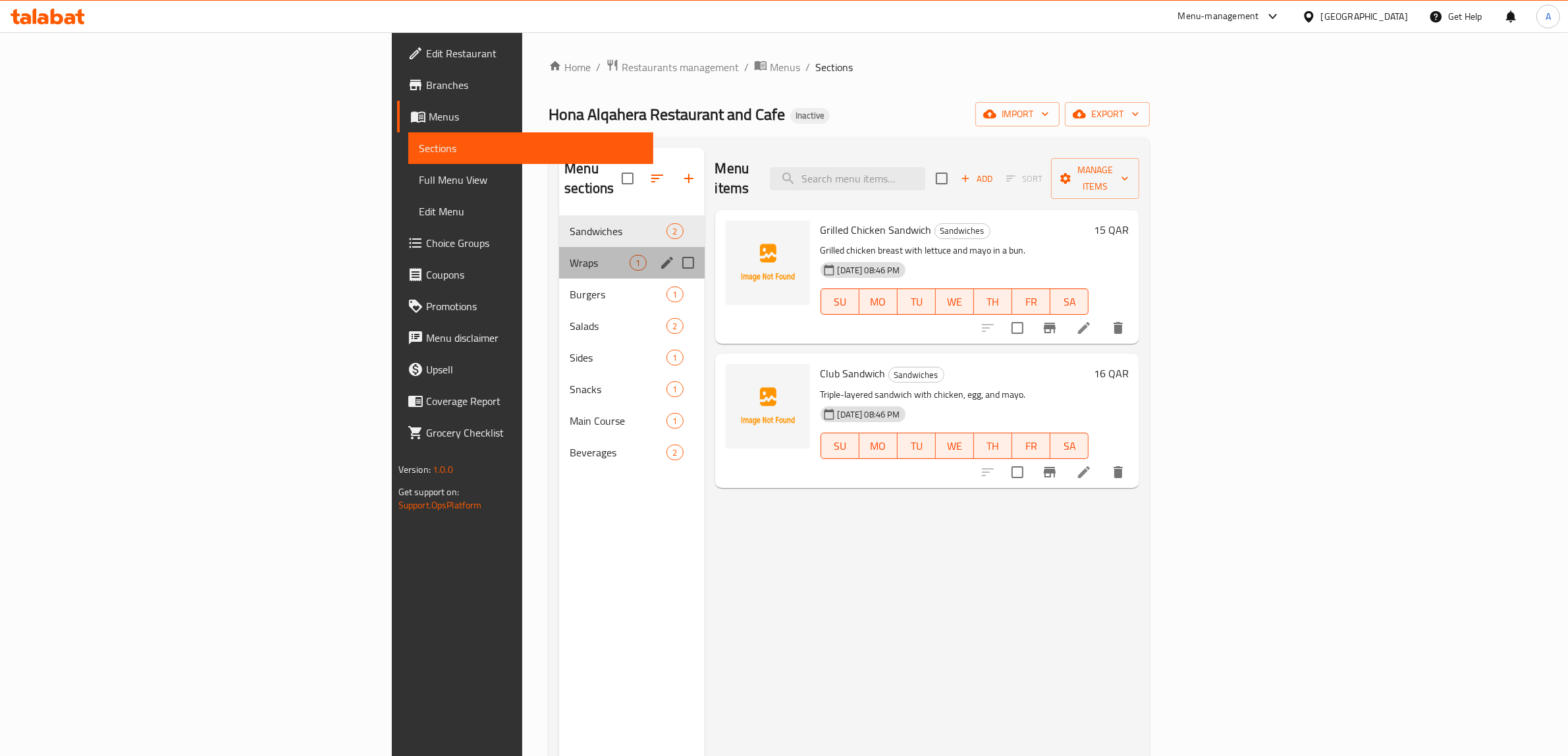
click at [559, 257] on div "Wraps 1" at bounding box center [631, 262] width 145 height 32
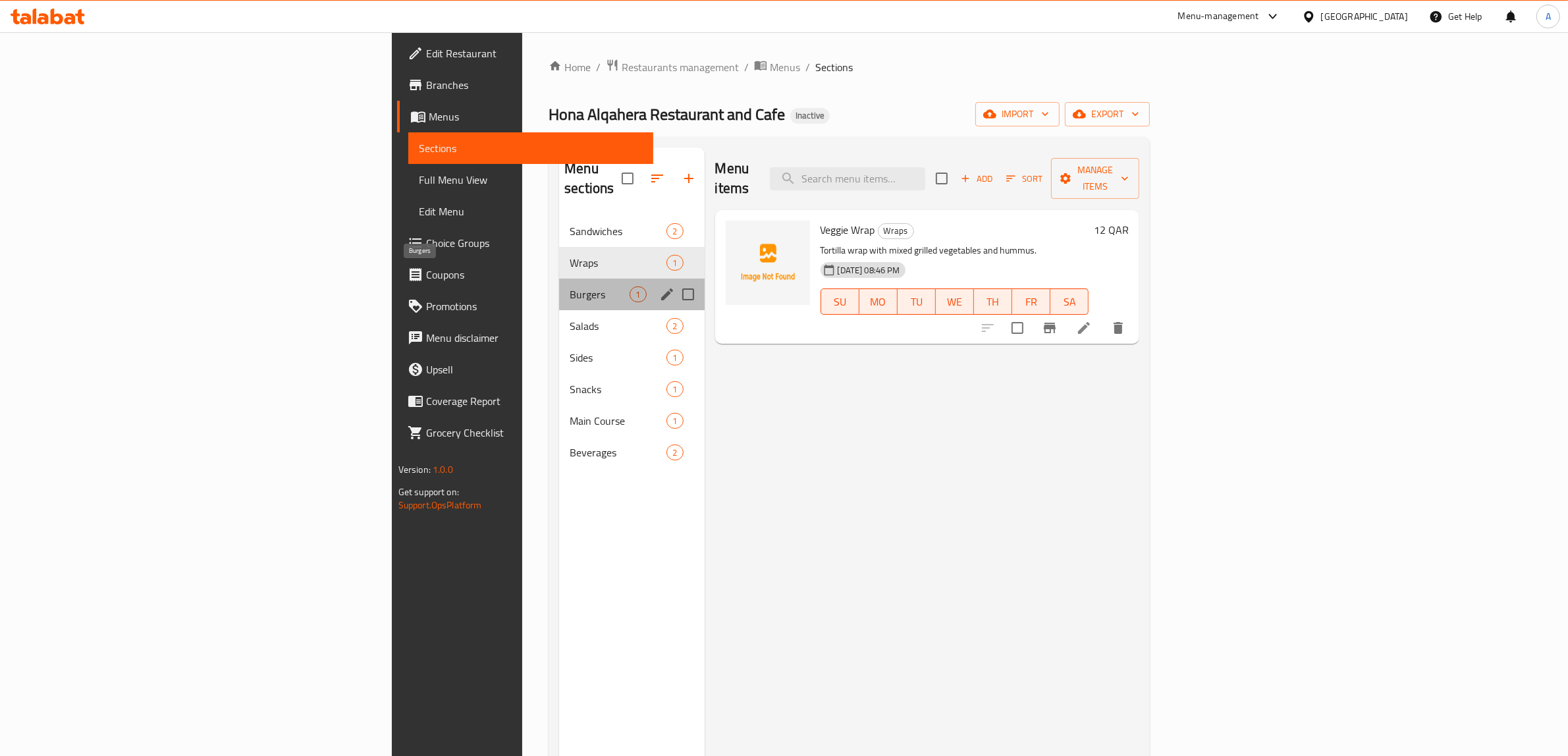
click at [570, 287] on span "Burgers" at bounding box center [600, 295] width 60 height 16
click at [570, 318] on span "Salads" at bounding box center [600, 326] width 60 height 16
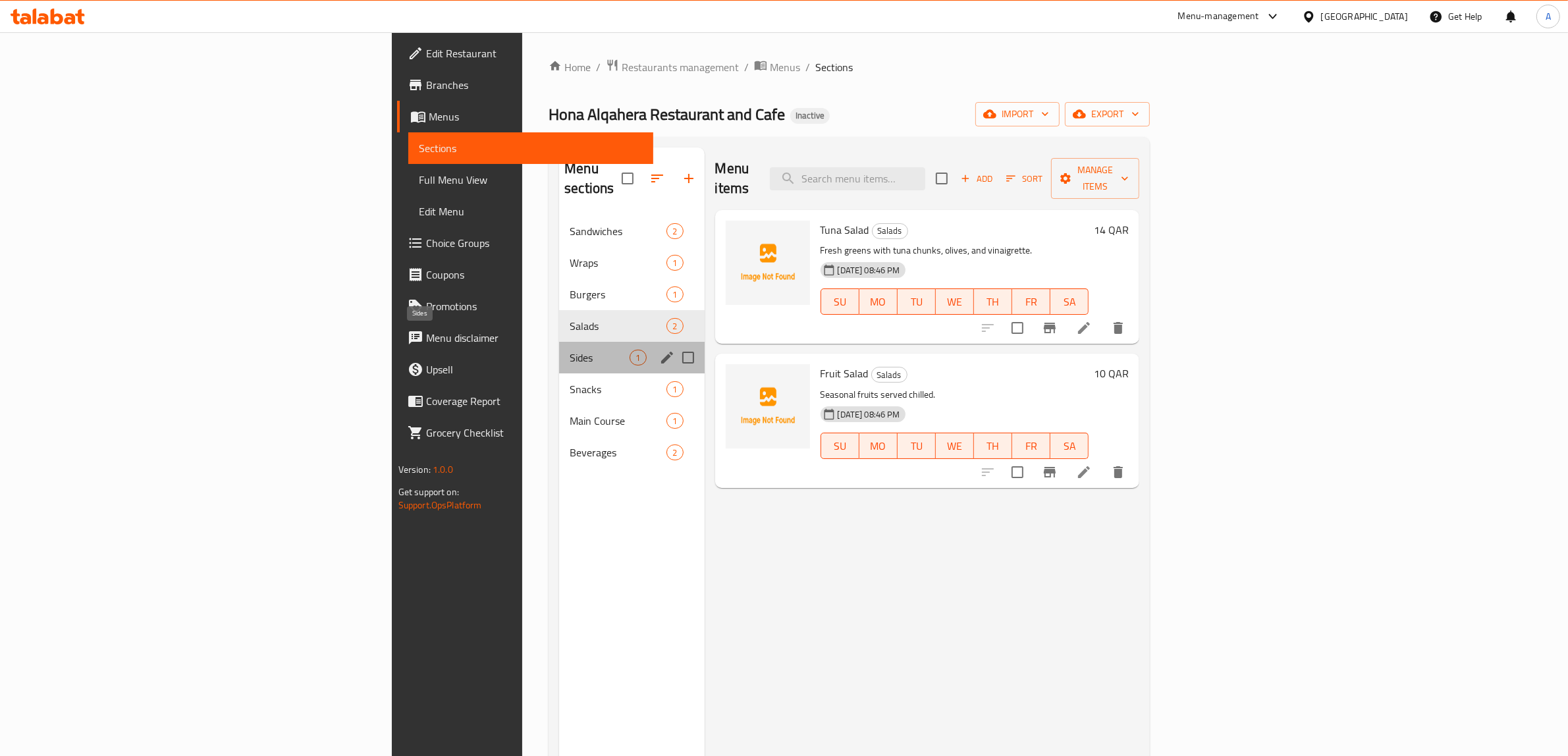
click at [570, 350] on span "Sides" at bounding box center [600, 358] width 60 height 16
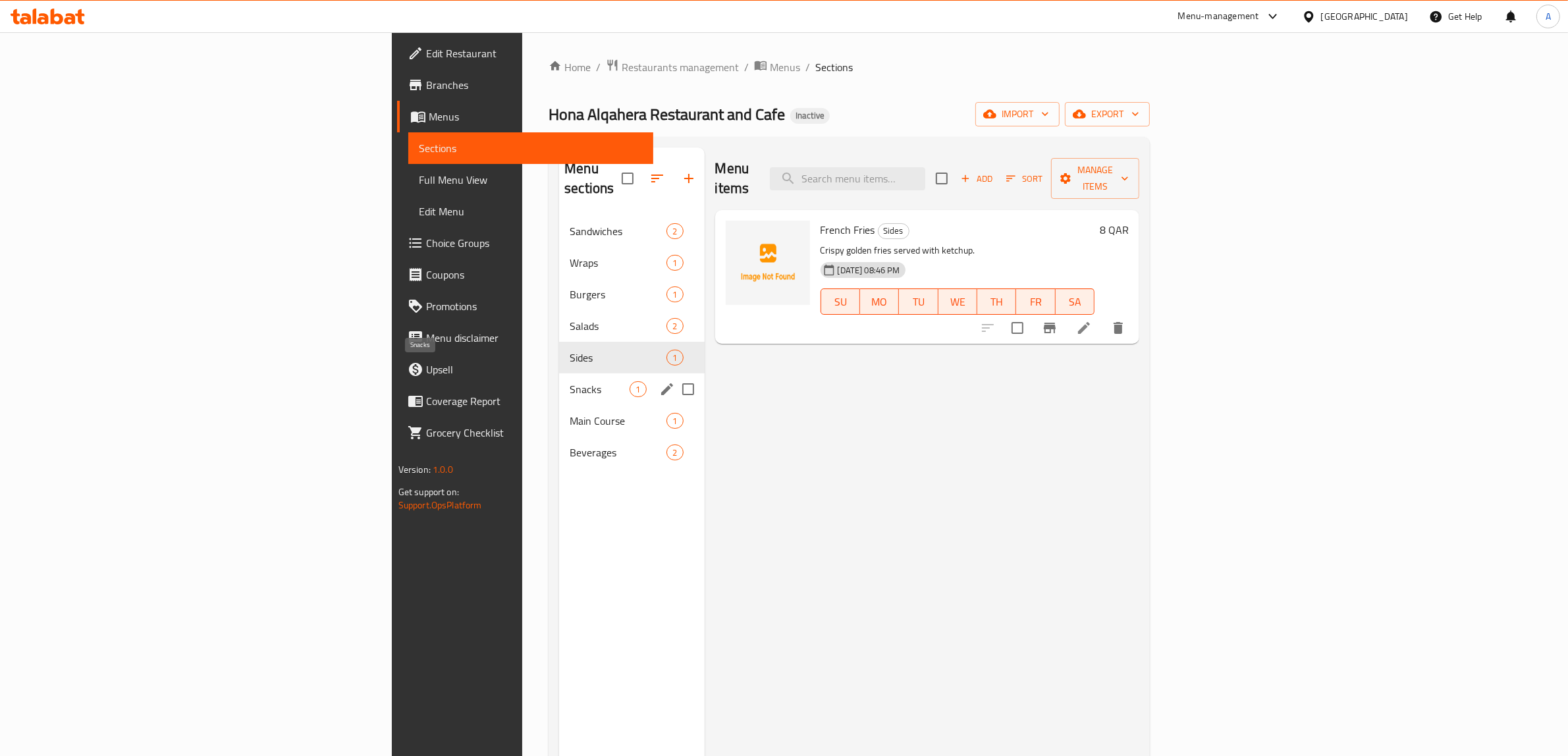
click at [570, 381] on span "Snacks" at bounding box center [600, 389] width 60 height 16
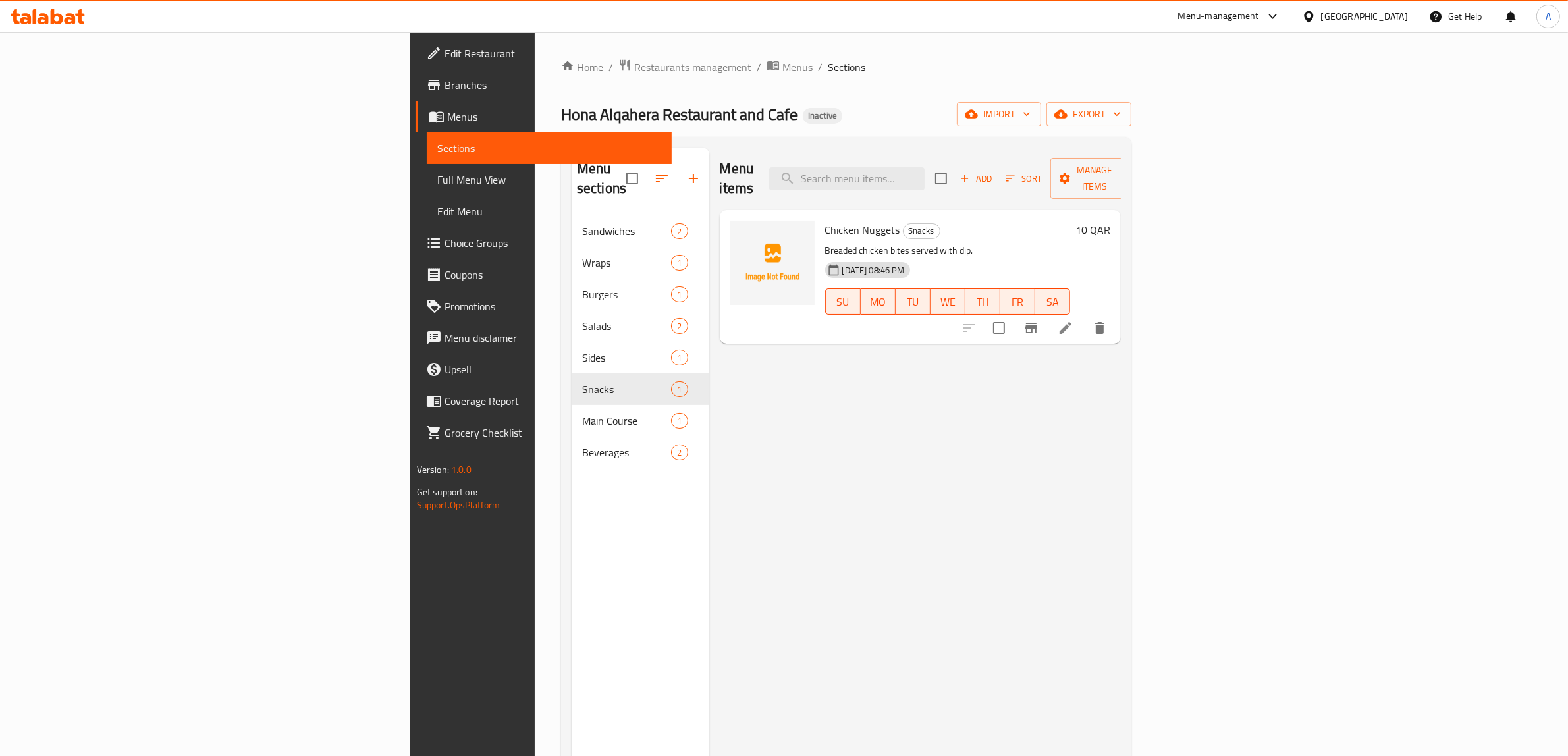
click at [437, 181] on span "Full Menu View" at bounding box center [549, 180] width 225 height 16
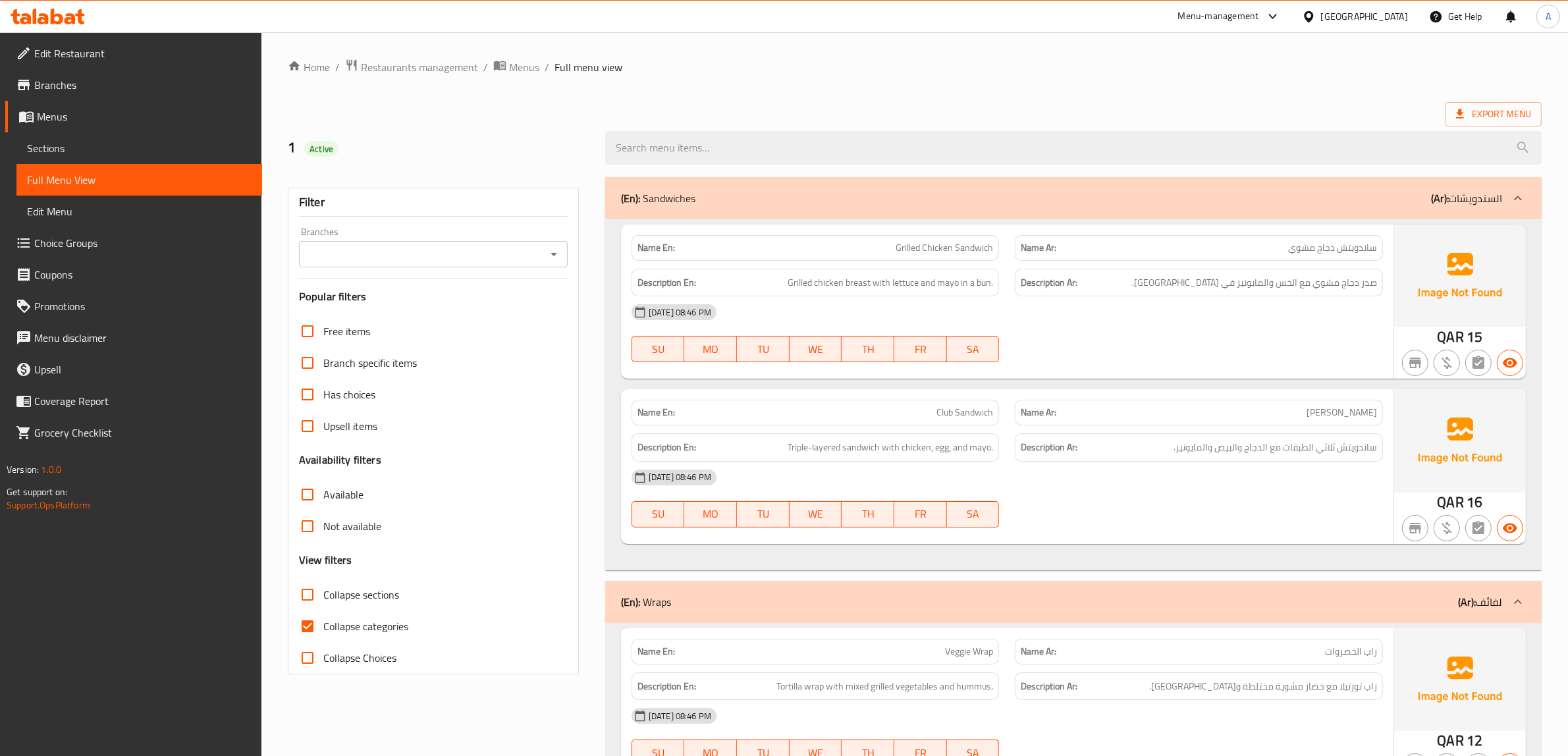
click at [342, 631] on span "Collapse categories" at bounding box center [366, 627] width 85 height 16
click at [323, 631] on input "Collapse categories" at bounding box center [307, 626] width 32 height 32
checkbox input "false"
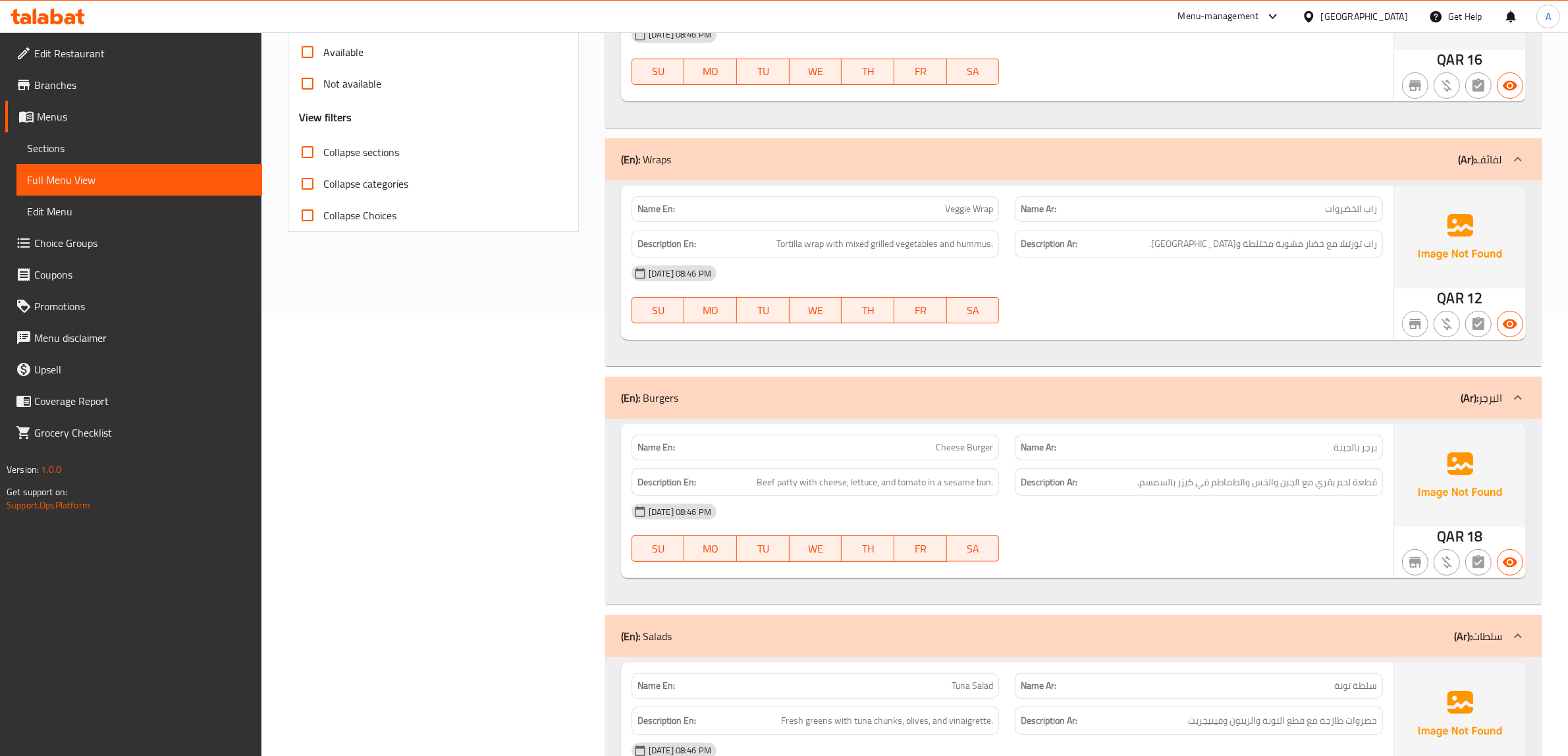
scroll to position [494, 0]
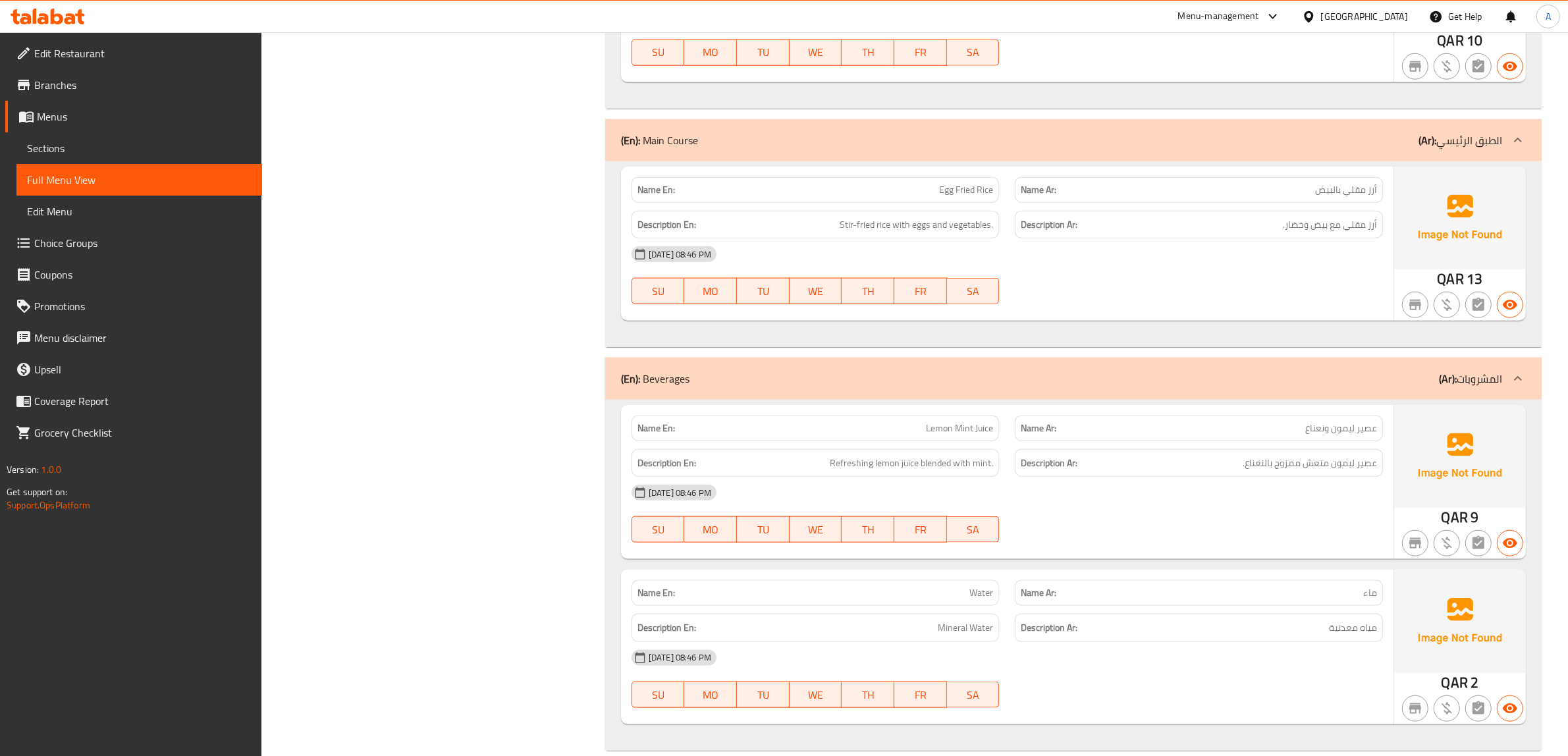
scroll to position [1841, 0]
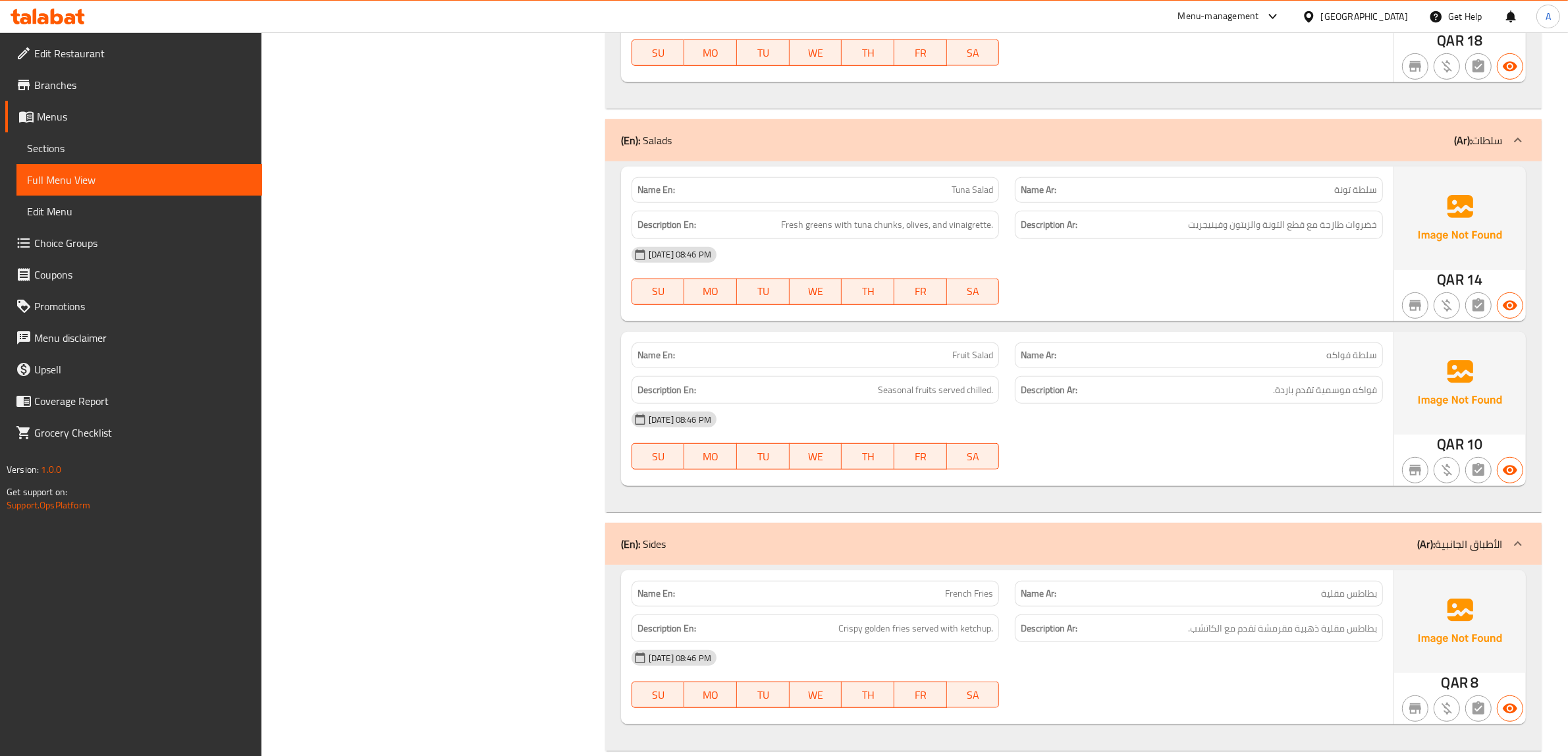
scroll to position [0, 0]
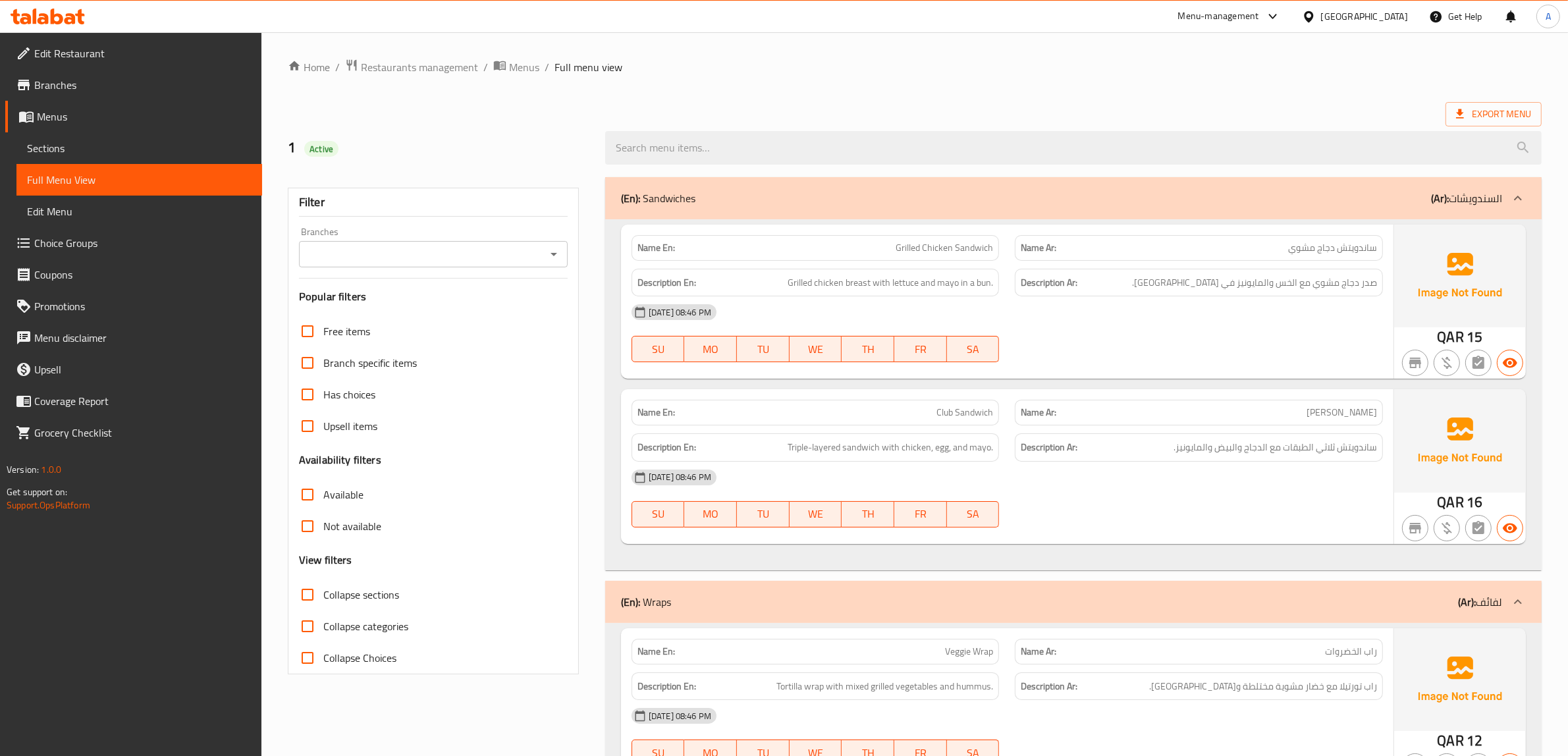
click at [1315, 10] on icon at bounding box center [1309, 16] width 14 height 14
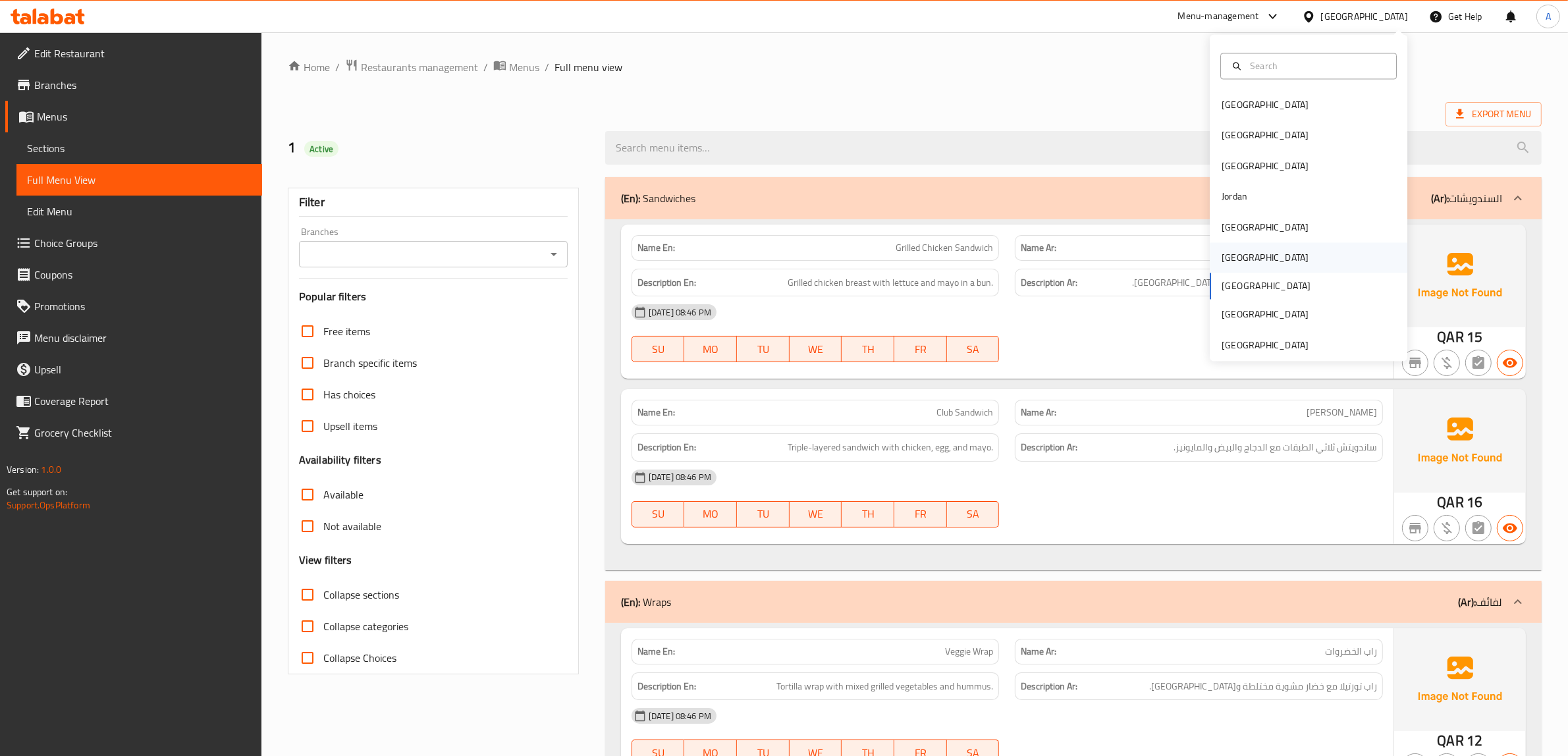
click at [1249, 254] on div "Oman" at bounding box center [1308, 258] width 198 height 30
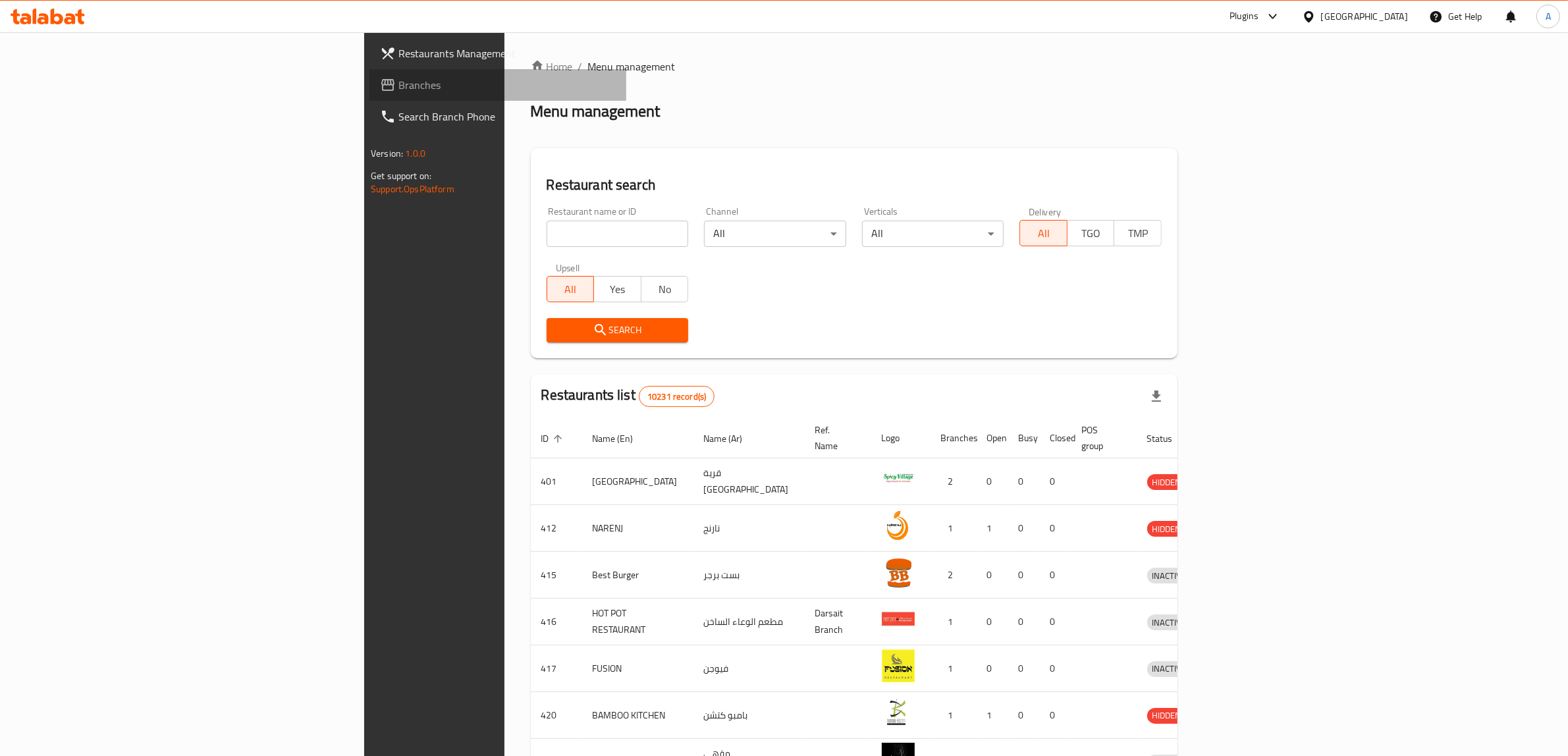
click at [398, 86] on span "Branches" at bounding box center [507, 85] width 217 height 16
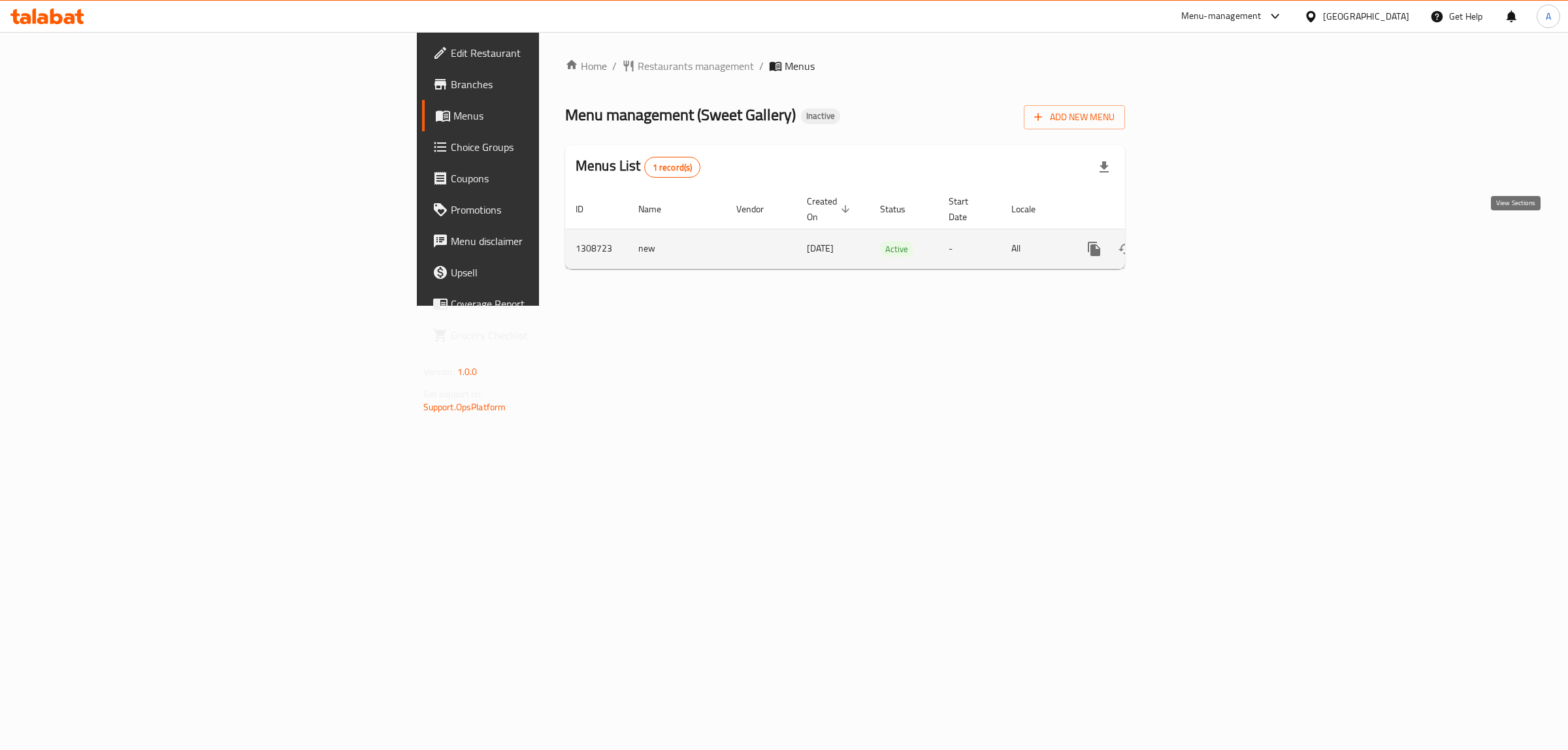
click at [1204, 233] on link "enhanced table" at bounding box center [1188, 249] width 31 height 31
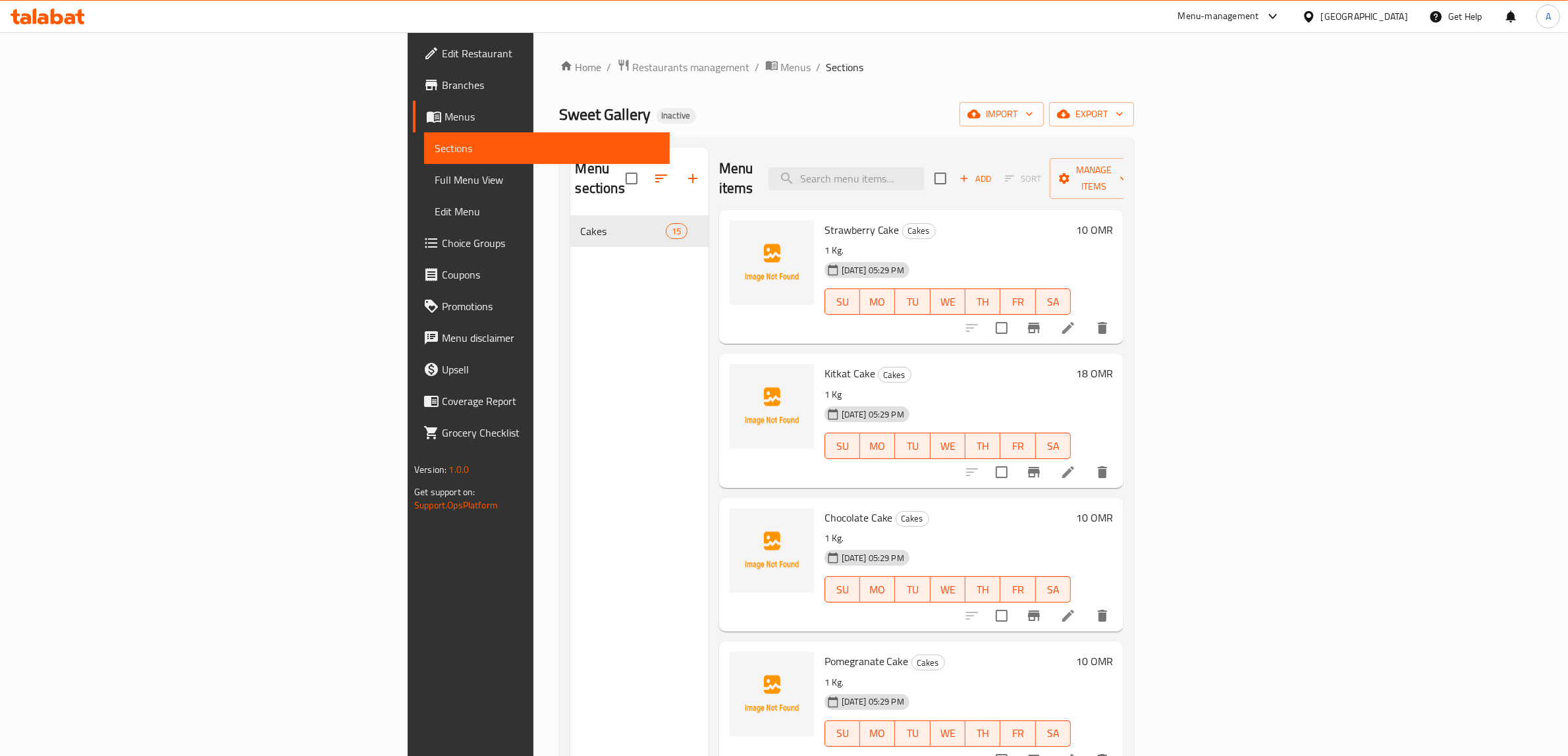
click at [435, 172] on span "Full Menu View" at bounding box center [547, 180] width 225 height 16
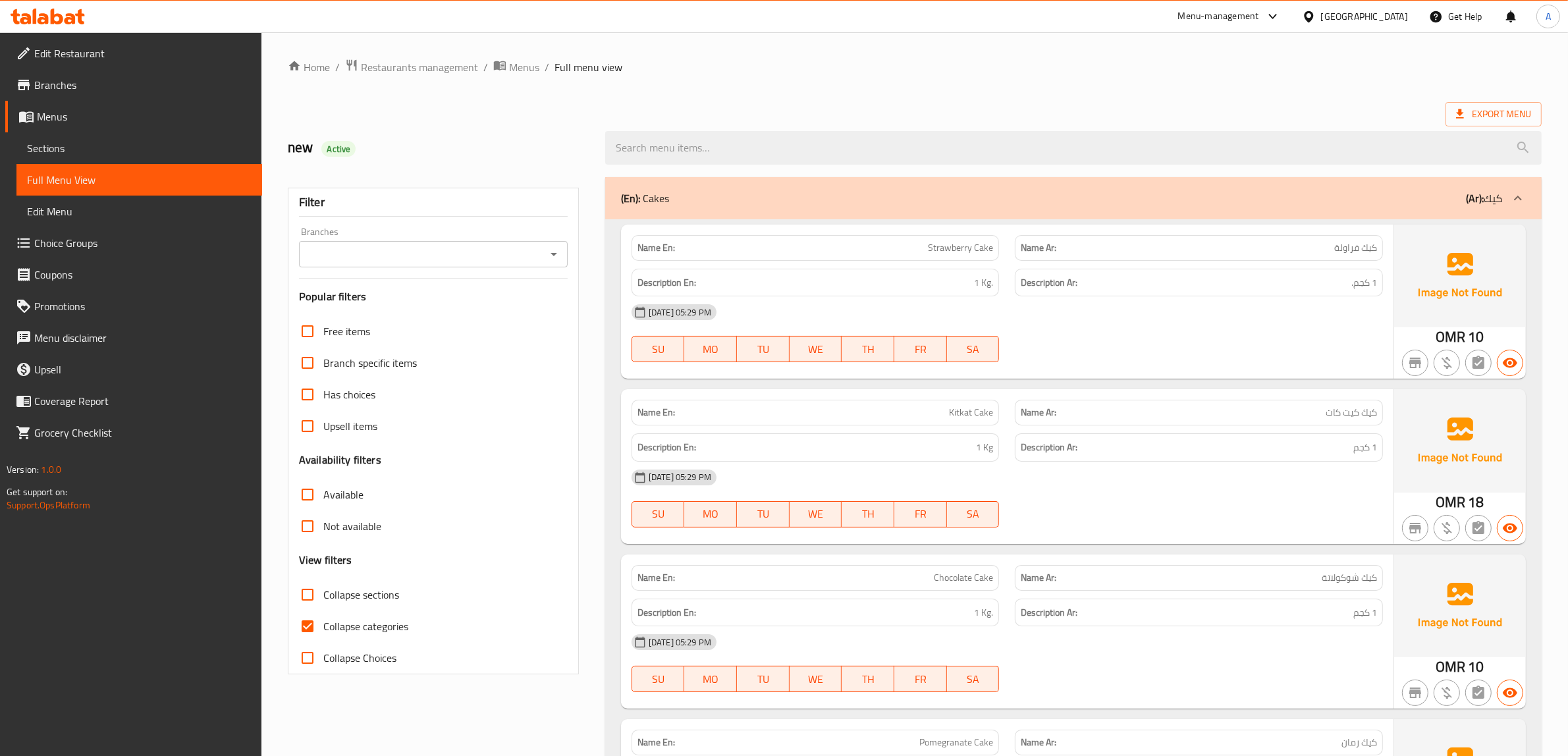
click at [377, 623] on span "Collapse categories" at bounding box center [366, 627] width 85 height 16
click at [323, 623] on input "Collapse categories" at bounding box center [307, 626] width 32 height 32
checkbox input "false"
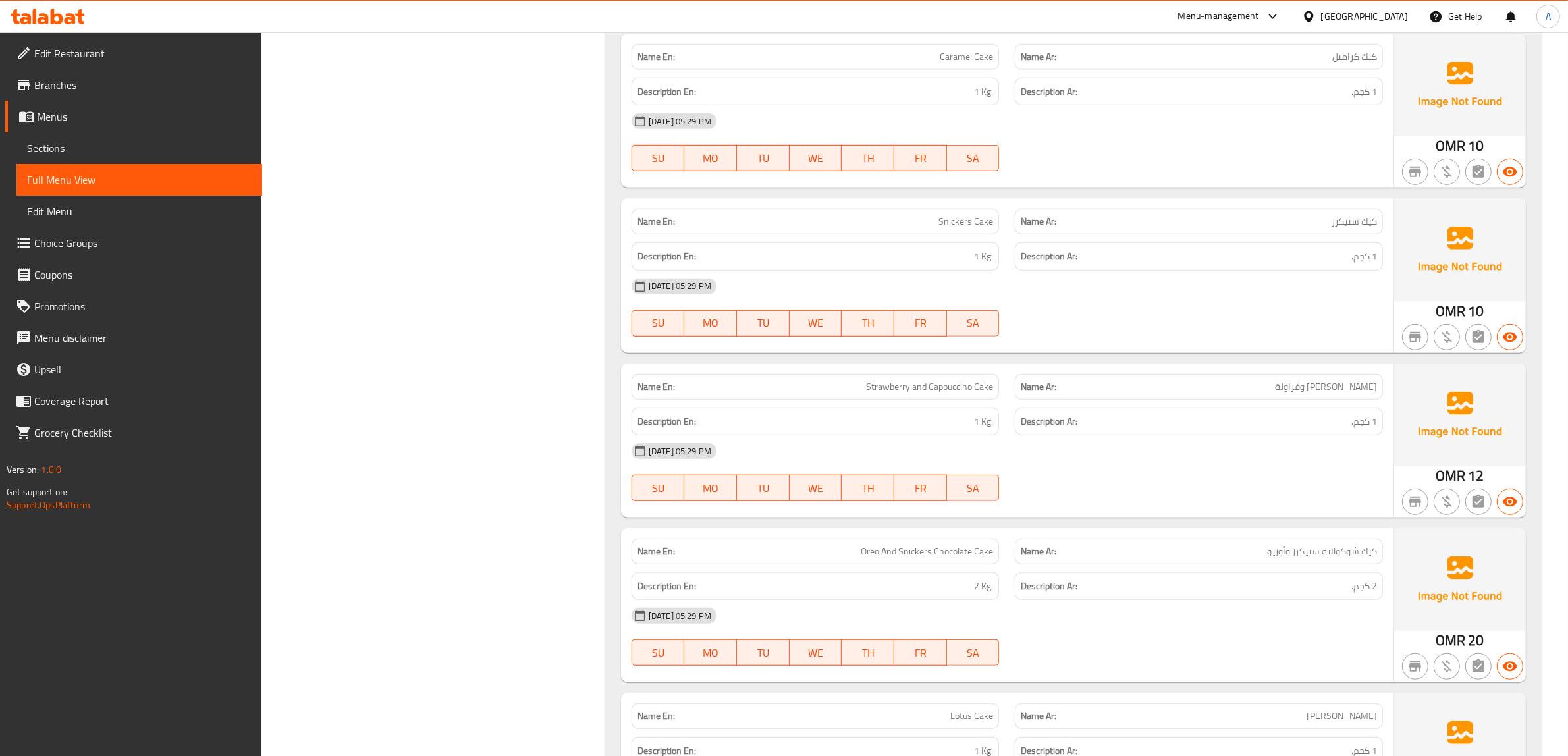
scroll to position [1161, 0]
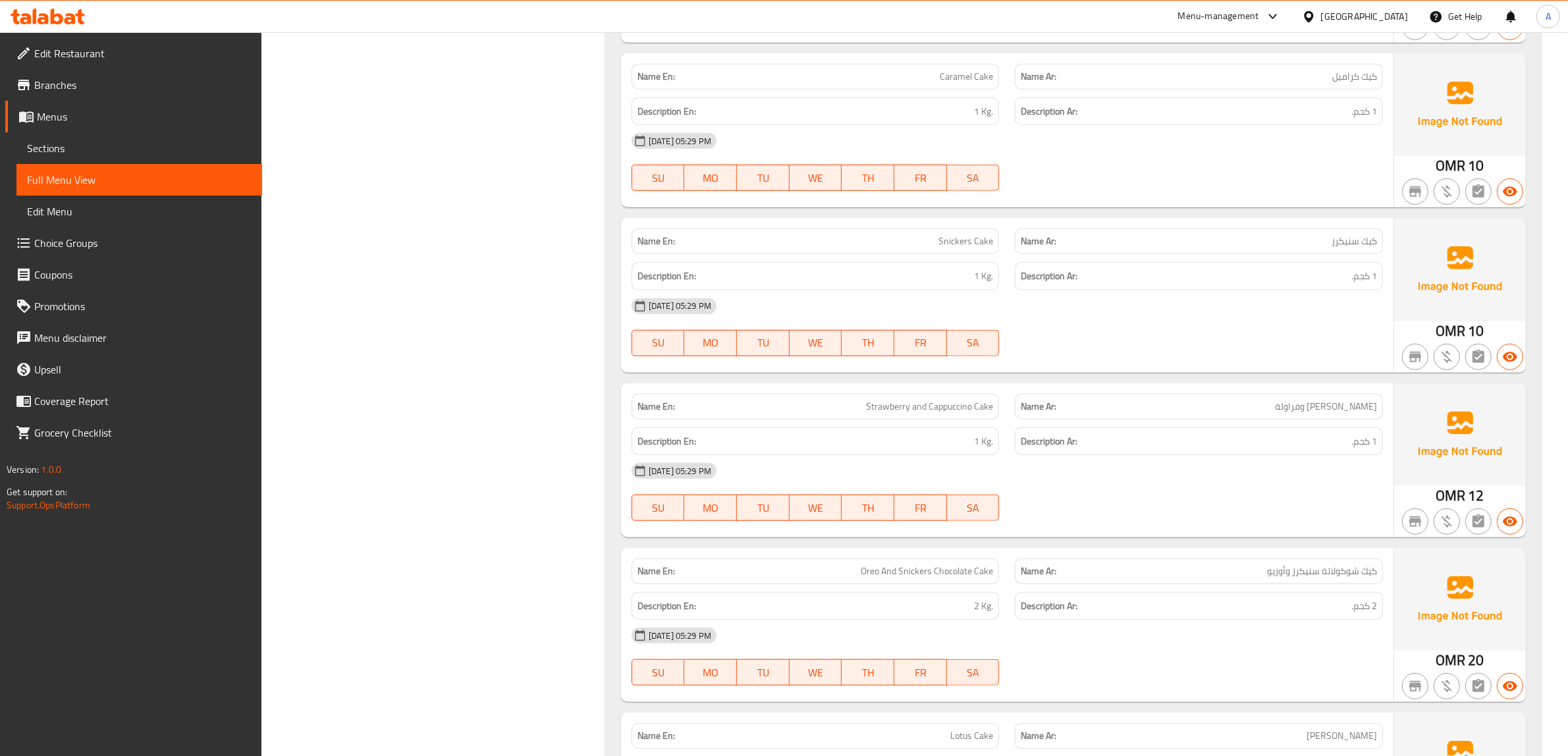
click at [73, 79] on span "Branches" at bounding box center [143, 85] width 217 height 16
